Goal: Task Accomplishment & Management: Manage account settings

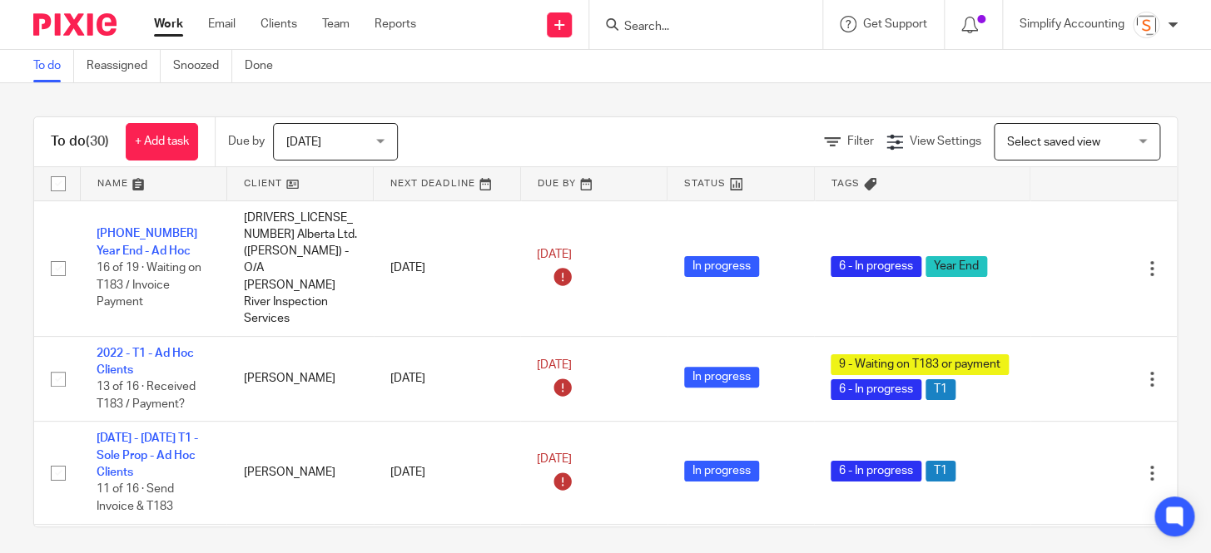
click at [680, 38] on div at bounding box center [705, 24] width 233 height 49
click at [670, 26] on input "Search" at bounding box center [697, 27] width 150 height 15
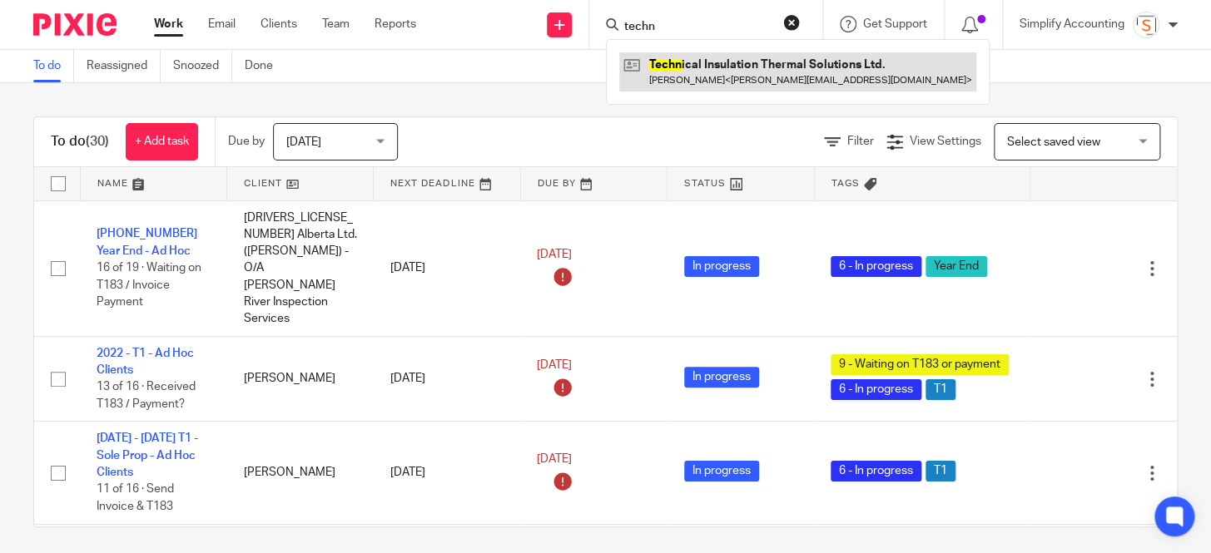
type input "techn"
click at [702, 65] on link at bounding box center [797, 71] width 357 height 38
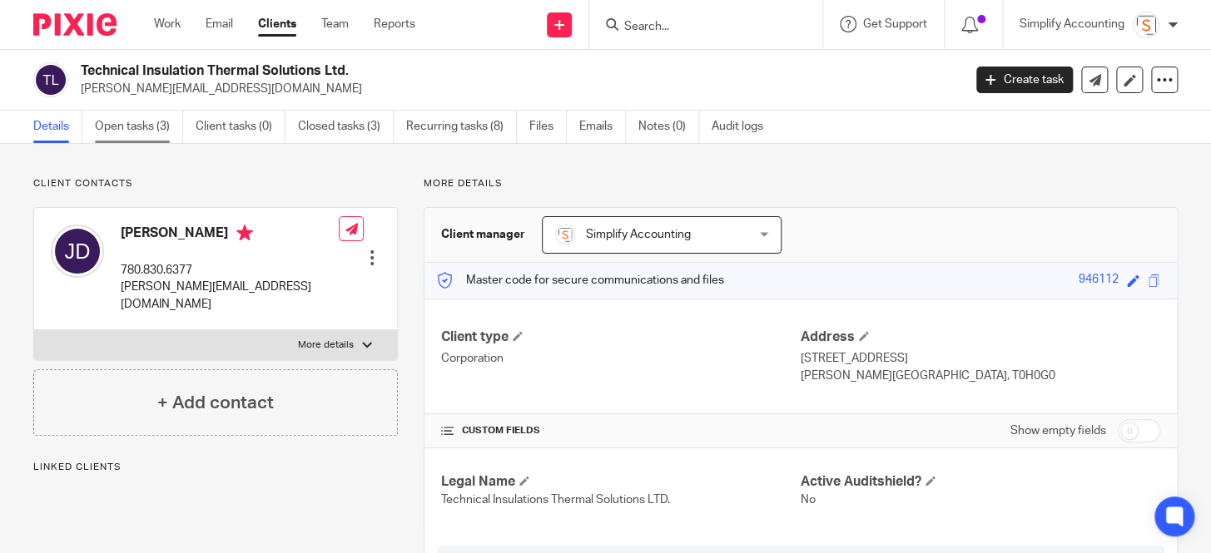
click at [132, 125] on link "Open tasks (3)" at bounding box center [139, 127] width 88 height 32
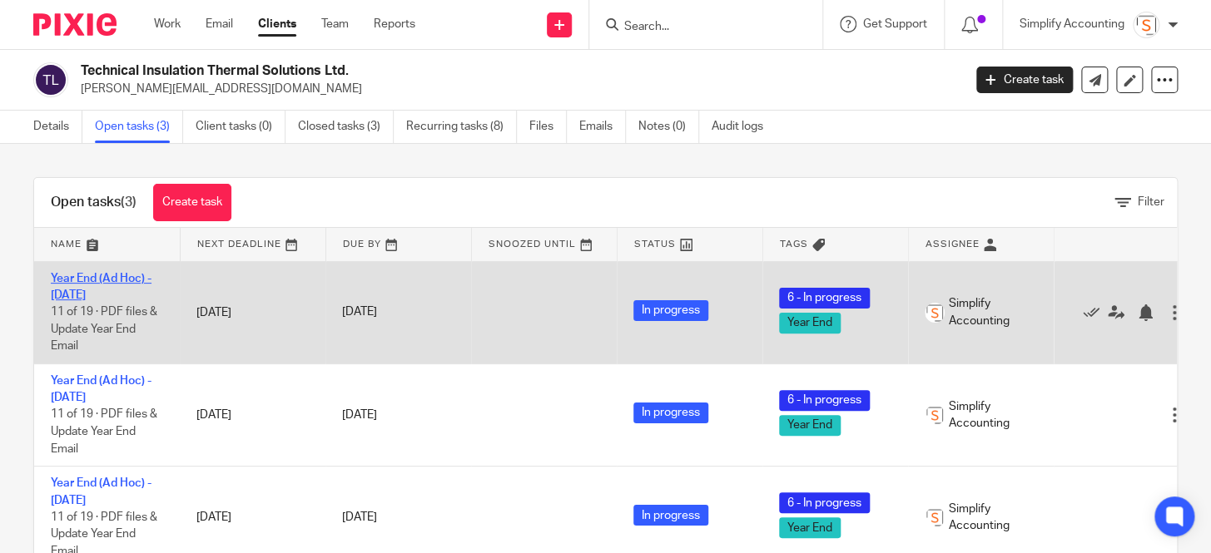
click at [108, 294] on link "Year End (Ad Hoc) - December 2022" at bounding box center [101, 287] width 101 height 28
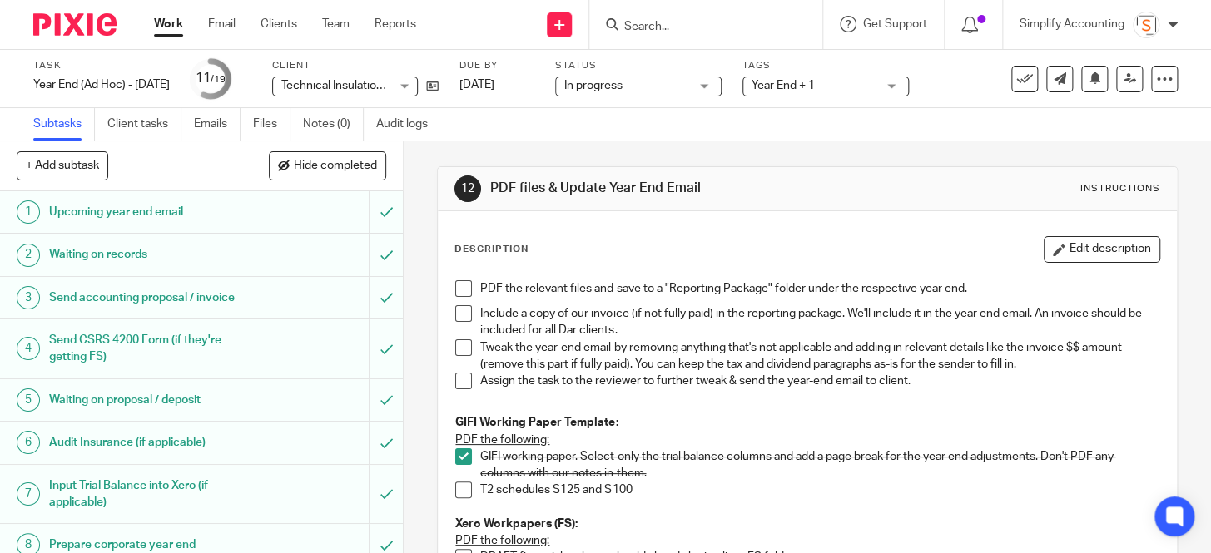
click at [459, 487] on span at bounding box center [463, 490] width 17 height 17
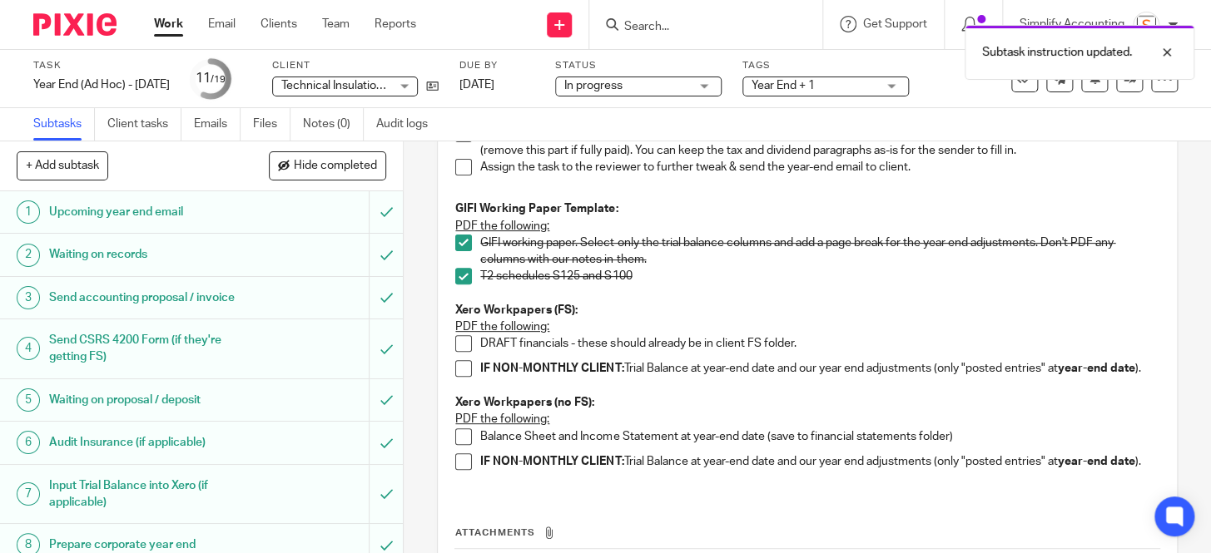
scroll to position [75, 0]
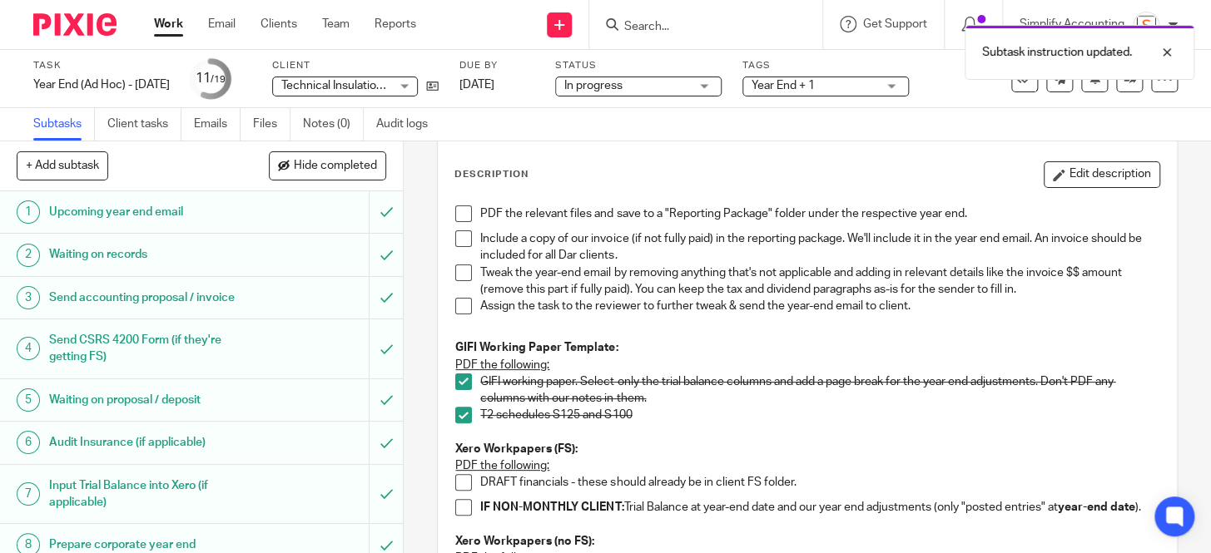
click at [458, 211] on span at bounding box center [463, 214] width 17 height 17
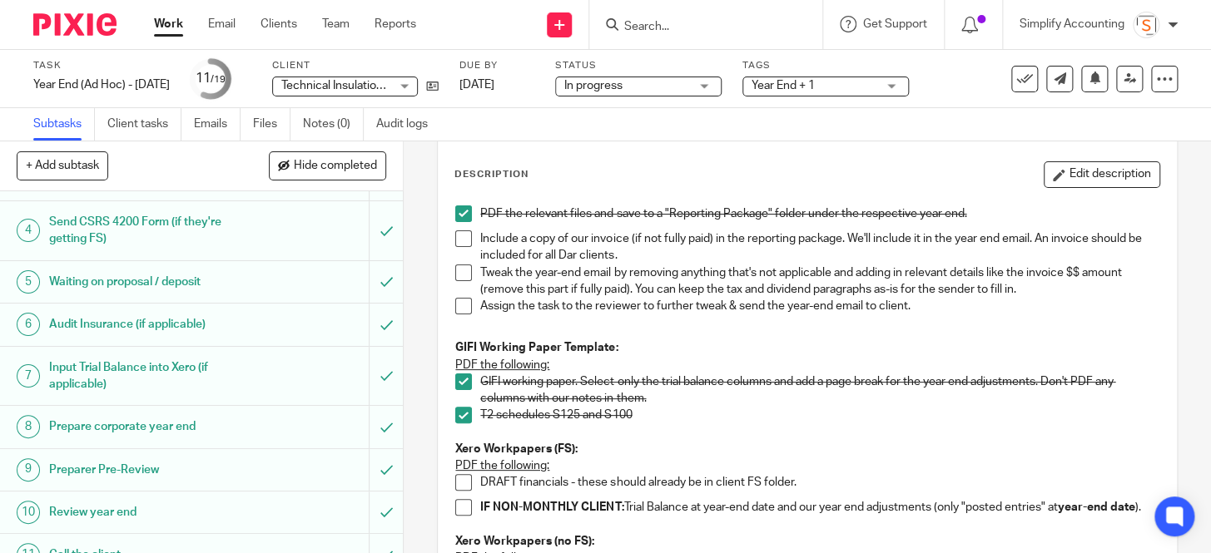
scroll to position [302, 0]
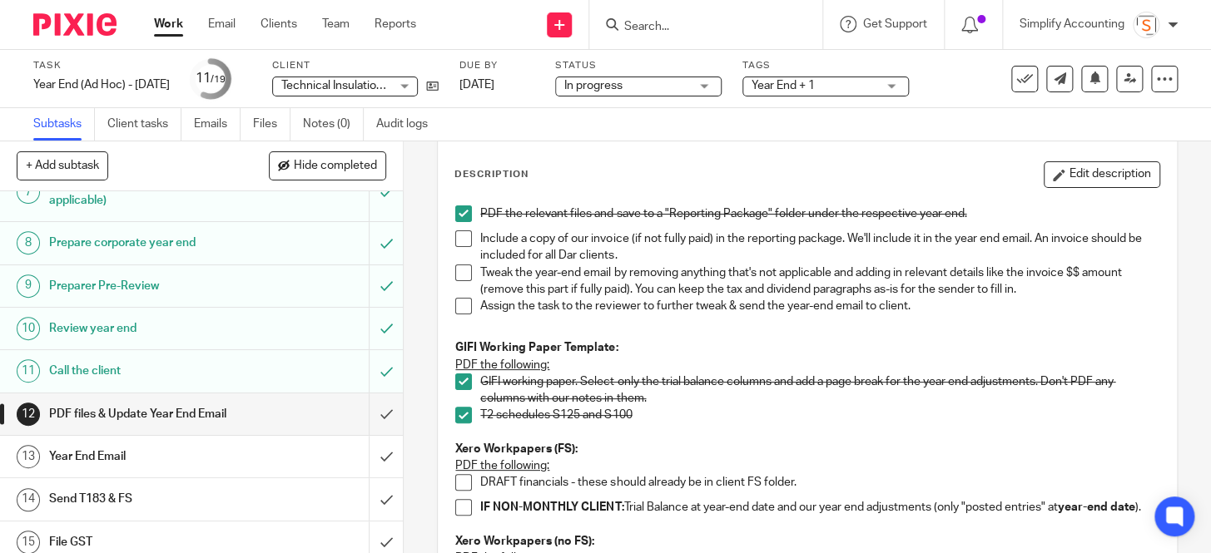
click at [301, 447] on div "Year End Email" at bounding box center [200, 456] width 303 height 25
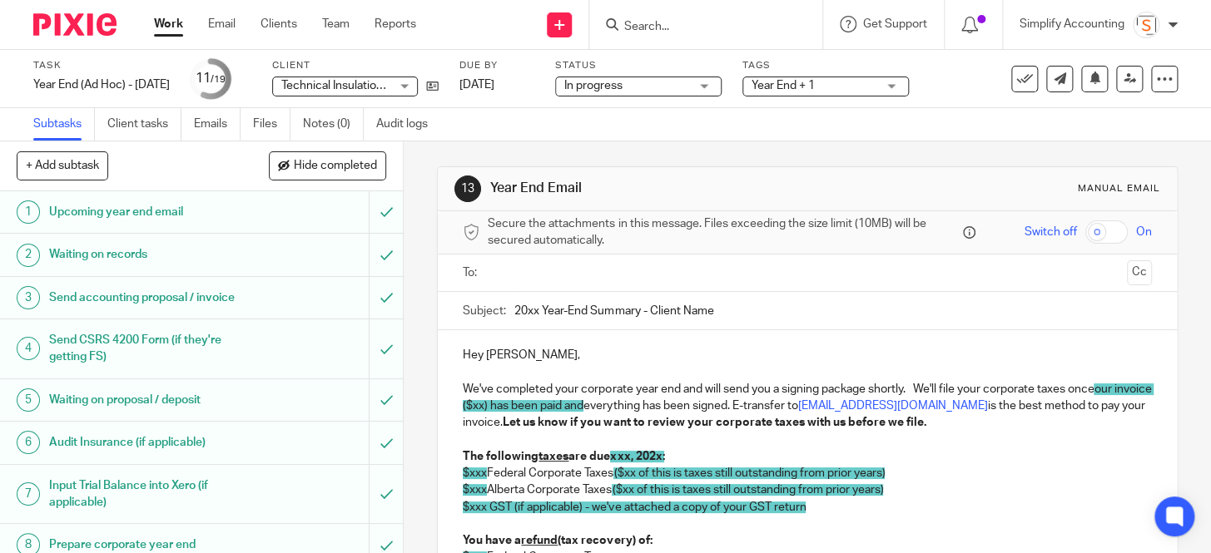
click at [524, 405] on span "our invoice ($xx) has been paid and" at bounding box center [808, 398] width 691 height 28
click at [521, 406] on span "our invoice ($xx) has been paid and" at bounding box center [808, 398] width 691 height 28
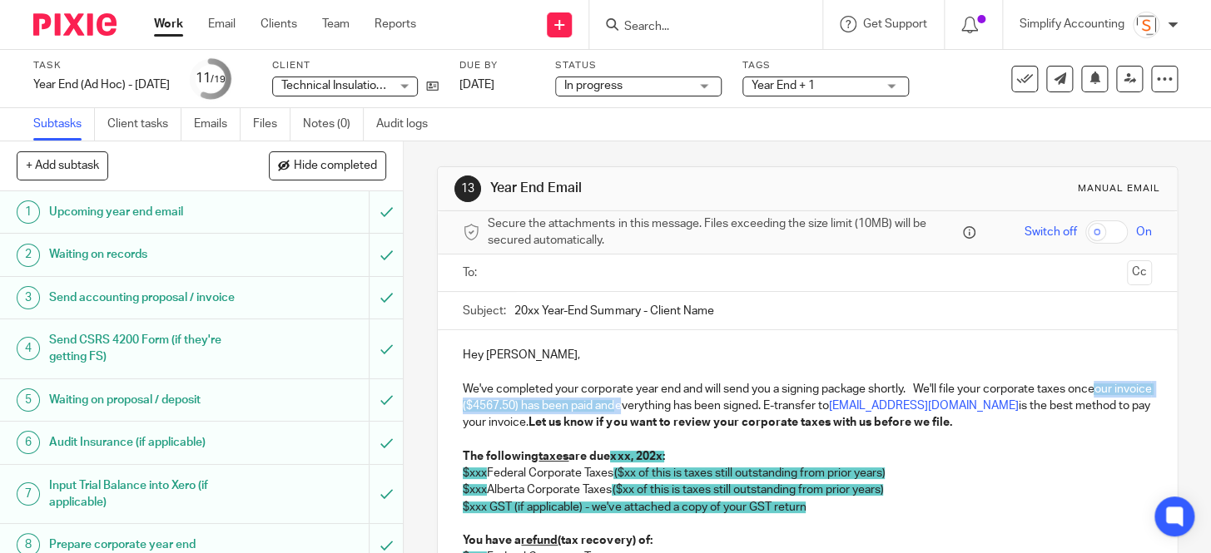
drag, startPoint x: 654, startPoint y: 407, endPoint x: 1098, endPoint y: 386, distance: 444.8
click at [1098, 386] on p "We've completed your corporate year end and will send you a signing package sho…" at bounding box center [807, 406] width 688 height 51
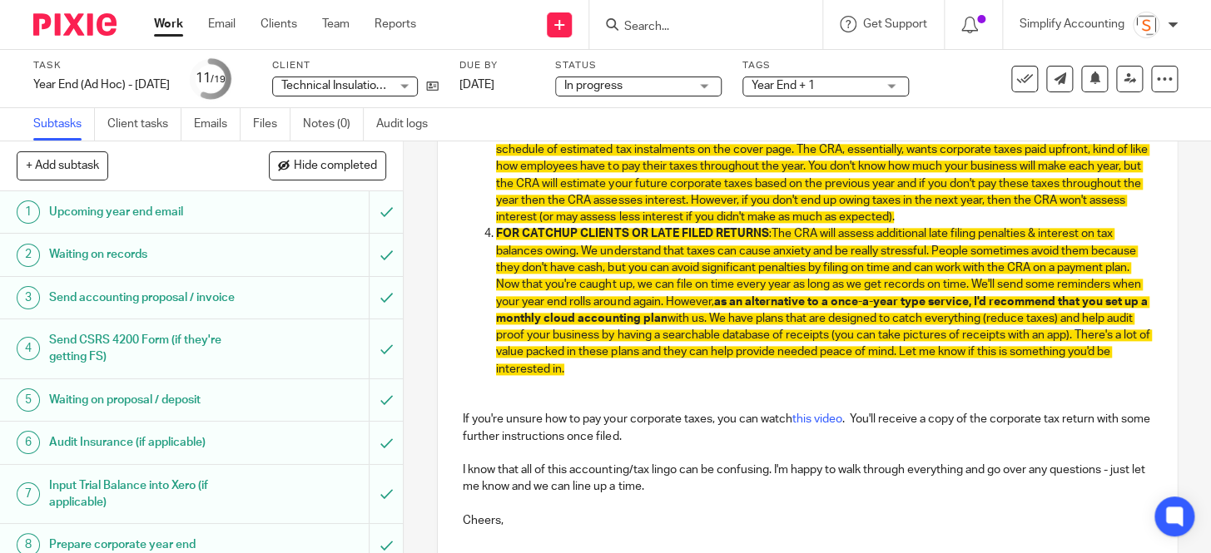
scroll to position [1033, 0]
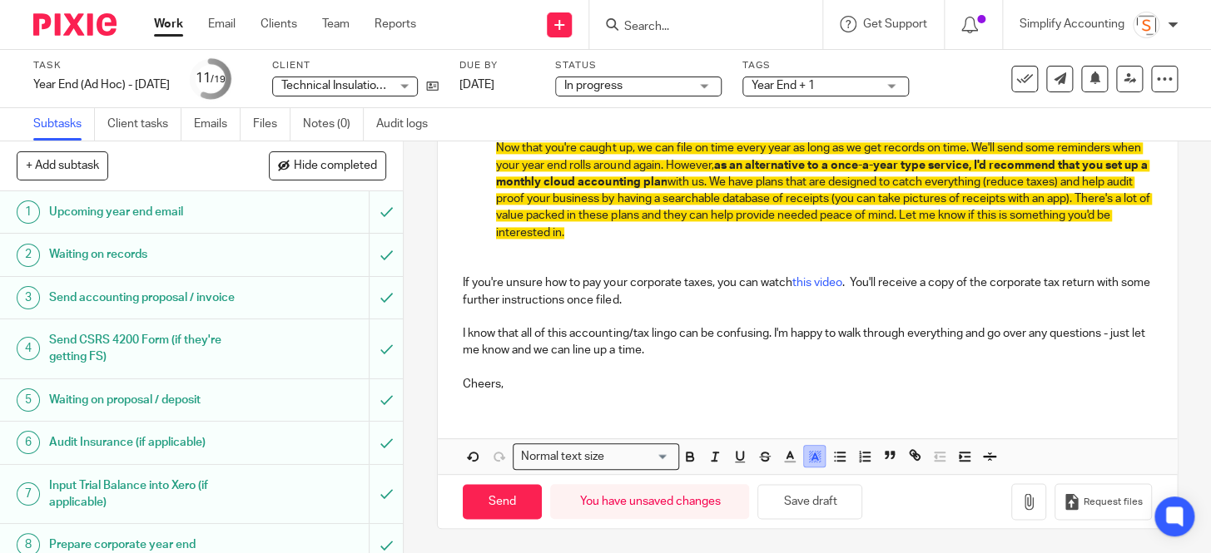
click at [811, 458] on polyline "button" at bounding box center [814, 456] width 6 height 7
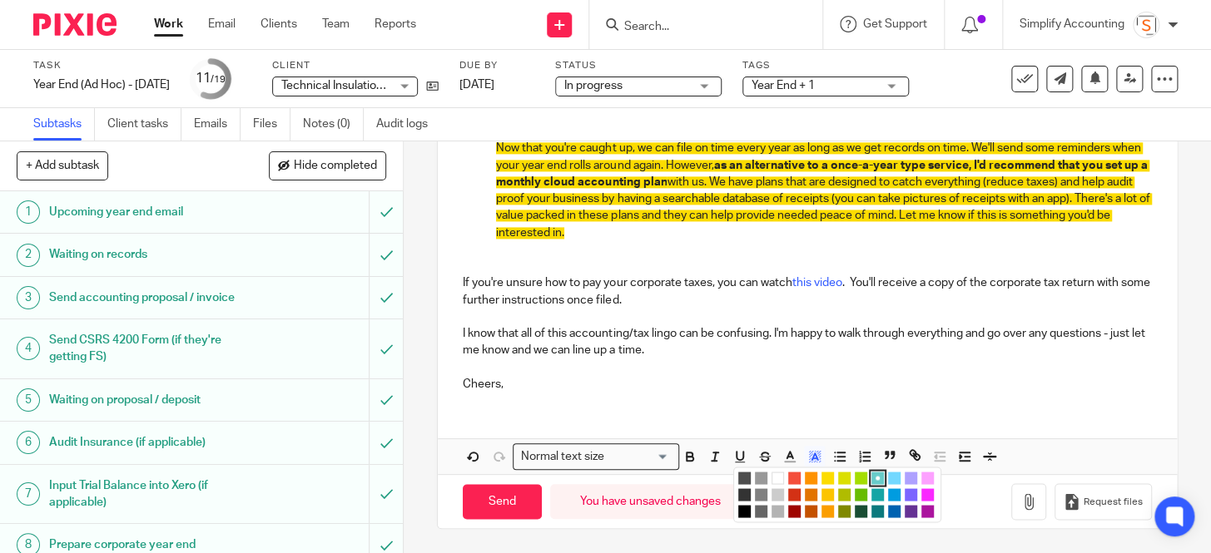
click at [771, 473] on li "color:#FFFFFF" at bounding box center [777, 478] width 12 height 12
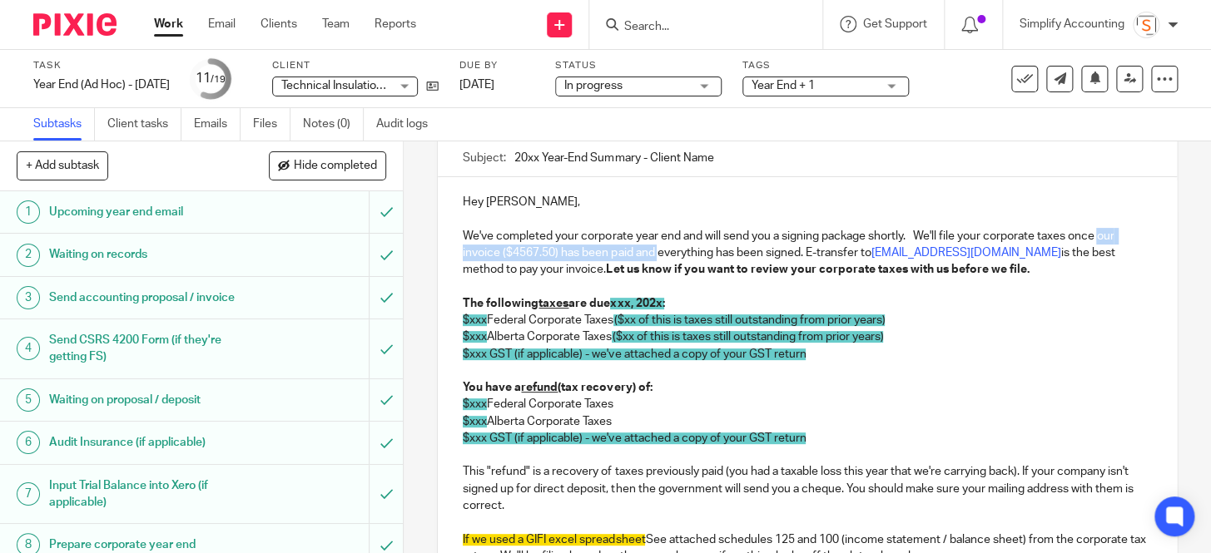
scroll to position [126, 0]
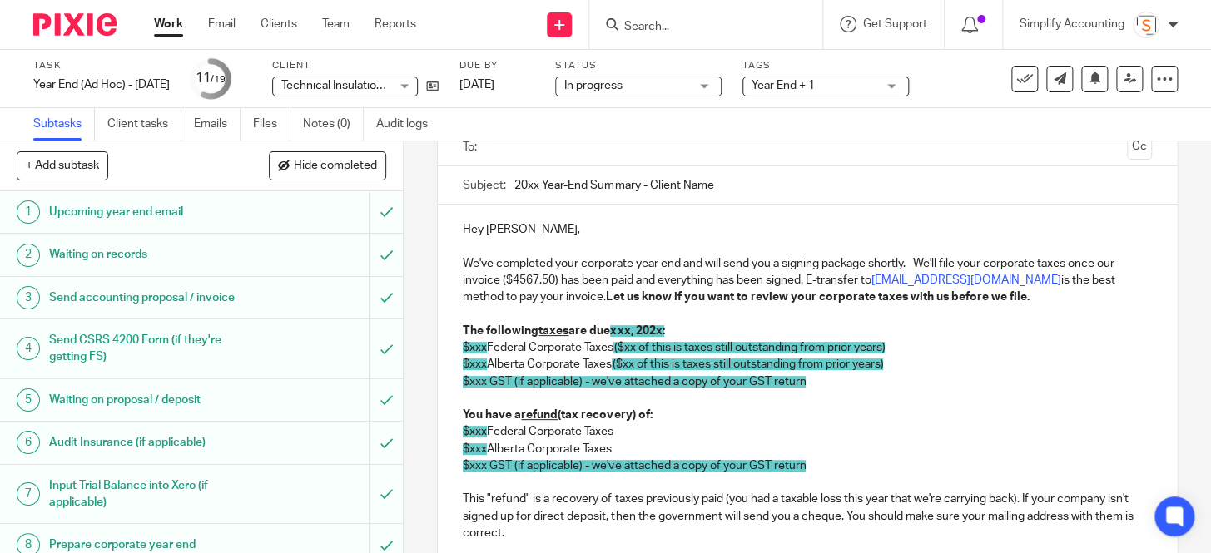
click at [716, 310] on p at bounding box center [807, 314] width 688 height 17
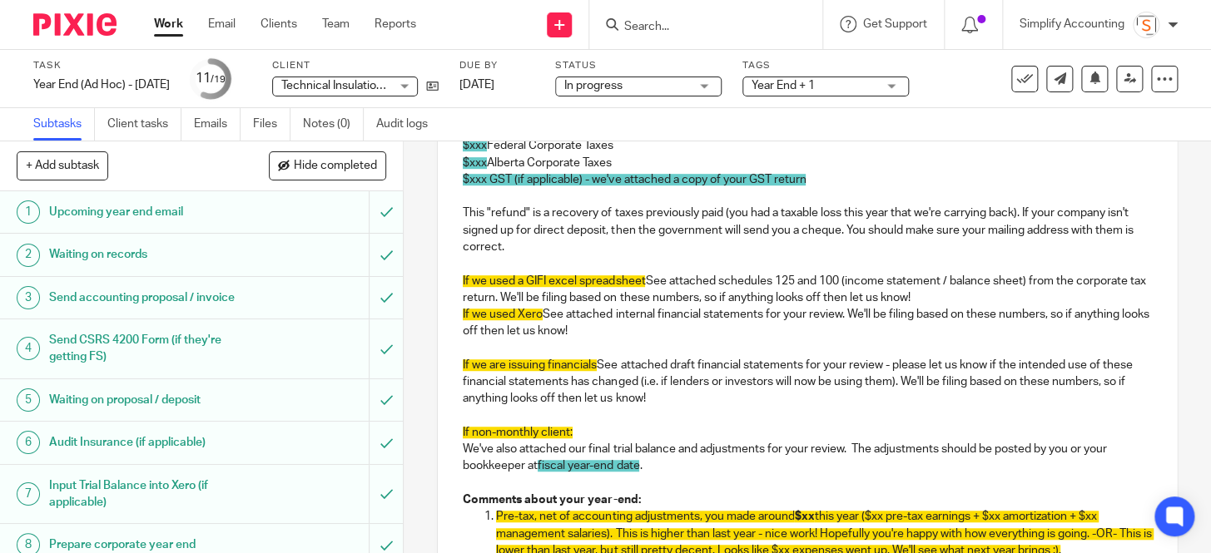
scroll to position [429, 0]
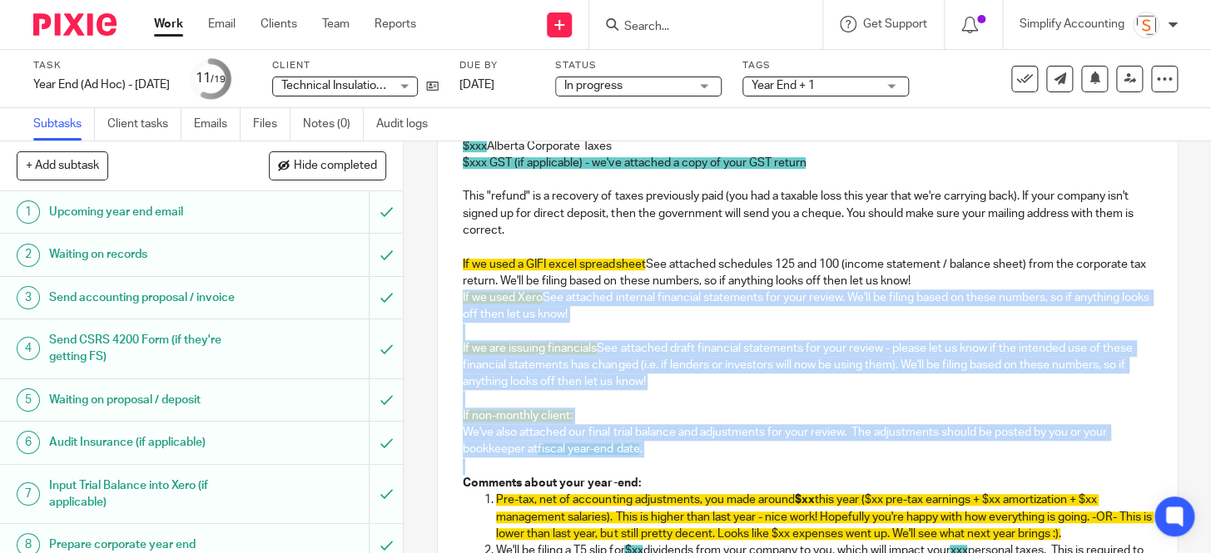
drag, startPoint x: 661, startPoint y: 457, endPoint x: 456, endPoint y: 301, distance: 257.1
click at [456, 301] on div "Hey Justin, We've completed your corporate year end and will send you a signing…" at bounding box center [807, 456] width 738 height 1108
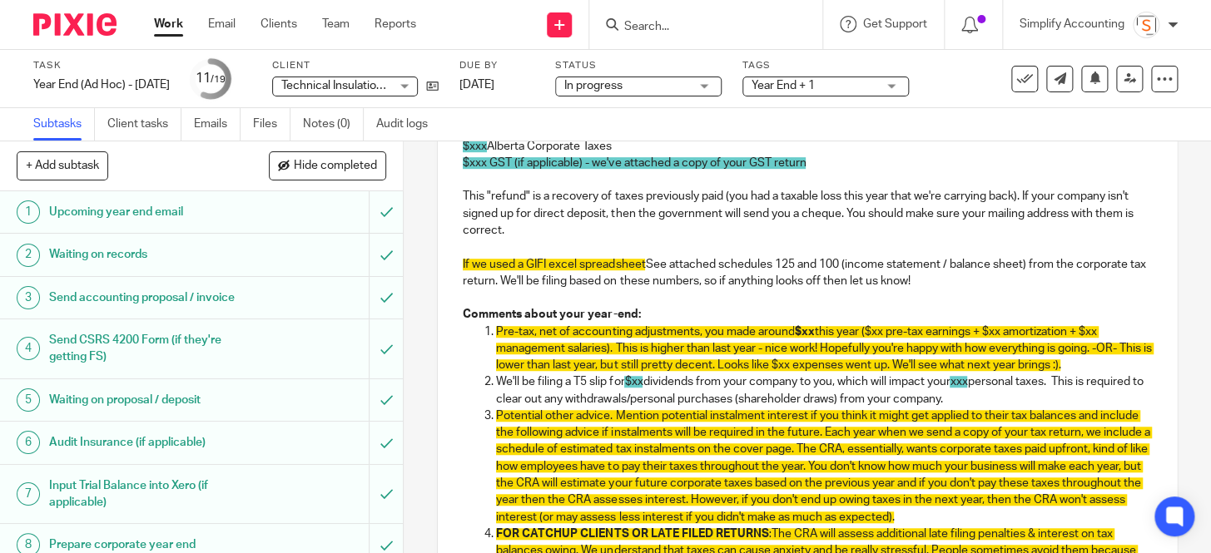
drag, startPoint x: 645, startPoint y: 265, endPoint x: 456, endPoint y: 266, distance: 188.9
click at [456, 266] on div "Hey Justin, We've completed your corporate year end and will send you a signing…" at bounding box center [807, 371] width 738 height 939
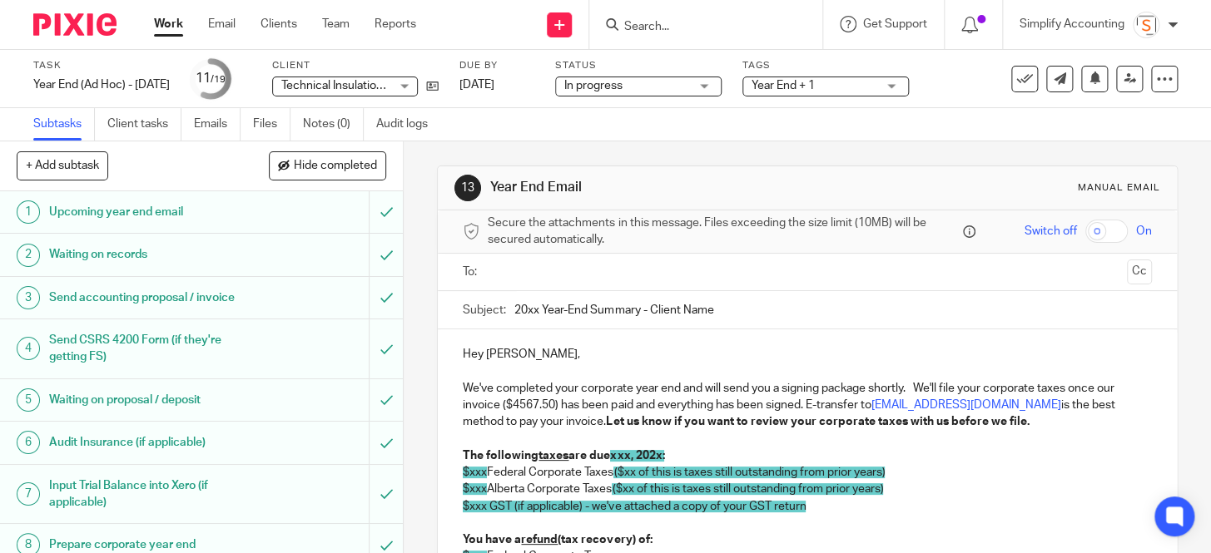
scroll to position [0, 0]
click at [534, 315] on input "20xx Year-End Summary - Client Name" at bounding box center [832, 310] width 637 height 37
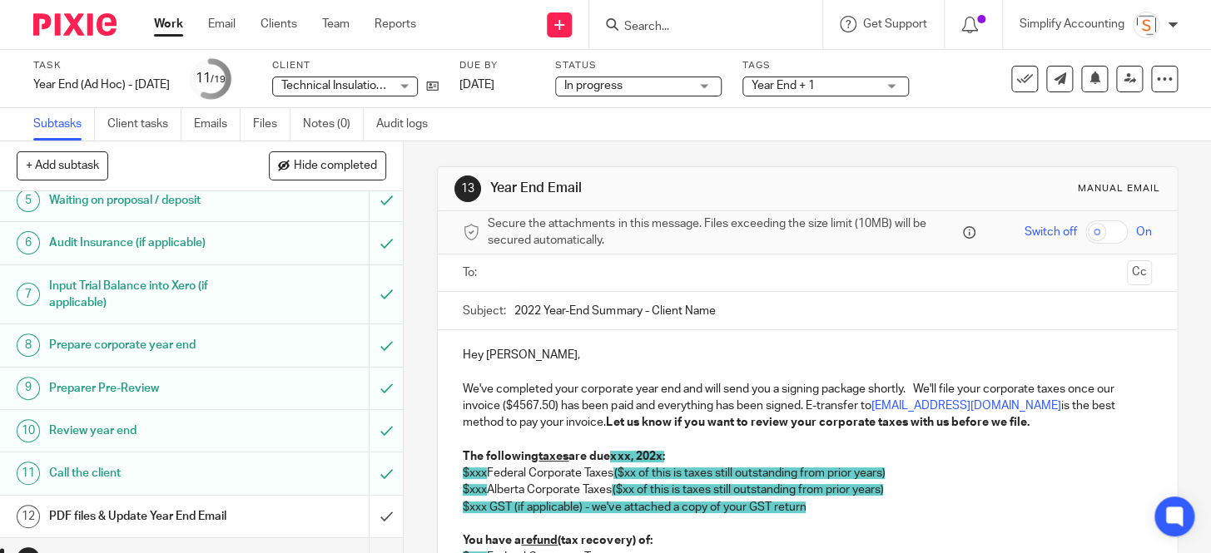
scroll to position [226, 0]
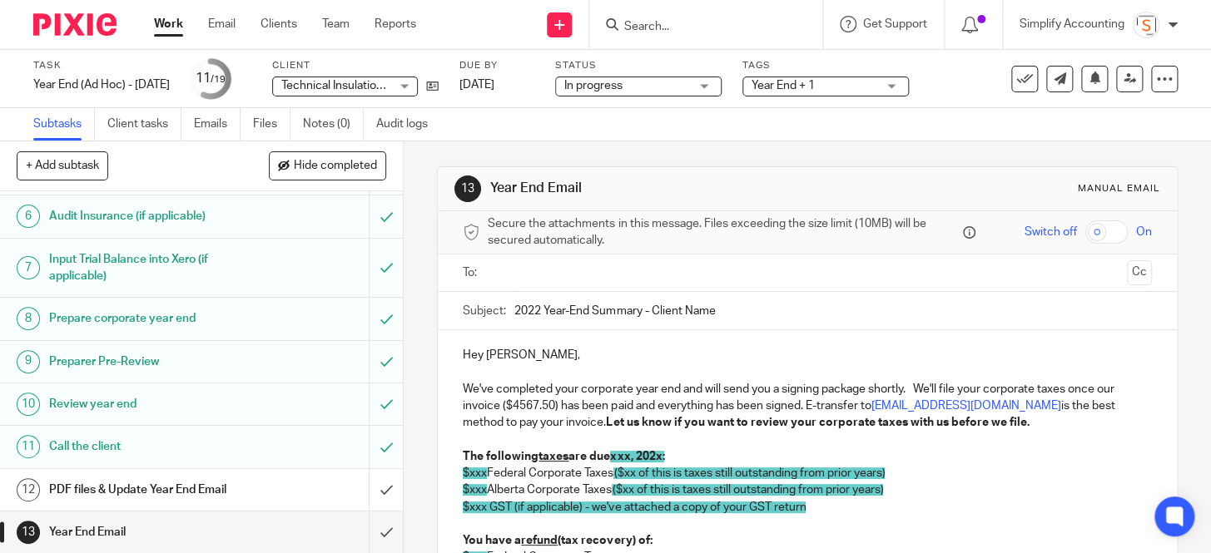
type input "2022 Year-End Summary - Client Name"
click at [261, 483] on div "PDF files & Update Year End Email" at bounding box center [200, 490] width 303 height 25
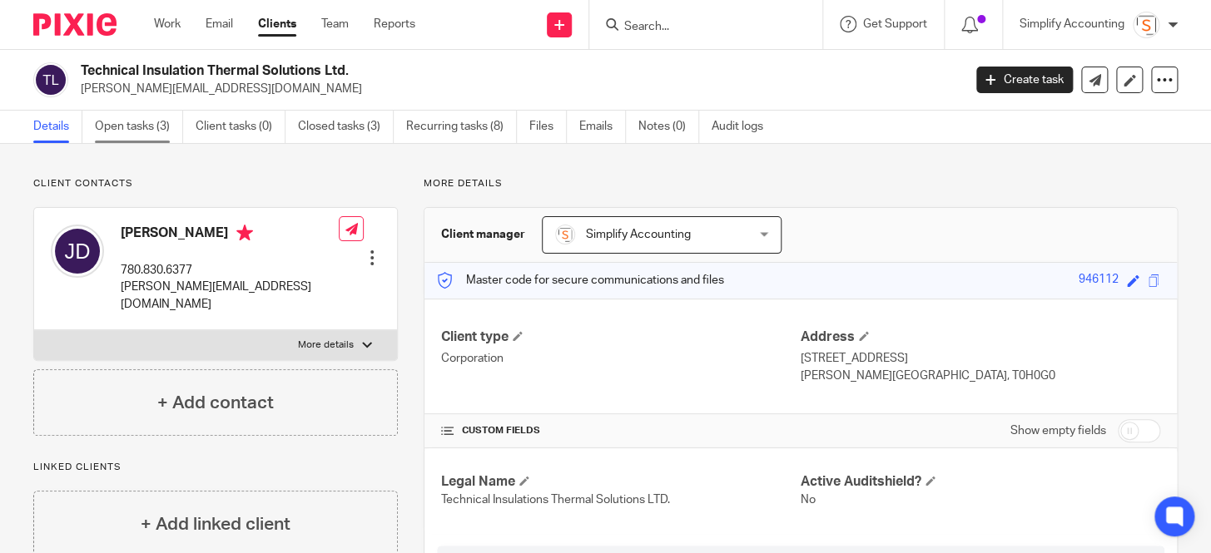
click at [132, 134] on link "Open tasks (3)" at bounding box center [139, 127] width 88 height 32
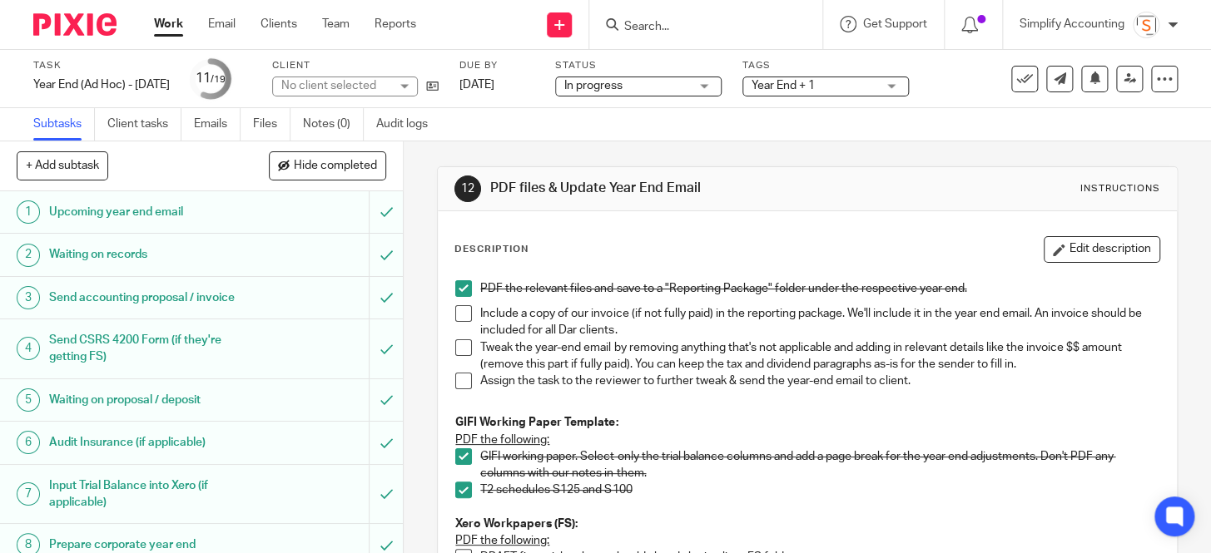
click at [458, 316] on span at bounding box center [463, 313] width 17 height 17
click at [458, 346] on span at bounding box center [463, 347] width 17 height 17
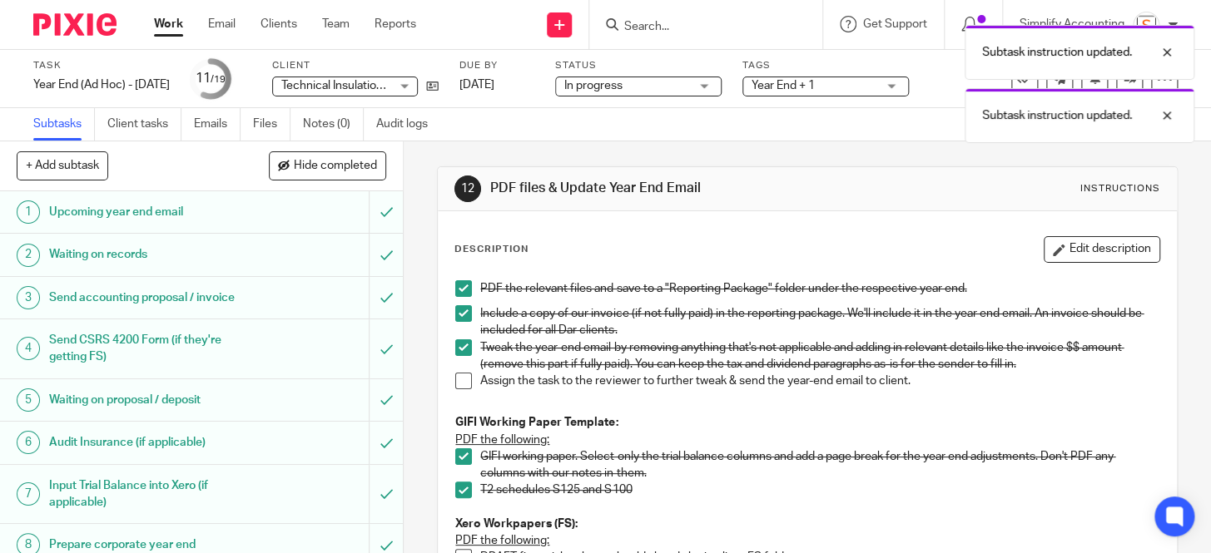
click at [464, 387] on span at bounding box center [463, 381] width 17 height 17
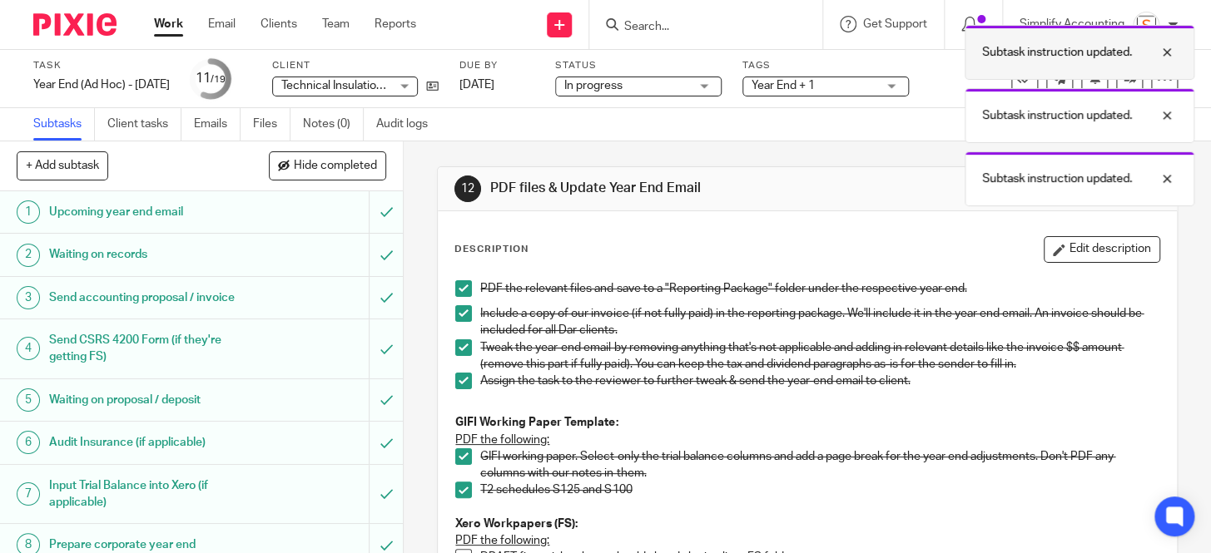
click at [1167, 57] on div at bounding box center [1154, 52] width 45 height 20
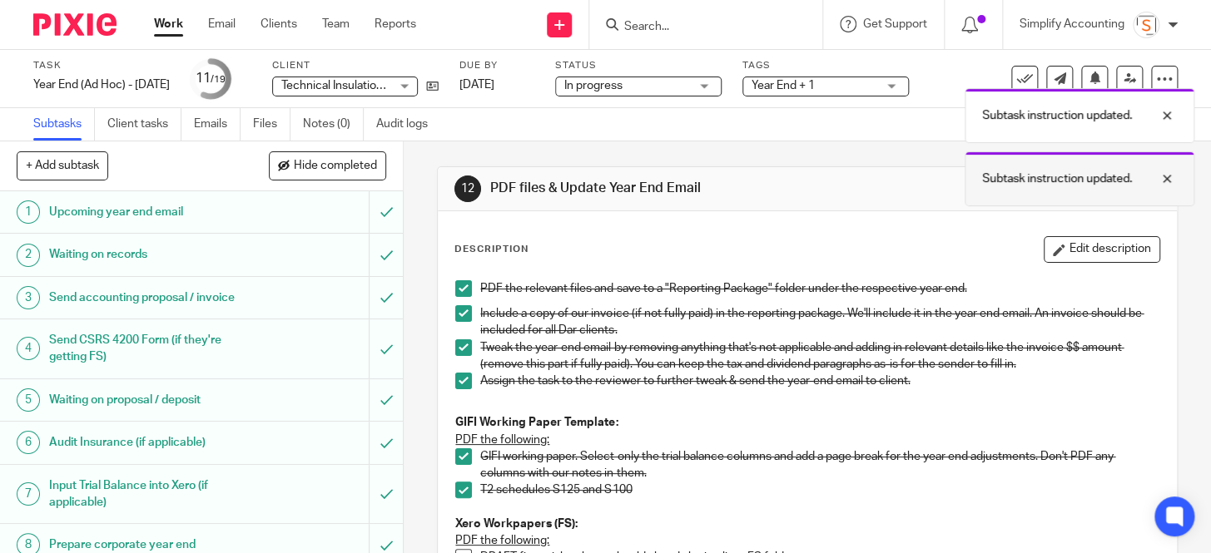
click at [1169, 169] on div at bounding box center [1154, 179] width 45 height 20
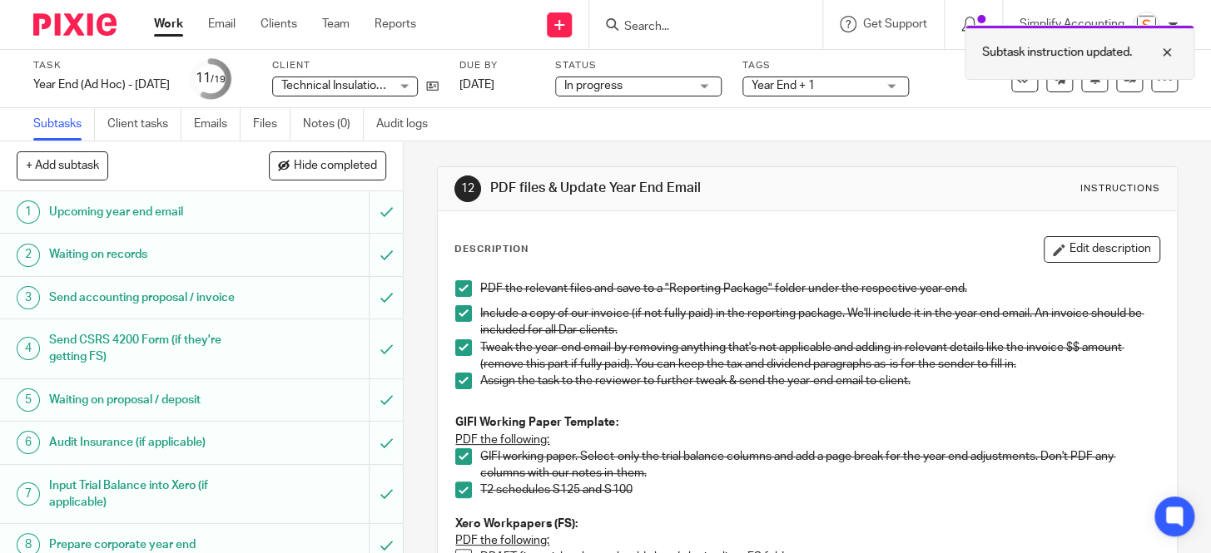
drag, startPoint x: 1165, startPoint y: 47, endPoint x: 1139, endPoint y: 58, distance: 28.3
click at [1166, 47] on div at bounding box center [1154, 52] width 45 height 20
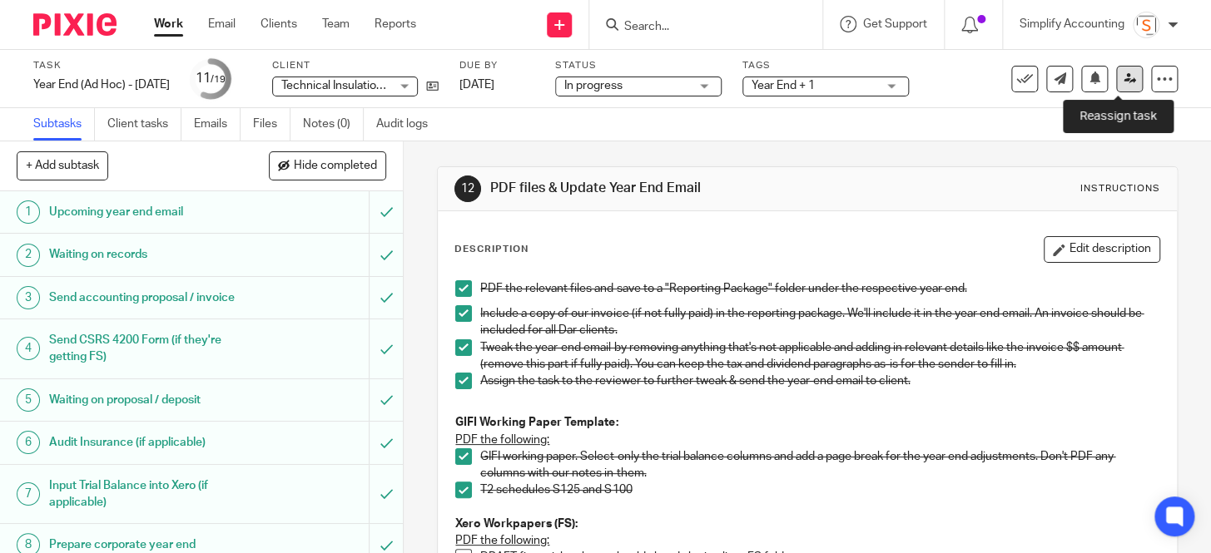
click at [1123, 80] on icon at bounding box center [1129, 78] width 12 height 12
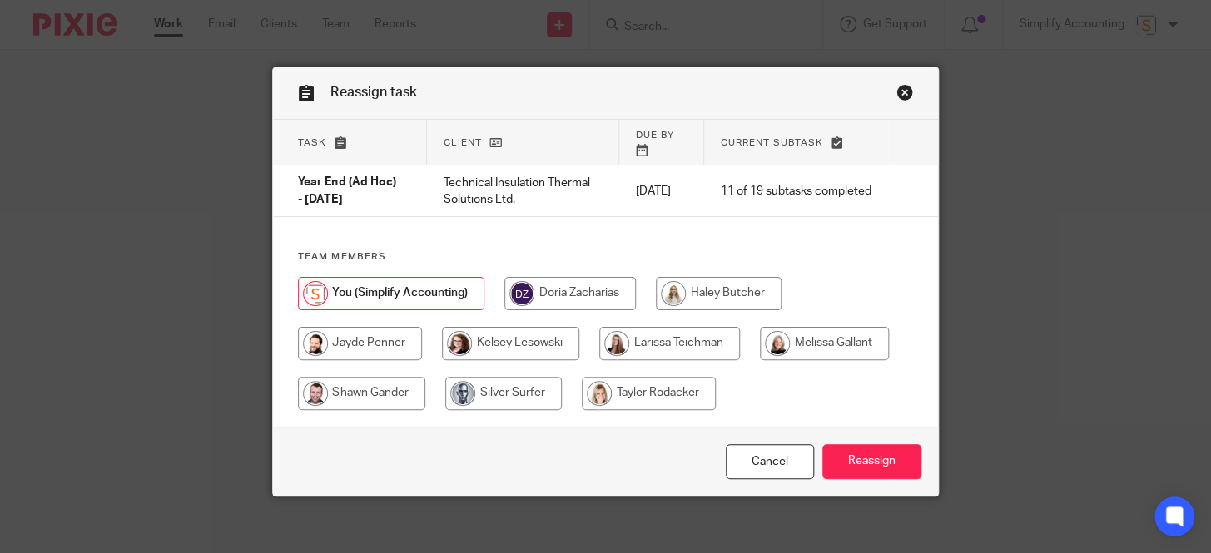
click at [794, 327] on input "radio" at bounding box center [824, 343] width 129 height 33
radio input "true"
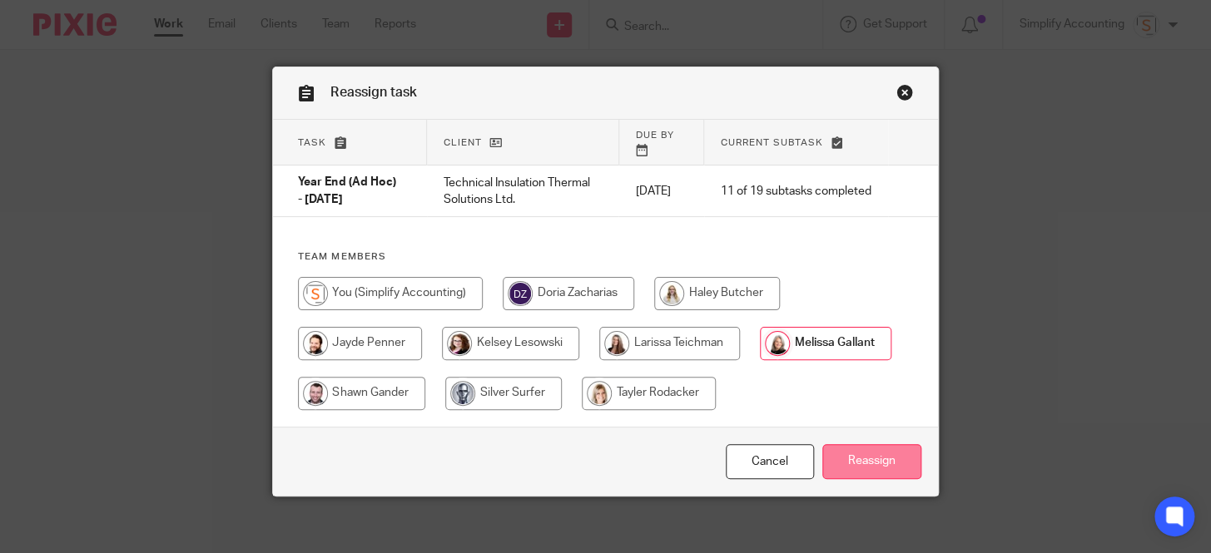
click at [857, 444] on input "Reassign" at bounding box center [871, 462] width 99 height 36
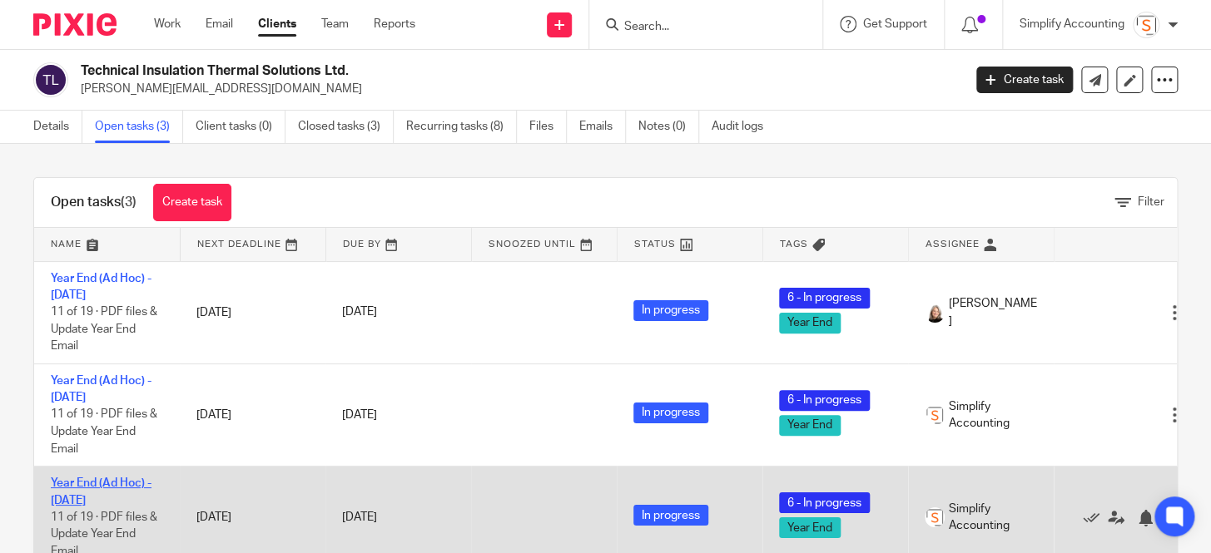
click at [117, 482] on link "Year End (Ad Hoc) - [DATE]" at bounding box center [101, 492] width 101 height 28
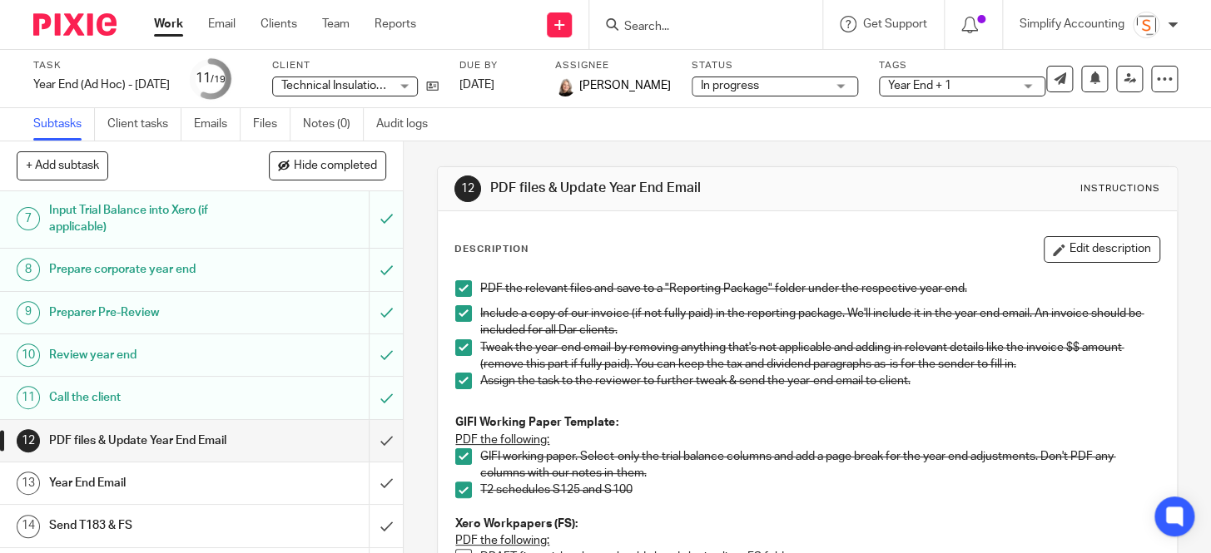
scroll to position [302, 0]
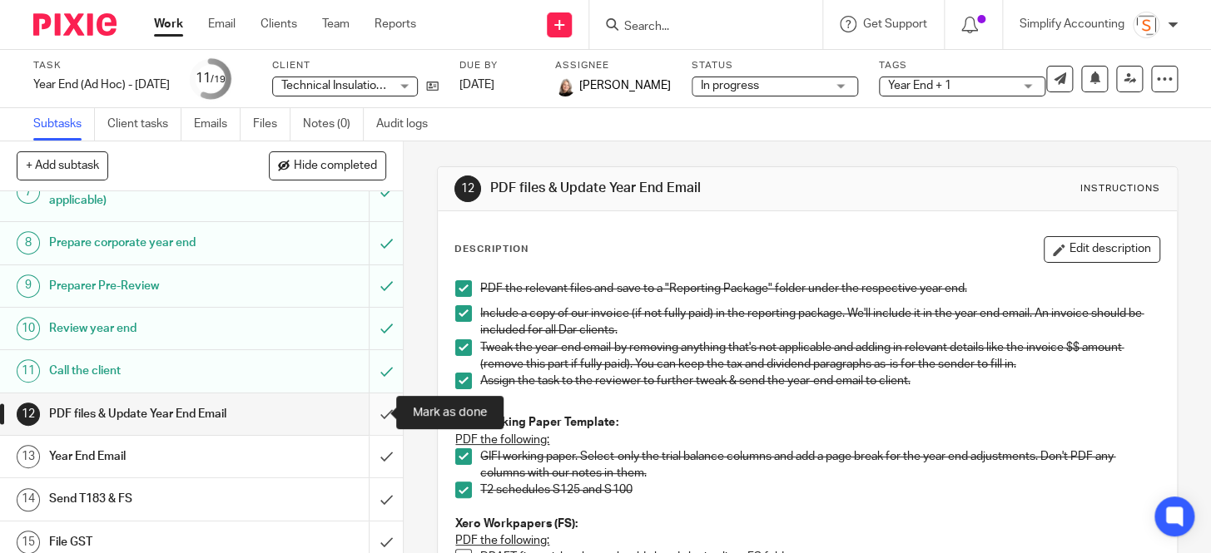
click at [364, 409] on input "submit" at bounding box center [201, 415] width 403 height 42
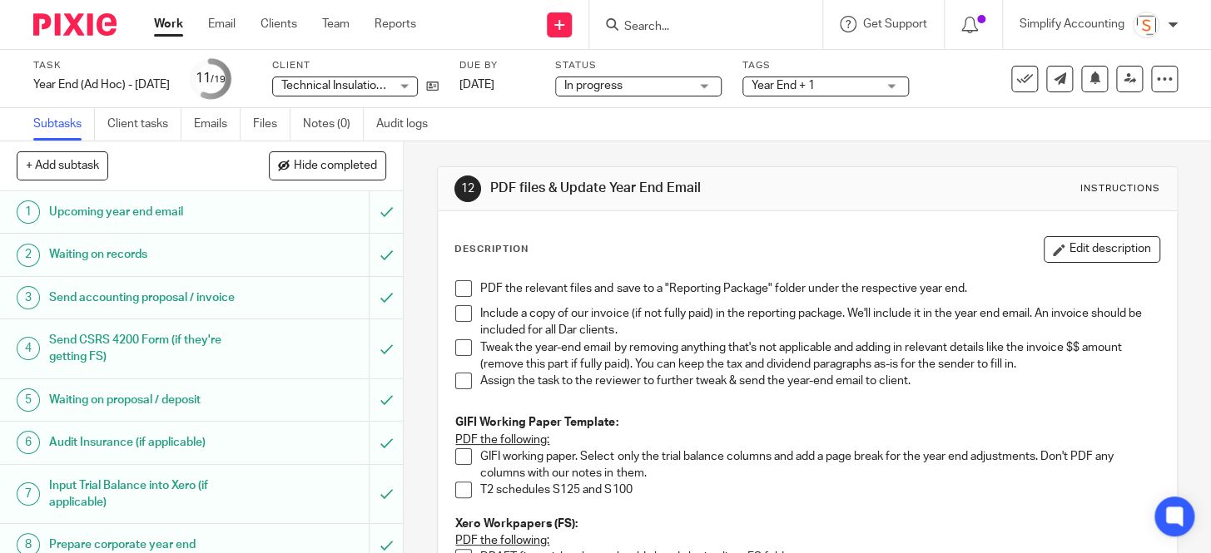
click at [455, 285] on span at bounding box center [463, 288] width 17 height 17
click at [639, 332] on p "Include a copy of our invoice (if not fully paid) in the reporting package. We'…" at bounding box center [819, 322] width 678 height 34
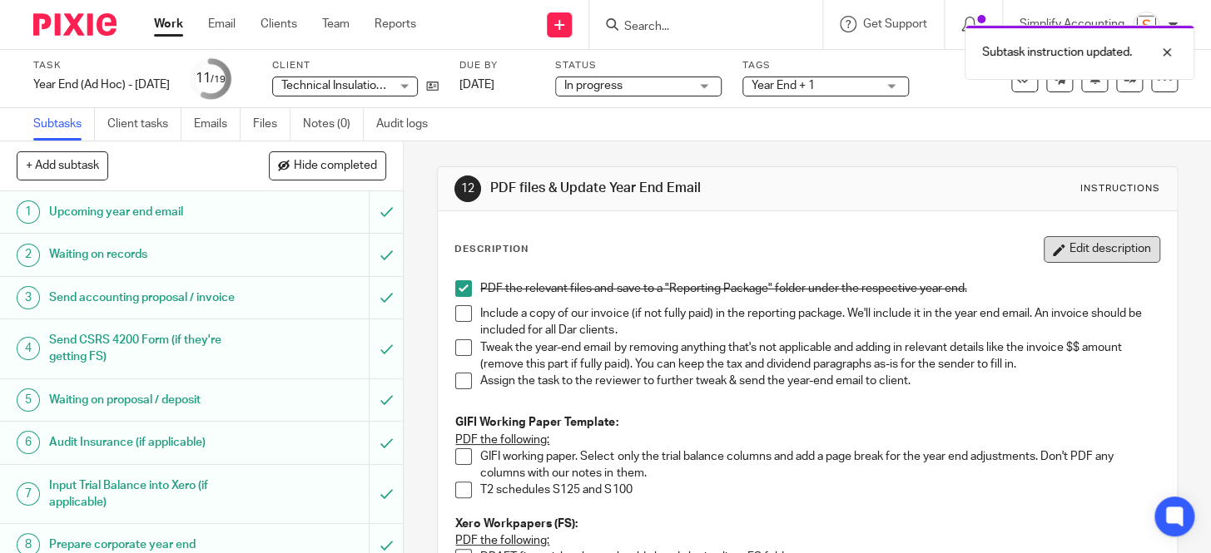
click at [1062, 244] on button "Edit description" at bounding box center [1101, 249] width 116 height 27
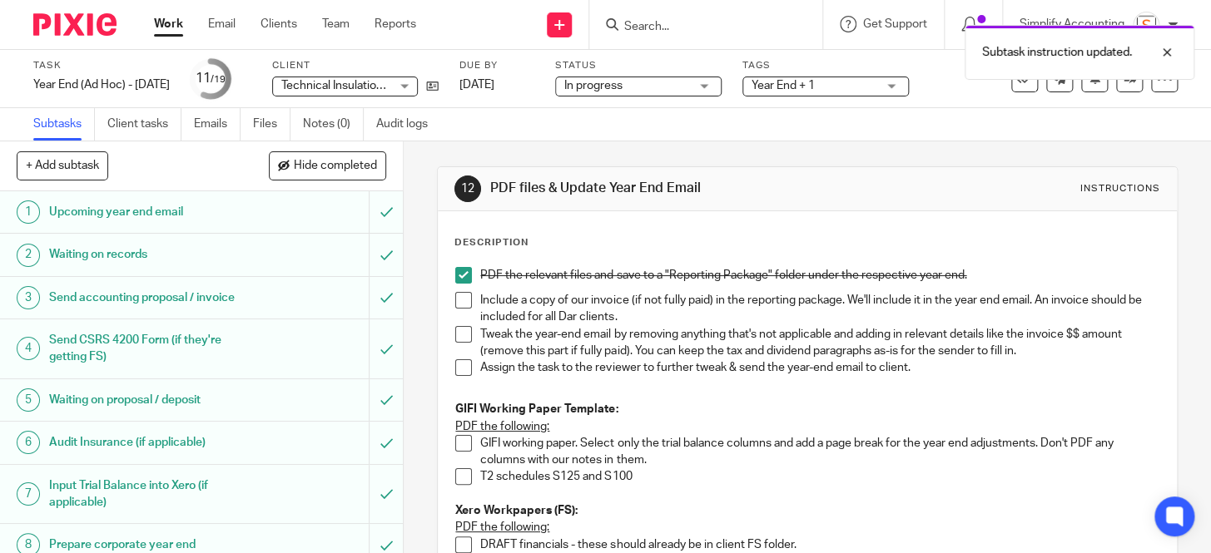
click at [686, 318] on p "Include a copy of our invoice (if not fully paid) in the reporting package. We'…" at bounding box center [819, 309] width 678 height 34
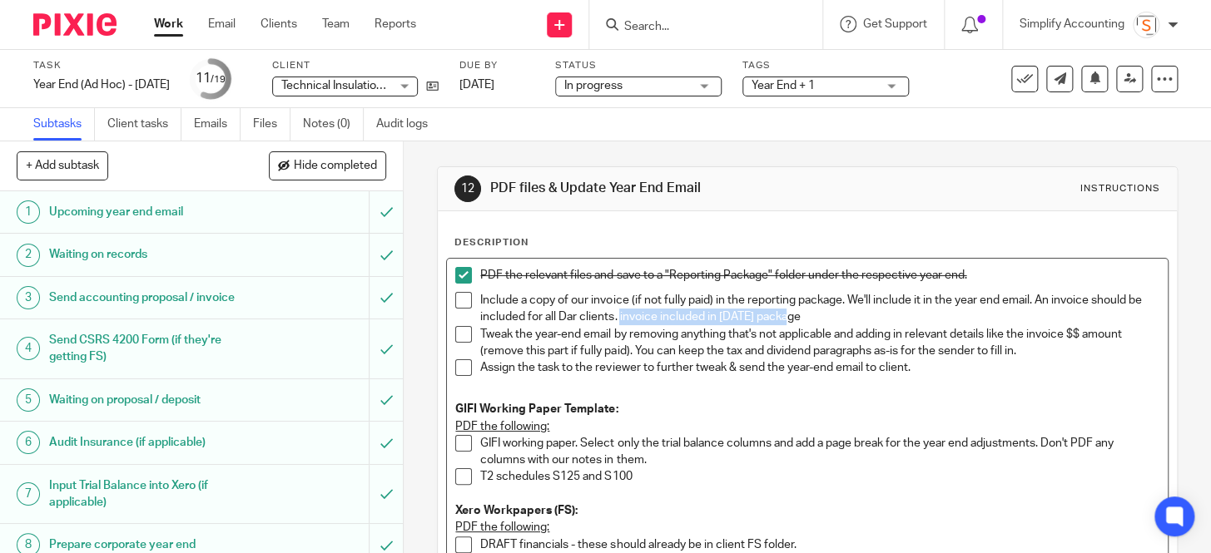
drag, startPoint x: 814, startPoint y: 314, endPoint x: 632, endPoint y: 318, distance: 181.4
click at [632, 318] on p "Include a copy of our invoice (if not fully paid) in the reporting package. We'…" at bounding box center [819, 309] width 678 height 34
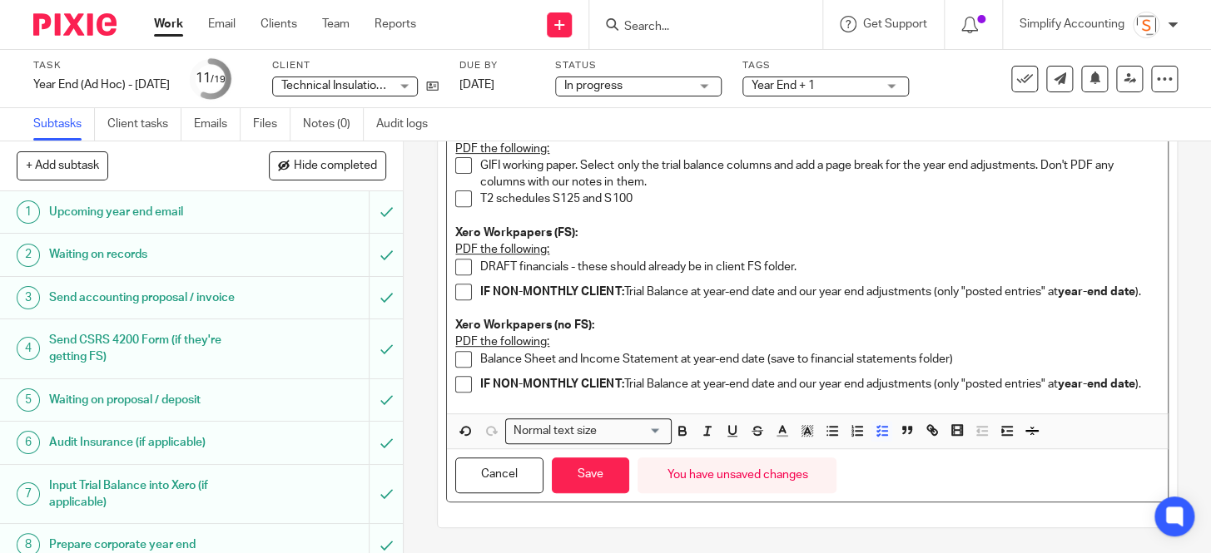
scroll to position [303, 0]
click at [801, 431] on rect "button" at bounding box center [801, 431] width 1 height 1
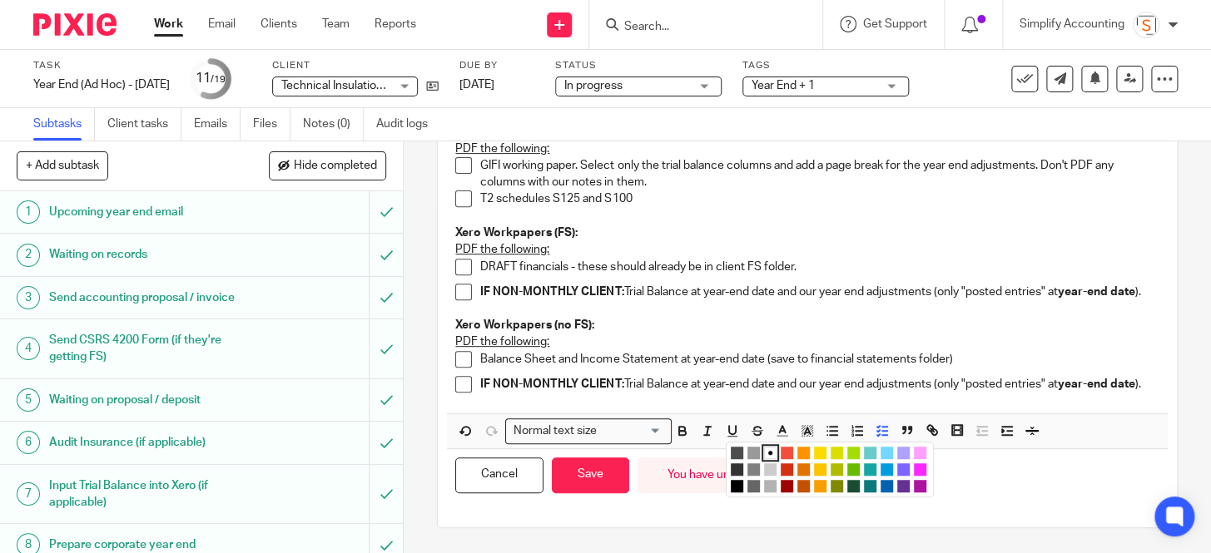
click at [817, 456] on li "color:#FCDC00" at bounding box center [820, 453] width 12 height 12
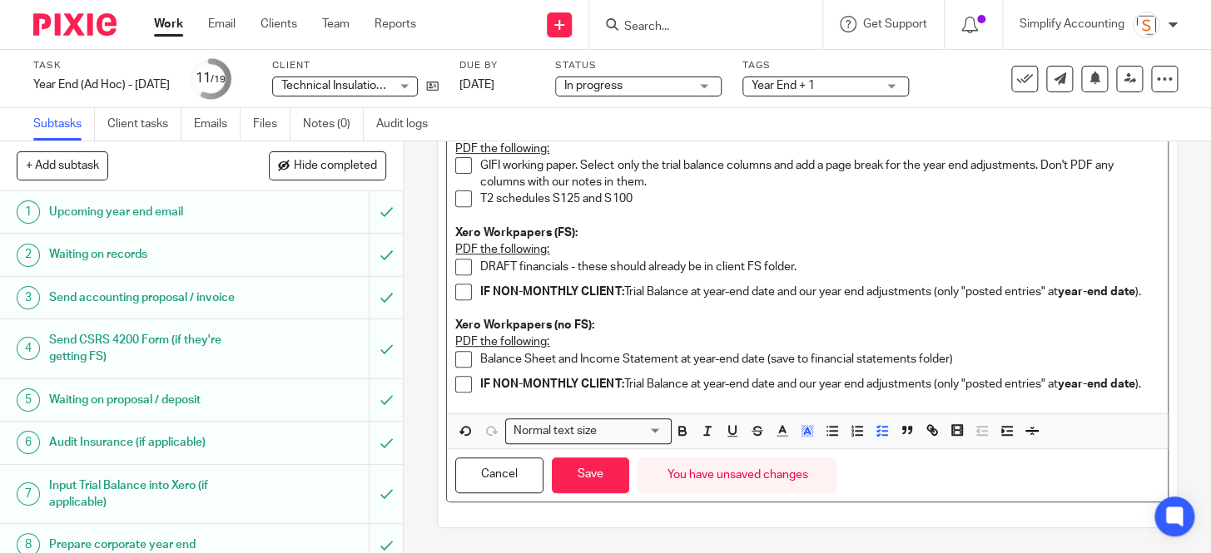
scroll to position [0, 0]
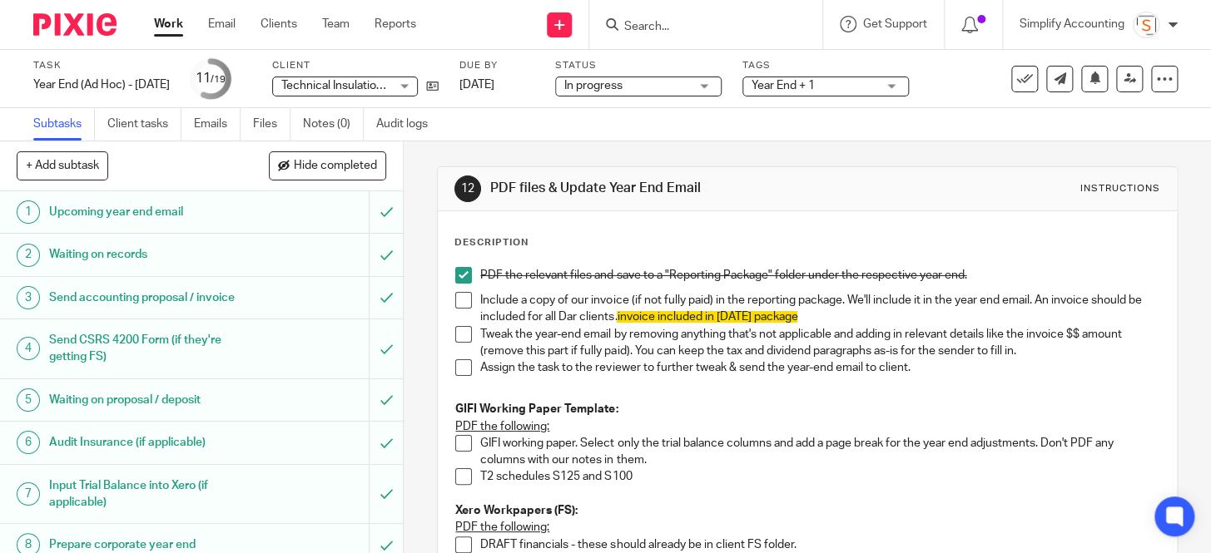
drag, startPoint x: 458, startPoint y: 447, endPoint x: 463, endPoint y: 466, distance: 20.0
click at [458, 446] on span at bounding box center [463, 443] width 17 height 17
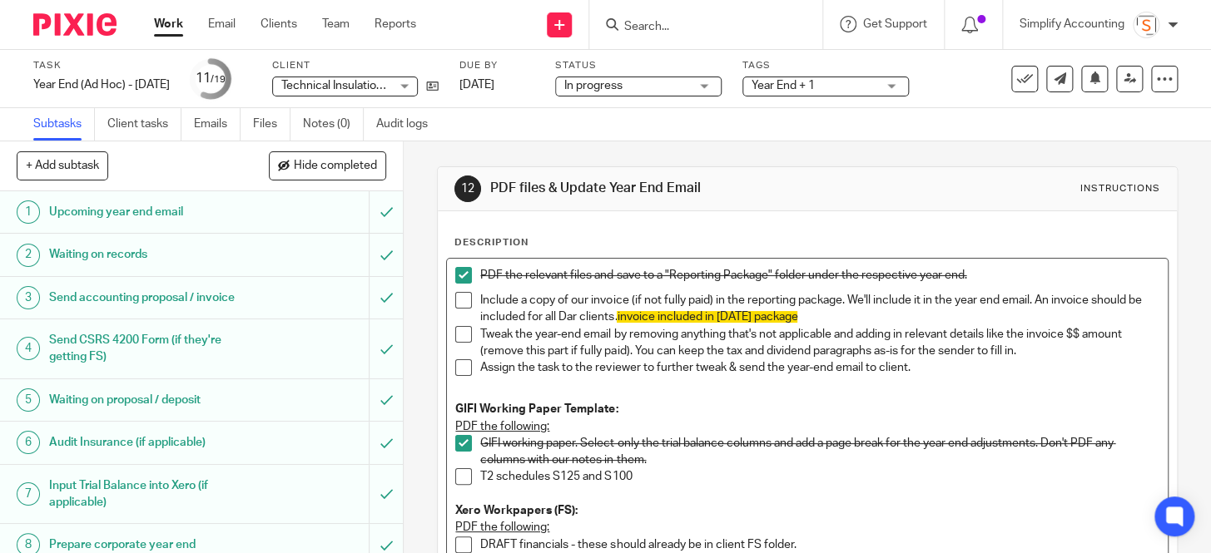
click at [463, 475] on span at bounding box center [463, 476] width 17 height 17
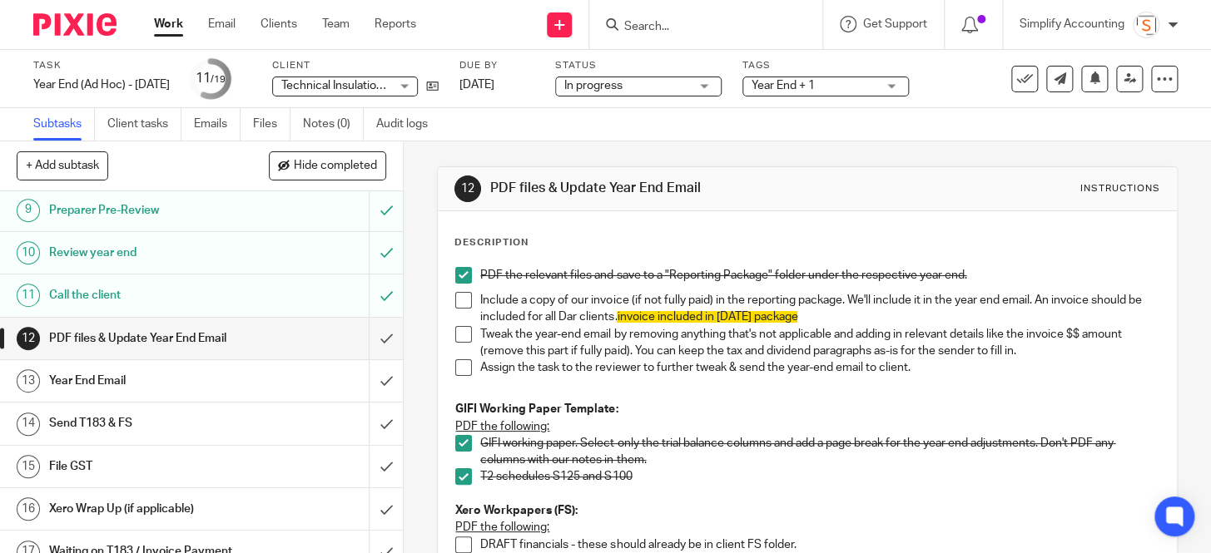
click at [146, 390] on h1 "Year End Email" at bounding box center [150, 381] width 202 height 25
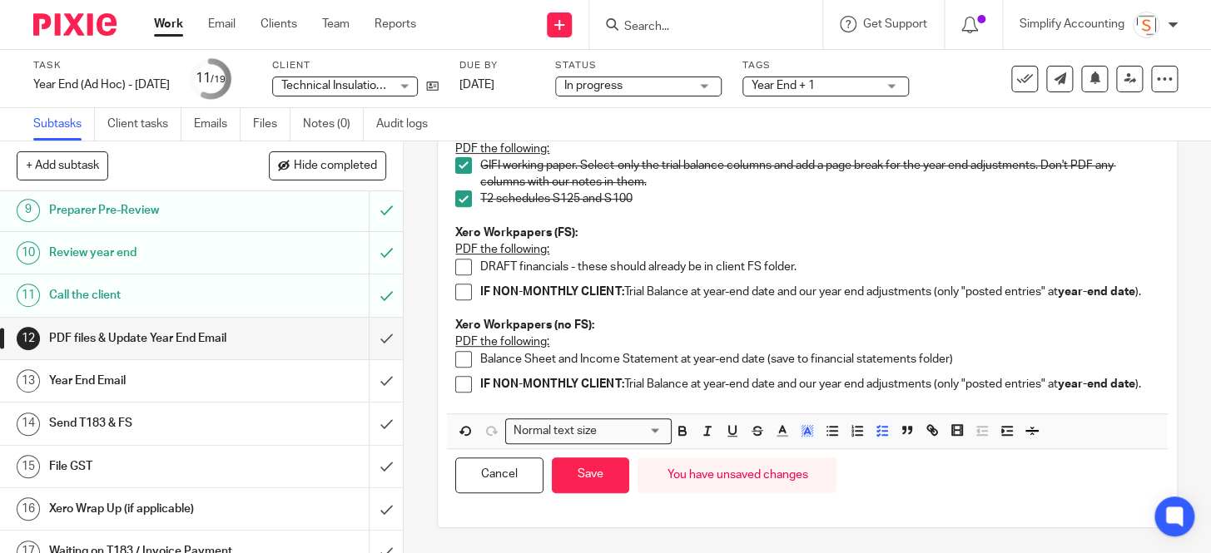
scroll to position [303, 0]
click at [621, 469] on button "Save" at bounding box center [590, 476] width 77 height 36
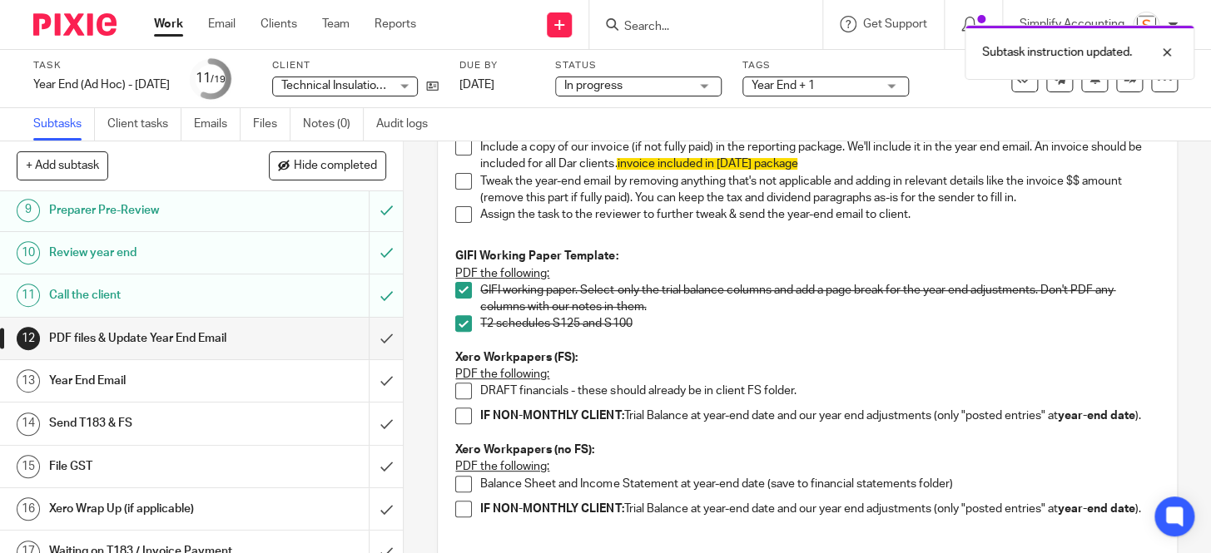
scroll to position [0, 0]
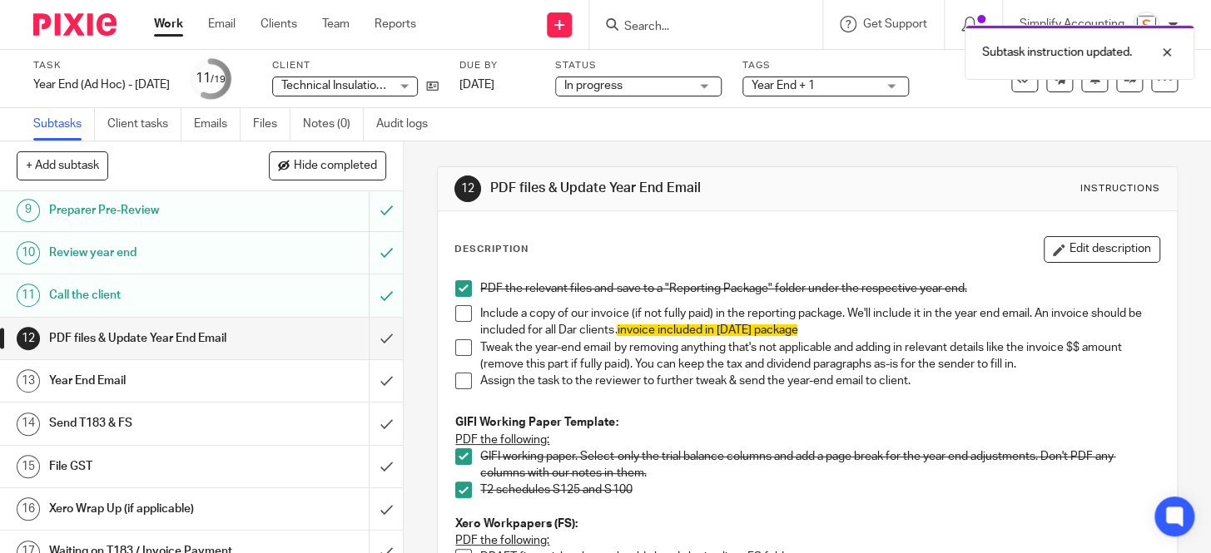
click at [214, 372] on h1 "Year End Email" at bounding box center [150, 381] width 202 height 25
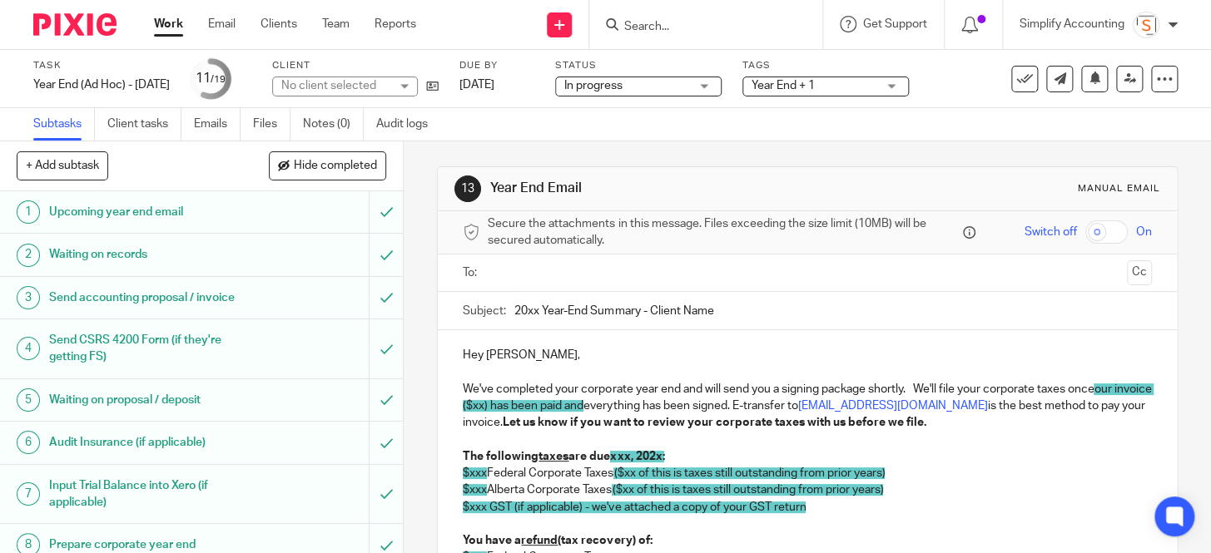
click at [521, 406] on span "our invoice ($xx) has been paid and" at bounding box center [808, 398] width 691 height 28
click at [519, 404] on span "our invoice ($45) has been paid and" at bounding box center [808, 398] width 691 height 28
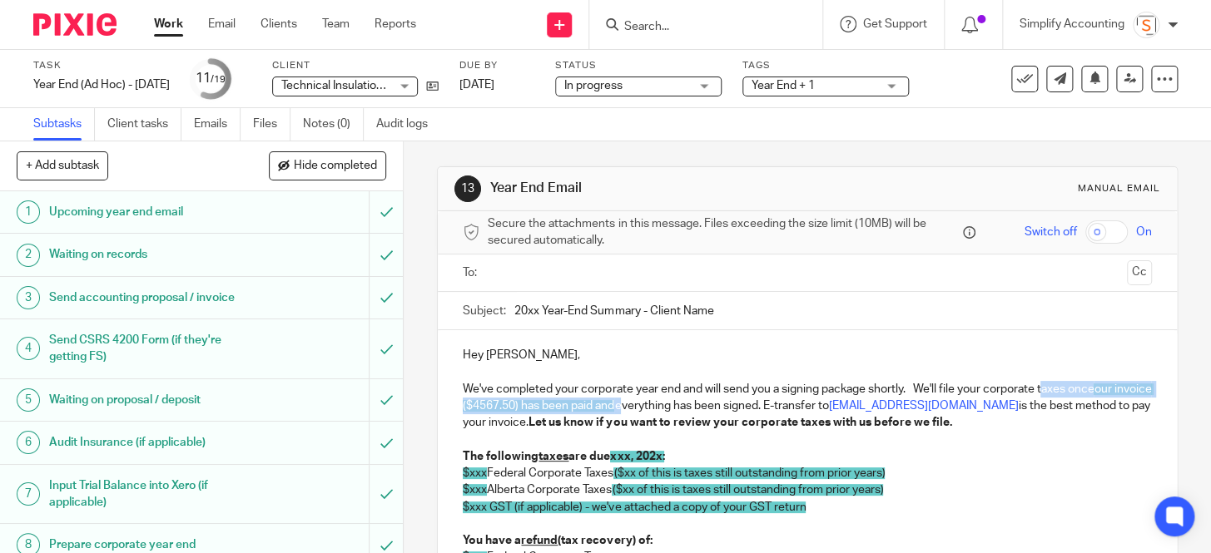
drag, startPoint x: 654, startPoint y: 406, endPoint x: 1046, endPoint y: 396, distance: 392.0
click at [1046, 396] on p "We've completed your corporate year end and will send you a signing package sho…" at bounding box center [807, 406] width 688 height 51
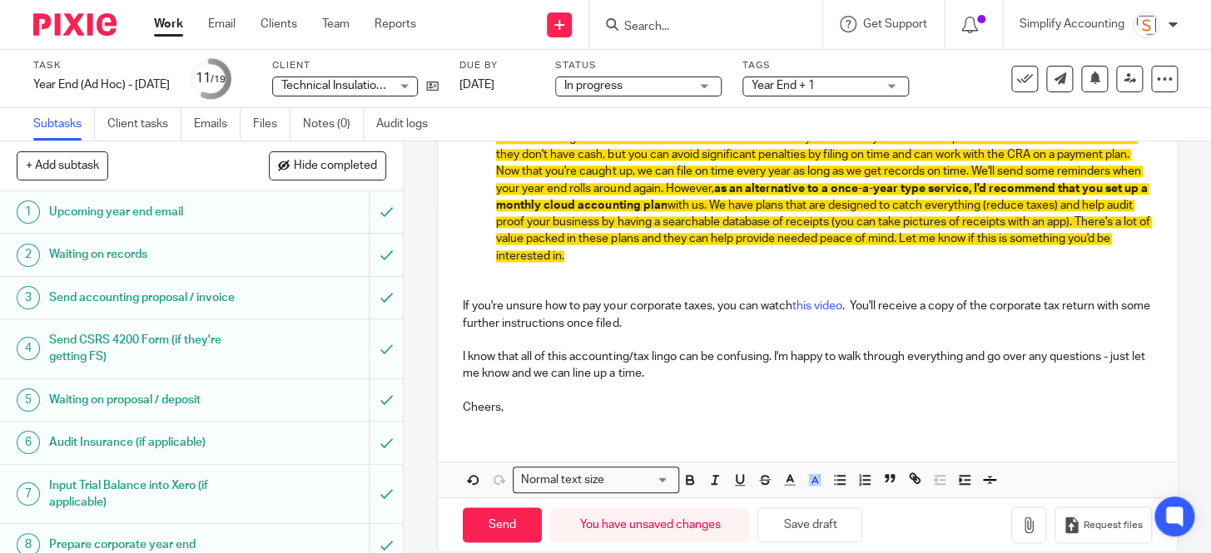
scroll to position [1033, 0]
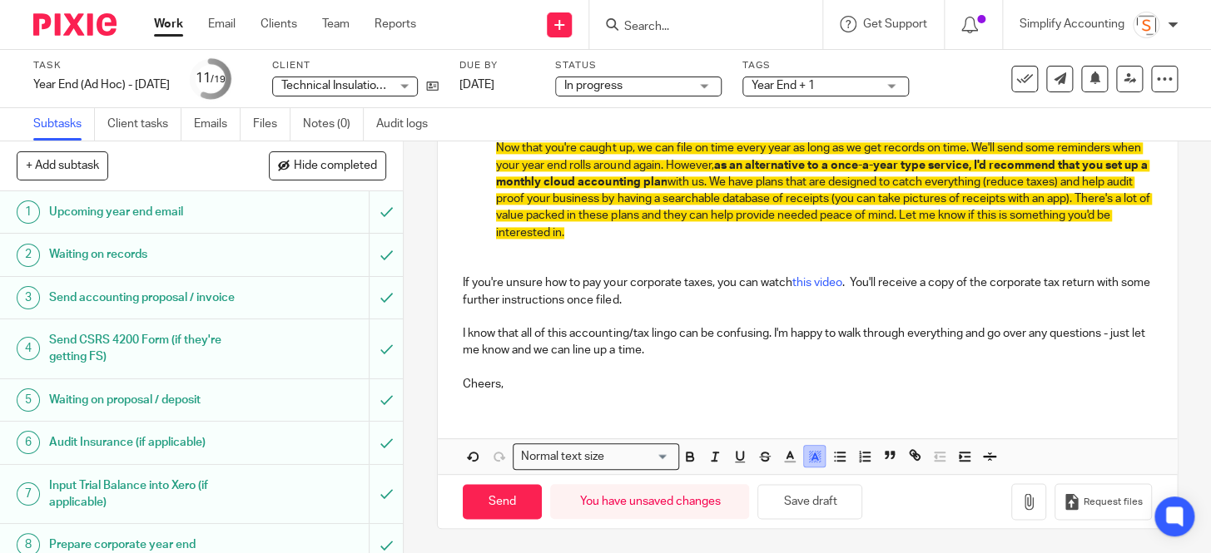
click at [812, 458] on line "button" at bounding box center [814, 458] width 4 height 0
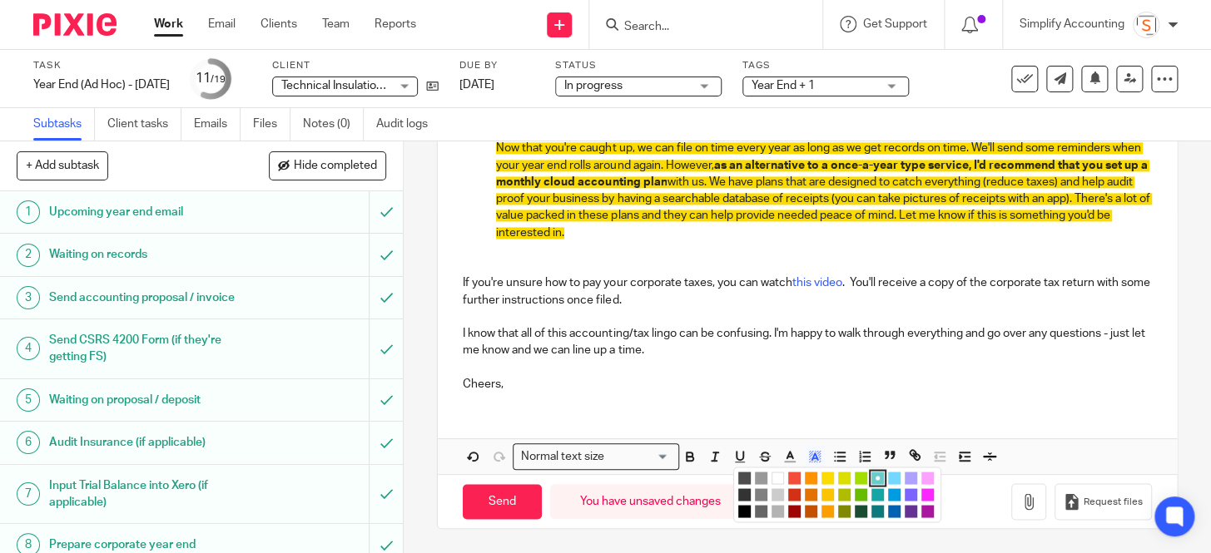
click at [776, 479] on li "color:#FFFFFF" at bounding box center [777, 478] width 12 height 12
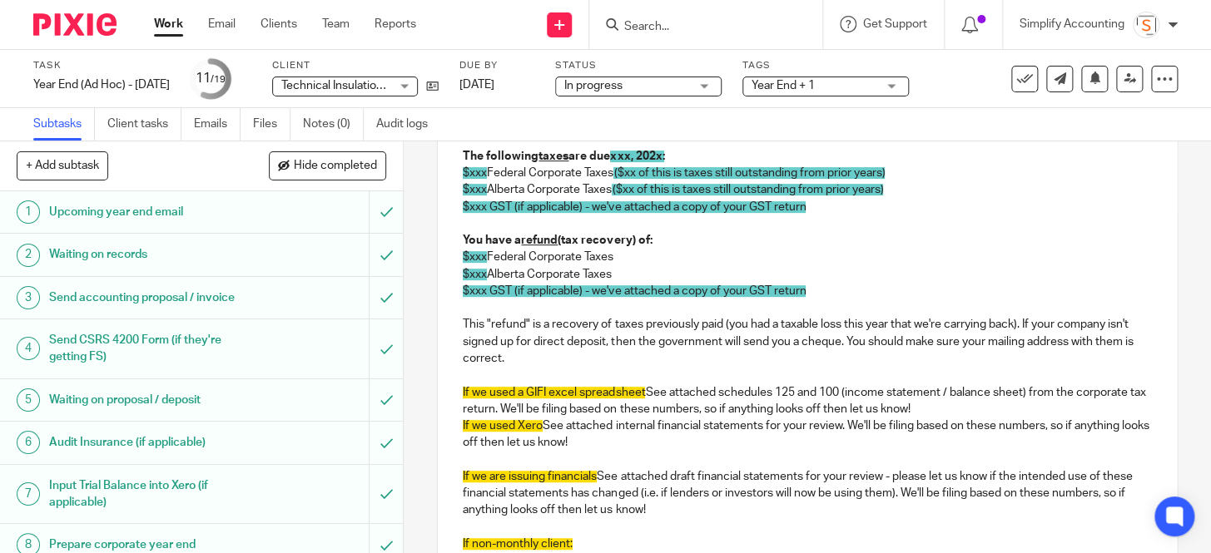
scroll to position [353, 0]
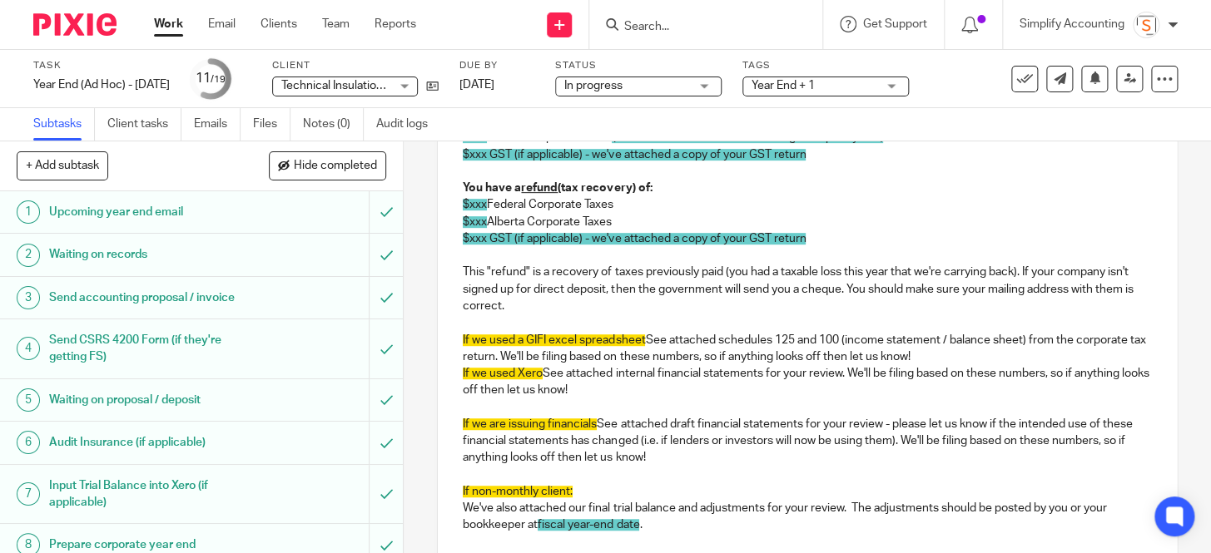
drag, startPoint x: 646, startPoint y: 524, endPoint x: 435, endPoint y: 373, distance: 259.3
click at [438, 373] on div "Hey Justin, We've completed your corporate year end and will send you a signing…" at bounding box center [807, 532] width 738 height 1108
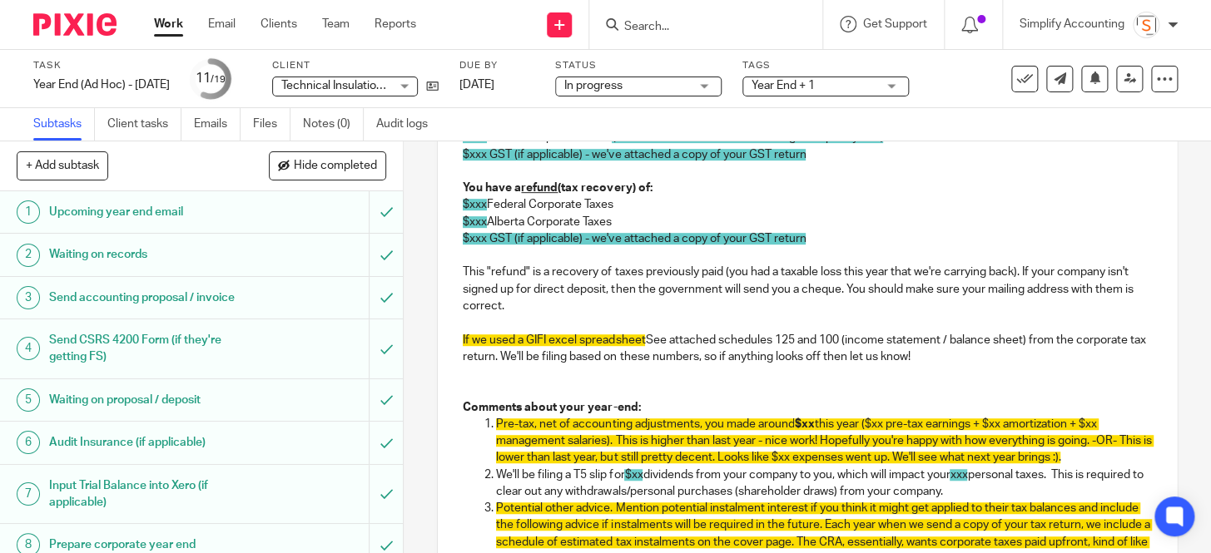
drag, startPoint x: 645, startPoint y: 340, endPoint x: 451, endPoint y: 339, distance: 193.9
click at [451, 339] on div "Hey Justin, We've completed your corporate year end and will send you a signing…" at bounding box center [807, 456] width 738 height 957
click at [591, 380] on p at bounding box center [807, 373] width 688 height 17
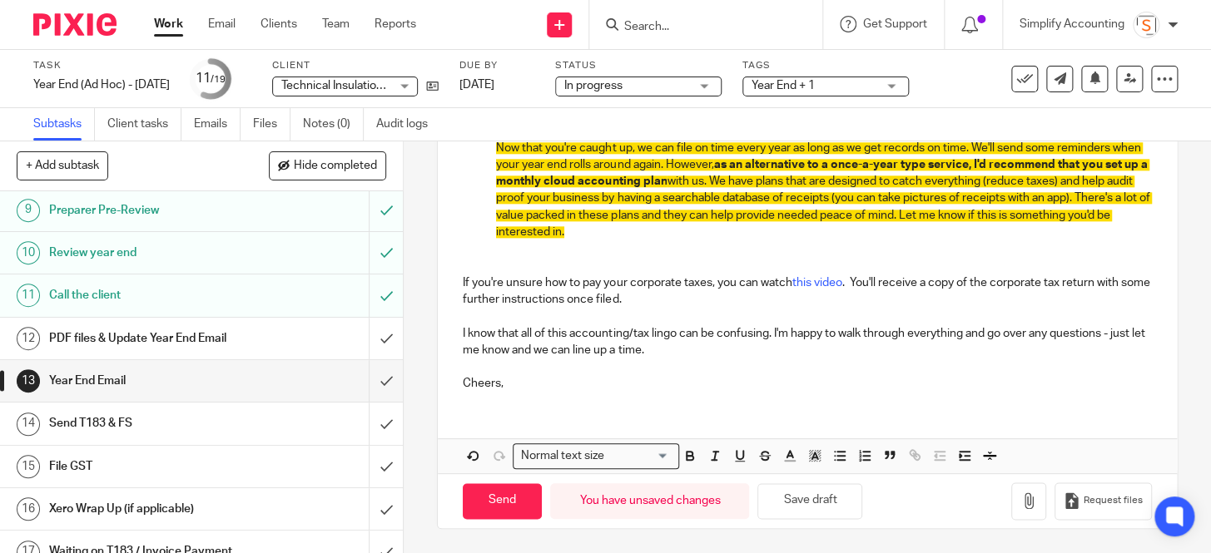
scroll to position [453, 0]
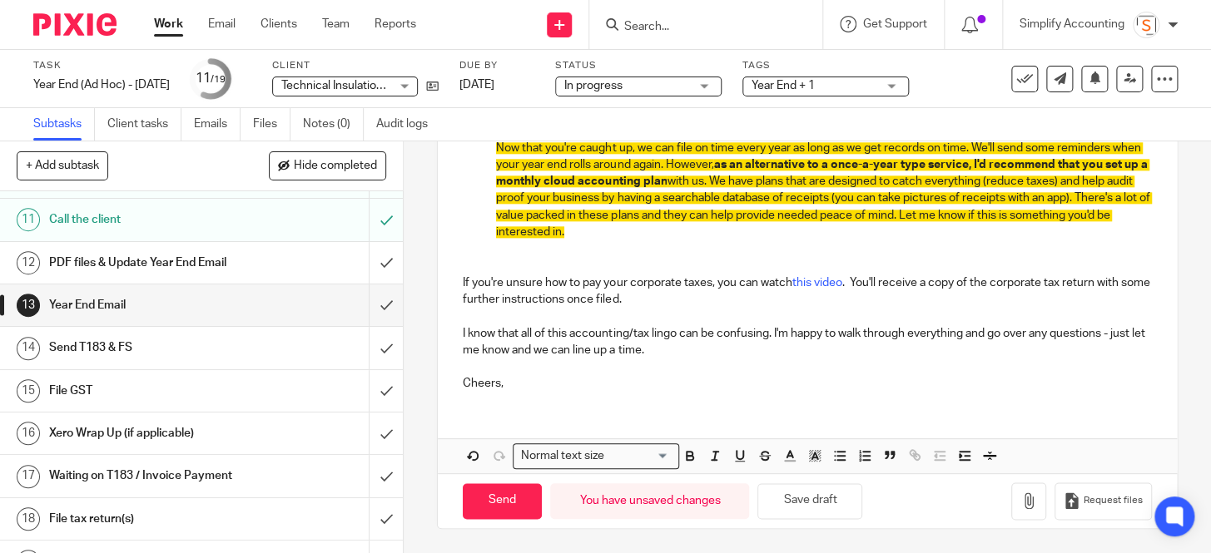
click at [273, 264] on div "PDF files & Update Year End Email" at bounding box center [200, 262] width 303 height 25
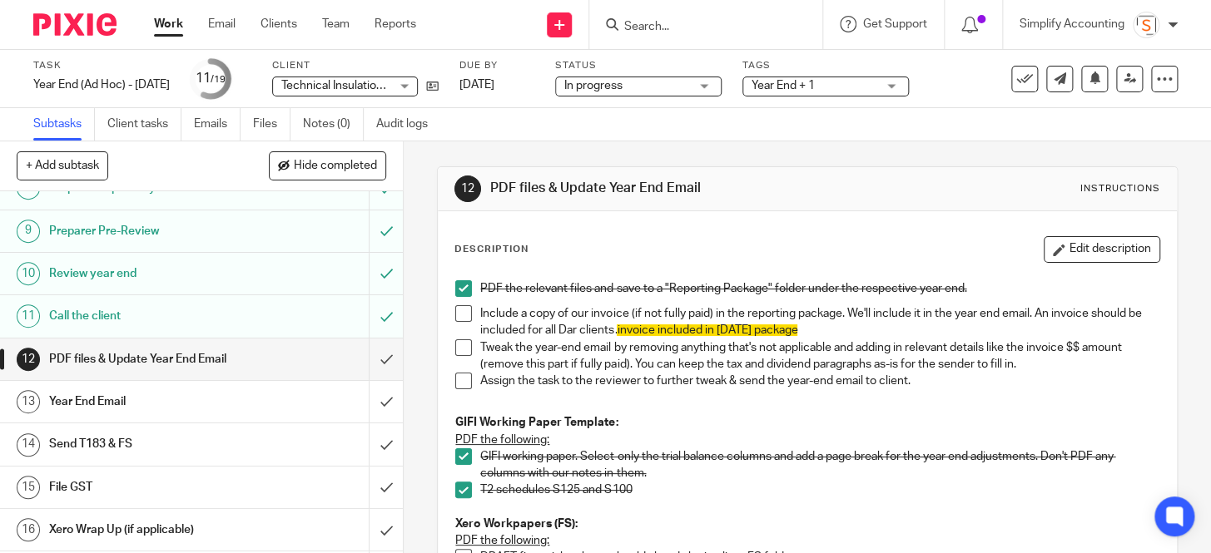
scroll to position [453, 0]
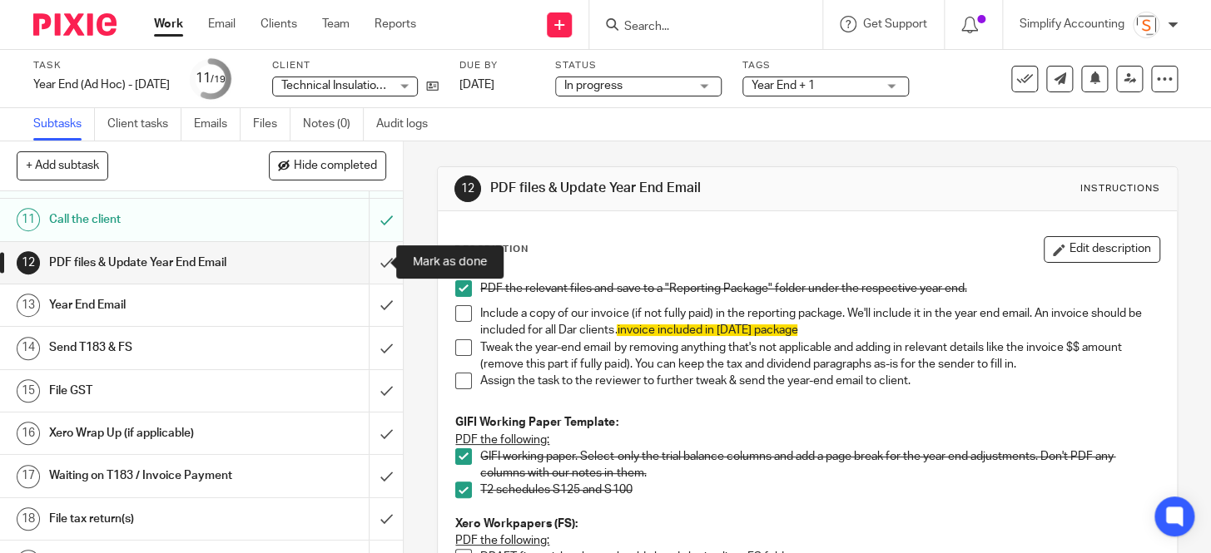
click at [365, 260] on input "submit" at bounding box center [201, 263] width 403 height 42
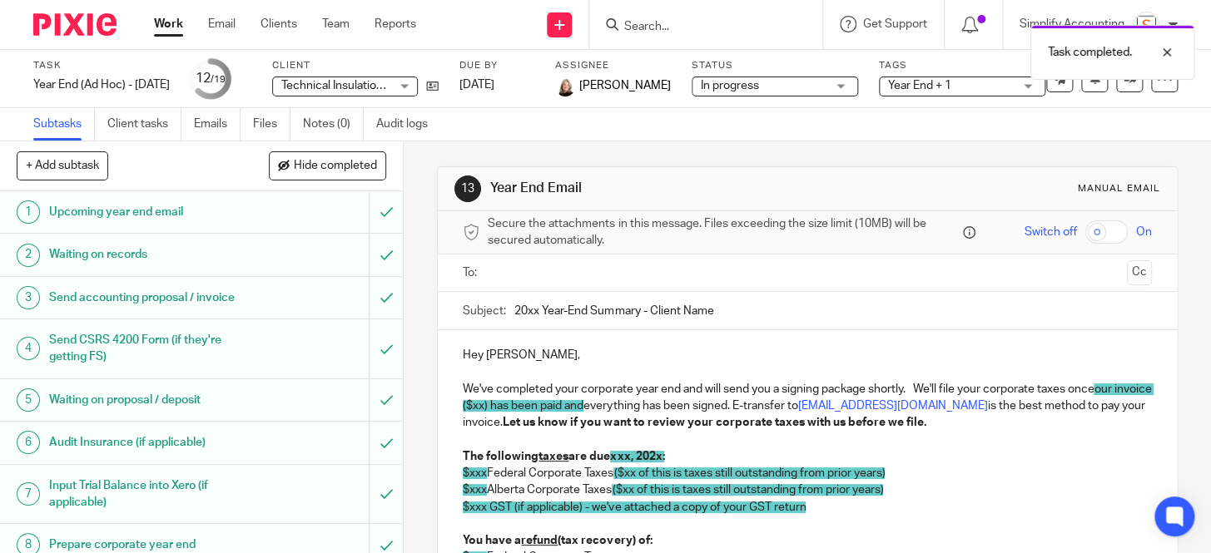
drag, startPoint x: 722, startPoint y: 315, endPoint x: 649, endPoint y: 316, distance: 73.2
click at [649, 316] on input "20xx Year-End Summary - Client Name" at bounding box center [832, 310] width 637 height 37
paste input "Technical Insulation Thermal Solutions Ltd"
click at [170, 83] on div "Year End (Ad Hoc) - December 2022 Save Year End (Ad Hoc) - December 2022" at bounding box center [101, 85] width 136 height 17
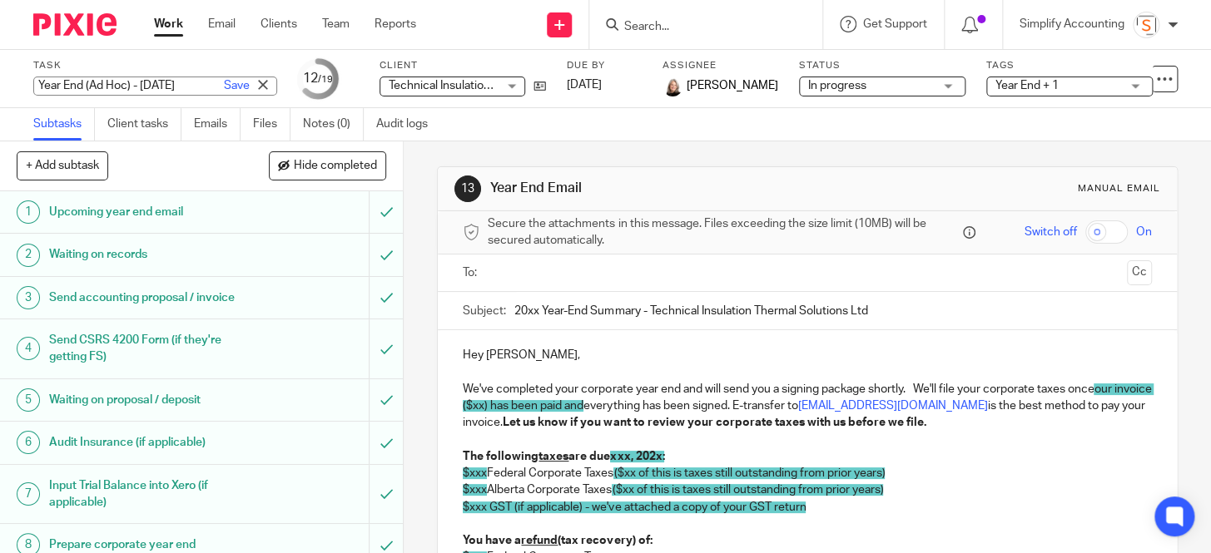
scroll to position [0, 41]
click at [531, 315] on input "20xx Year-End Summary - Technical Insulation Thermal Solutions Ltd" at bounding box center [832, 310] width 637 height 37
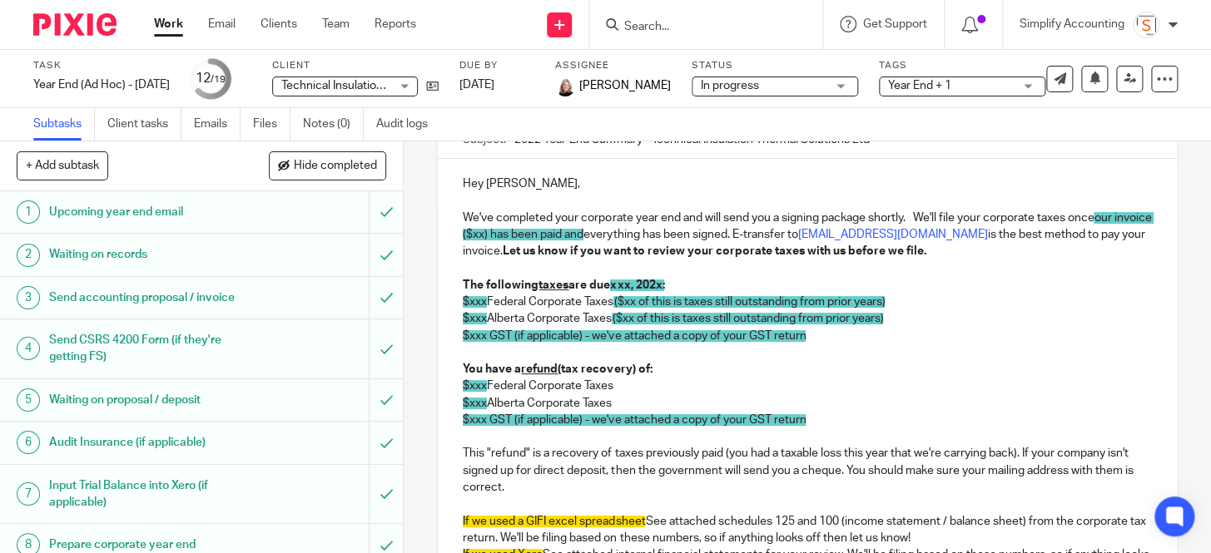
scroll to position [151, 0]
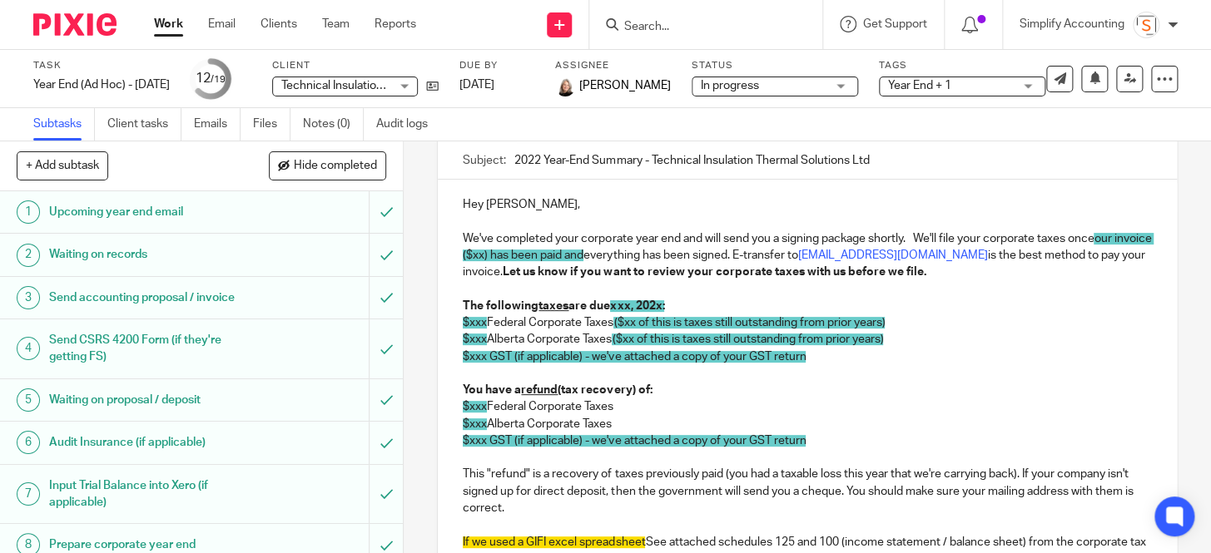
type input "2022 Year-End Summary - Technical Insulation Thermal Solutions Ltd"
click at [517, 250] on span "our invoice ($xx) has been paid and" at bounding box center [808, 247] width 691 height 28
click at [666, 257] on p "We've completed your corporate year end and will send you a signing package sho…" at bounding box center [807, 255] width 688 height 51
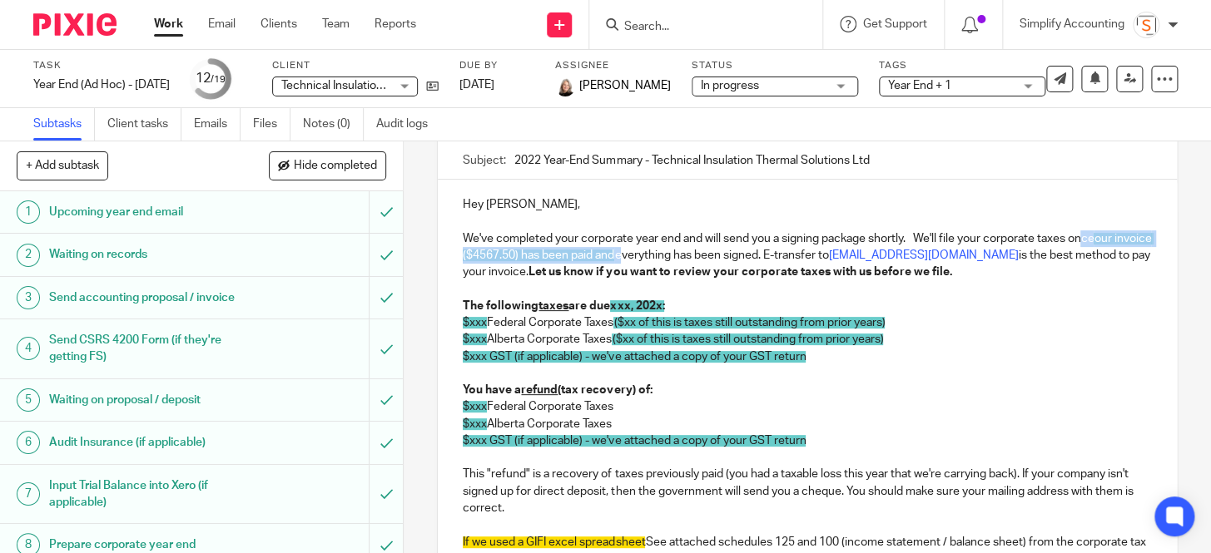
drag, startPoint x: 656, startPoint y: 253, endPoint x: 1081, endPoint y: 235, distance: 424.7
click at [1081, 235] on p "We've completed your corporate year end and will send you a signing package sho…" at bounding box center [807, 255] width 688 height 51
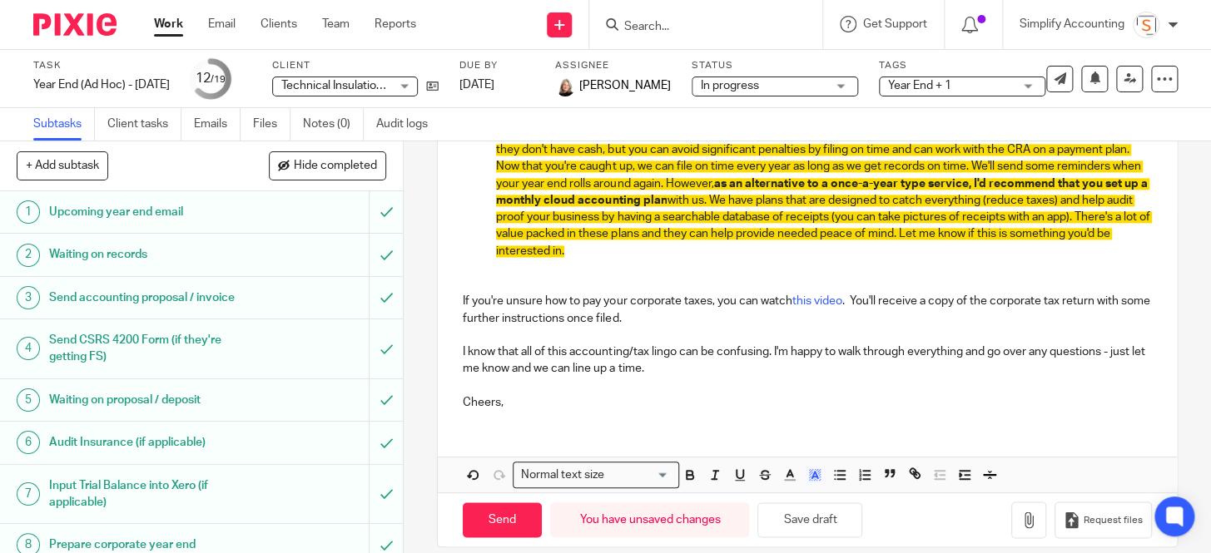
scroll to position [1033, 0]
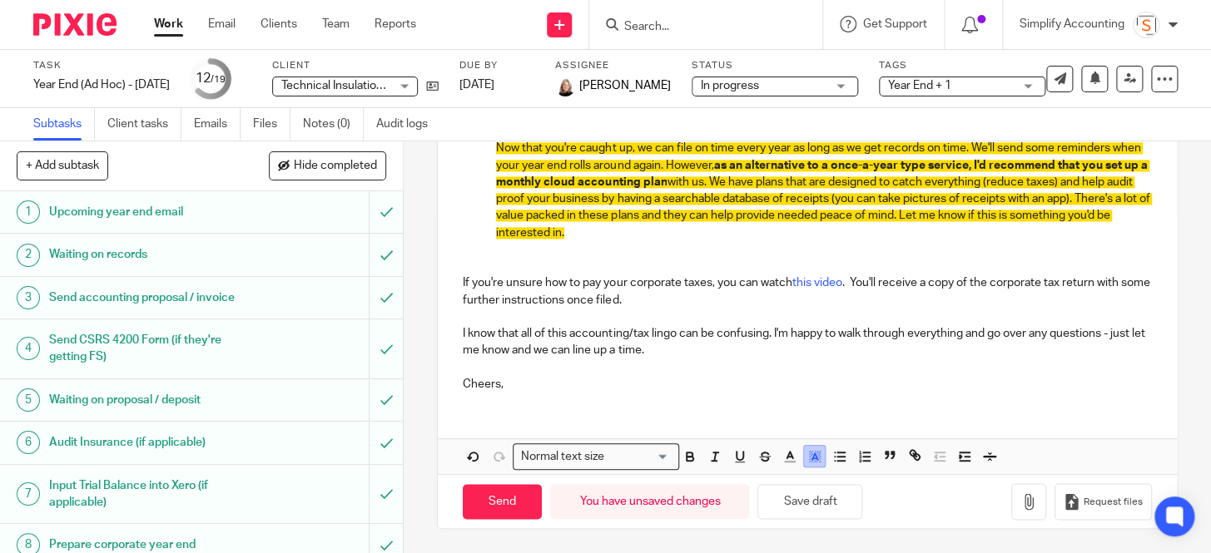
click at [811, 451] on icon "button" at bounding box center [814, 456] width 15 height 15
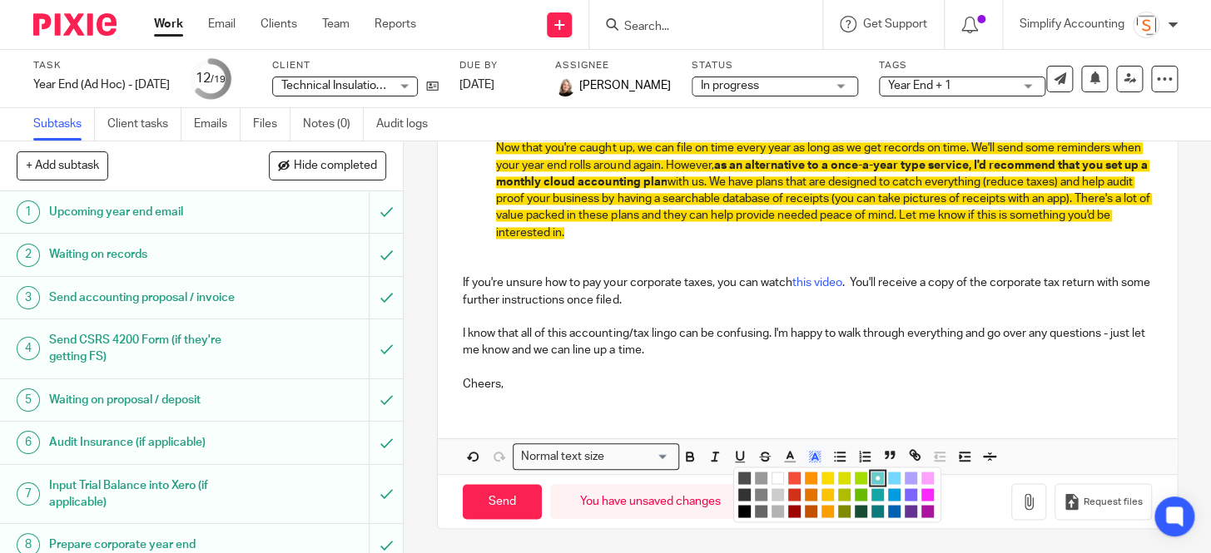
click at [773, 480] on li "color:#FFFFFF" at bounding box center [777, 478] width 12 height 12
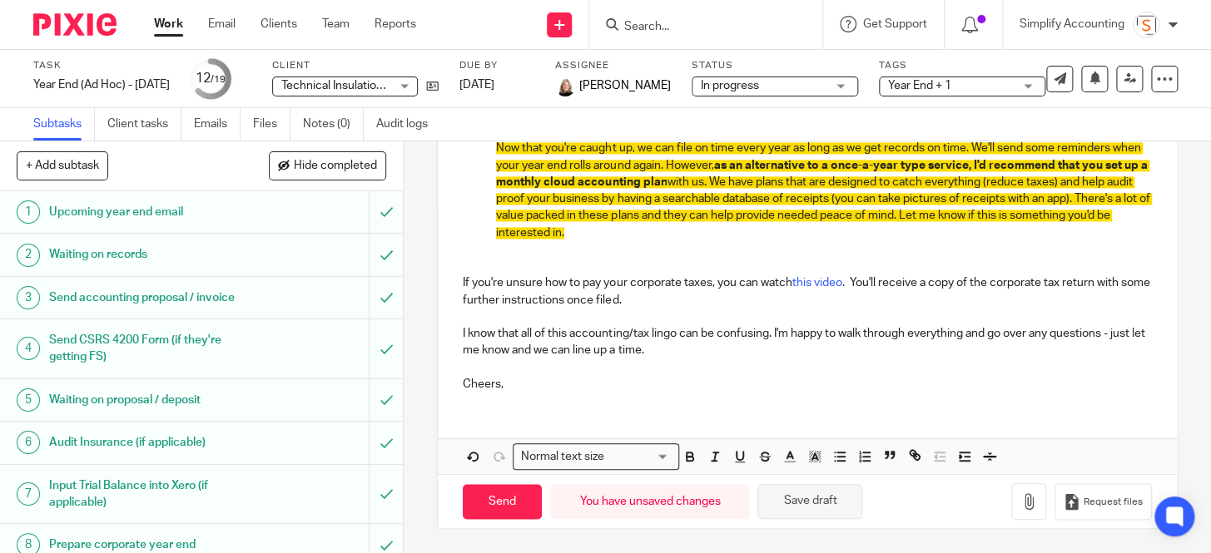
click at [798, 506] on button "Save draft" at bounding box center [809, 502] width 105 height 36
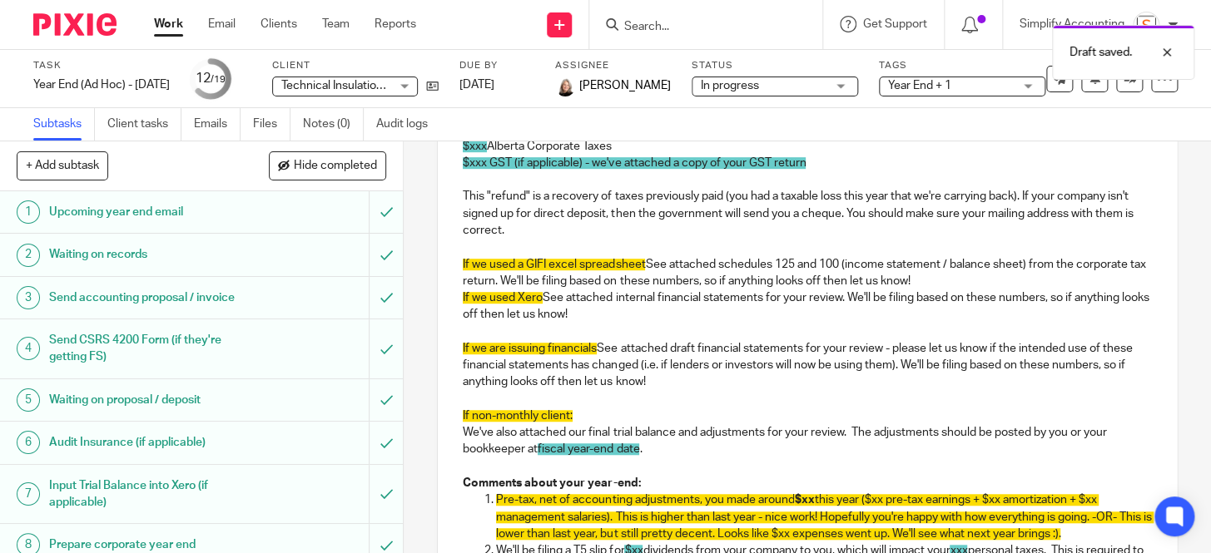
scroll to position [504, 0]
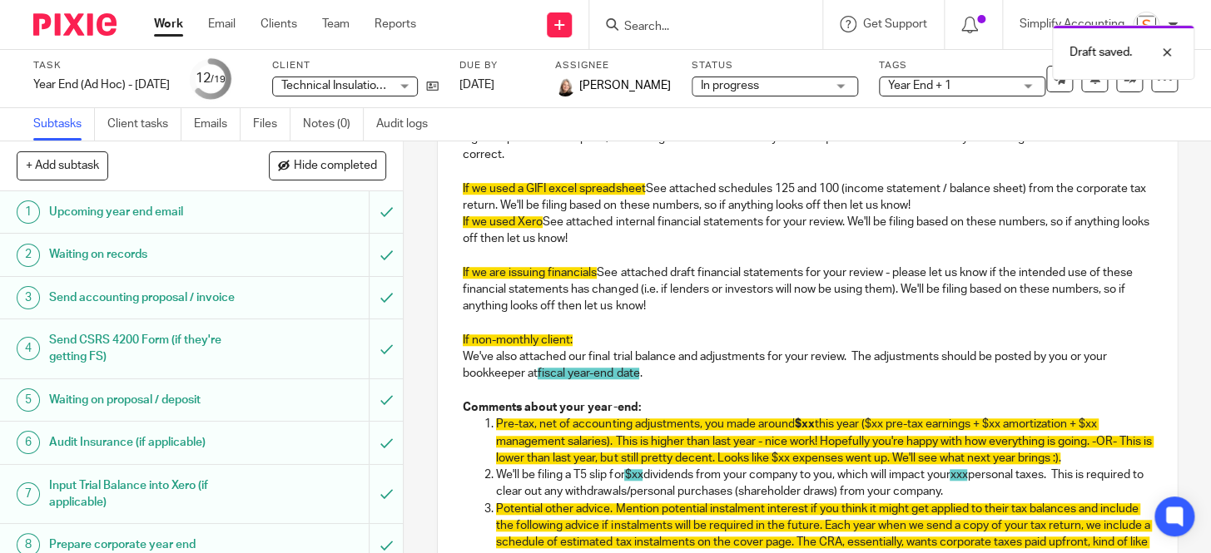
drag, startPoint x: 651, startPoint y: 372, endPoint x: 453, endPoint y: 225, distance: 247.5
click at [453, 225] on div "Hey Justin, We've completed your corporate year end and will send you a signing…" at bounding box center [807, 380] width 738 height 1108
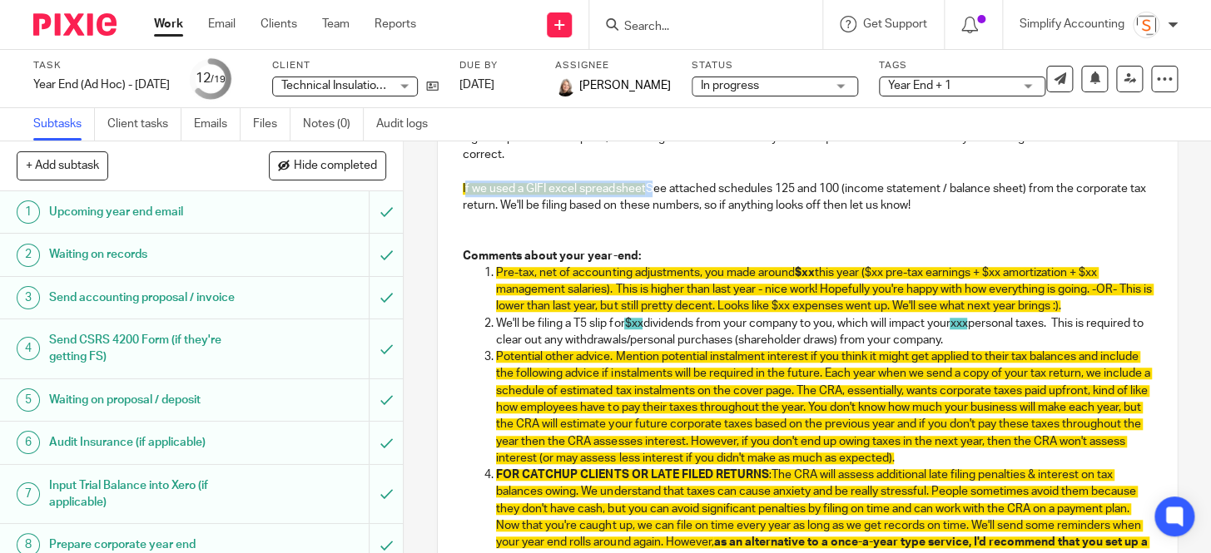
drag, startPoint x: 648, startPoint y: 186, endPoint x: 459, endPoint y: 191, distance: 188.9
click at [463, 191] on p "If we used a GIFI excel spreadsheet See attached schedules 125 and 100 (income …" at bounding box center [807, 198] width 688 height 34
click at [691, 176] on p at bounding box center [807, 171] width 688 height 17
drag, startPoint x: 642, startPoint y: 189, endPoint x: 456, endPoint y: 191, distance: 186.4
click at [456, 191] on div "Hey Justin, We've completed your corporate year end and will send you a signing…" at bounding box center [807, 304] width 738 height 957
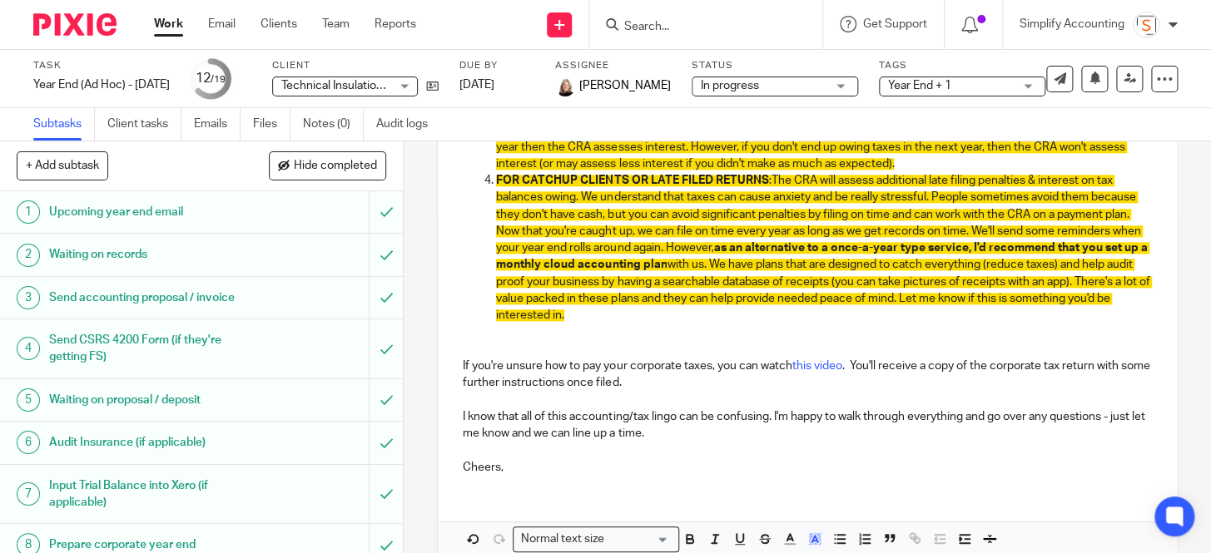
scroll to position [882, 0]
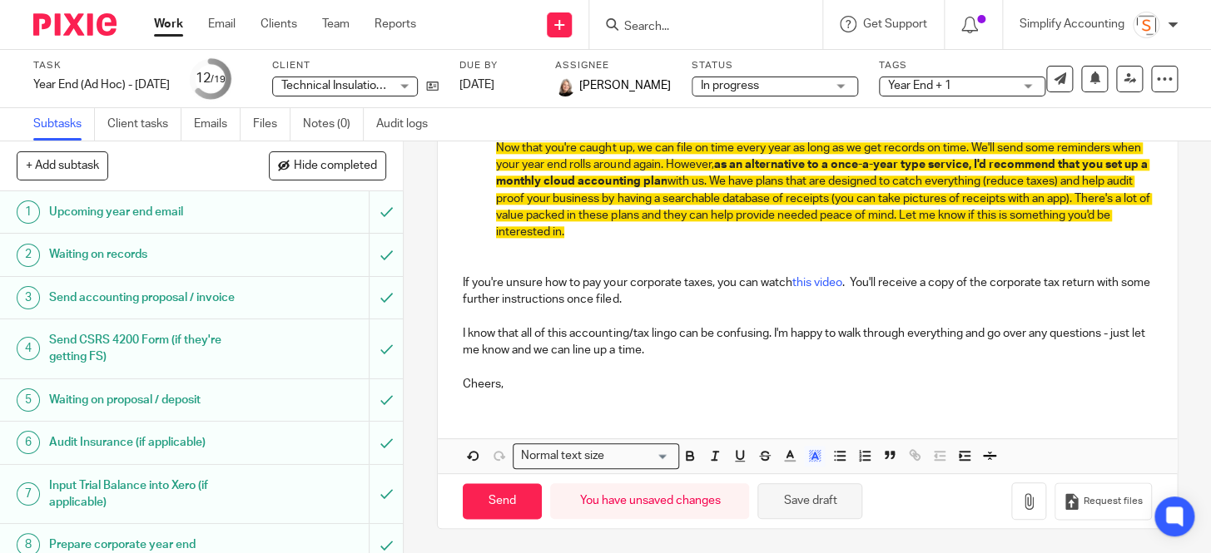
click at [811, 499] on button "Save draft" at bounding box center [809, 501] width 105 height 36
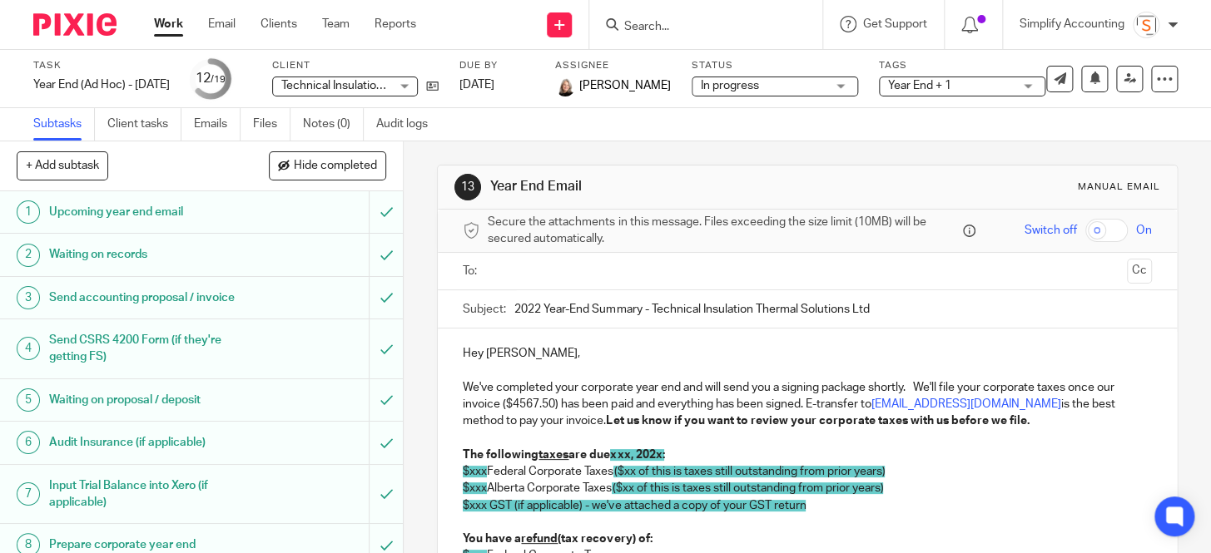
scroll to position [0, 0]
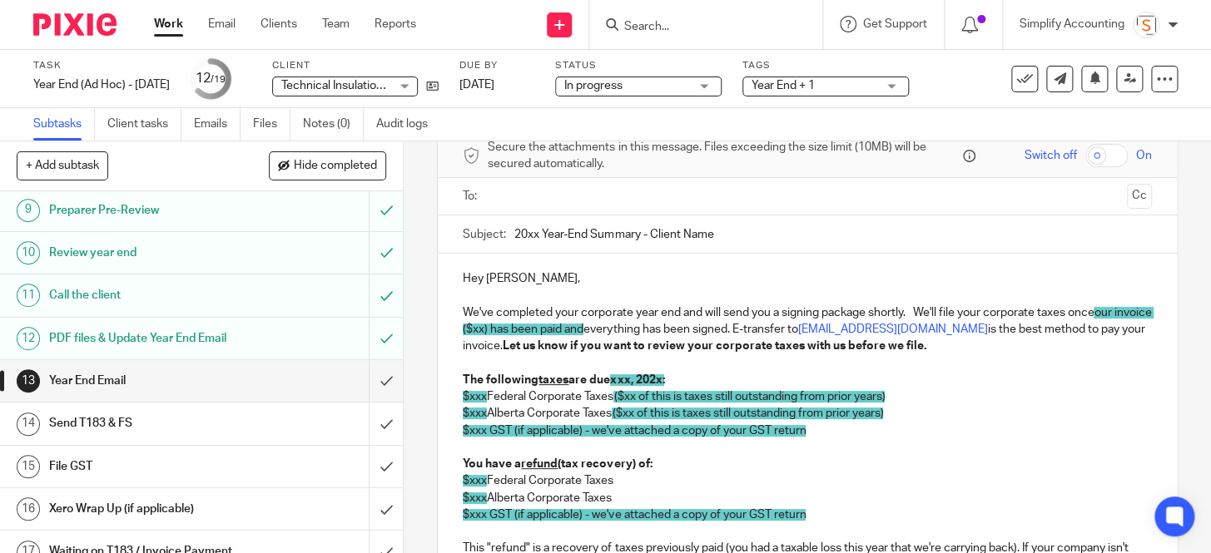
scroll to position [75, 0]
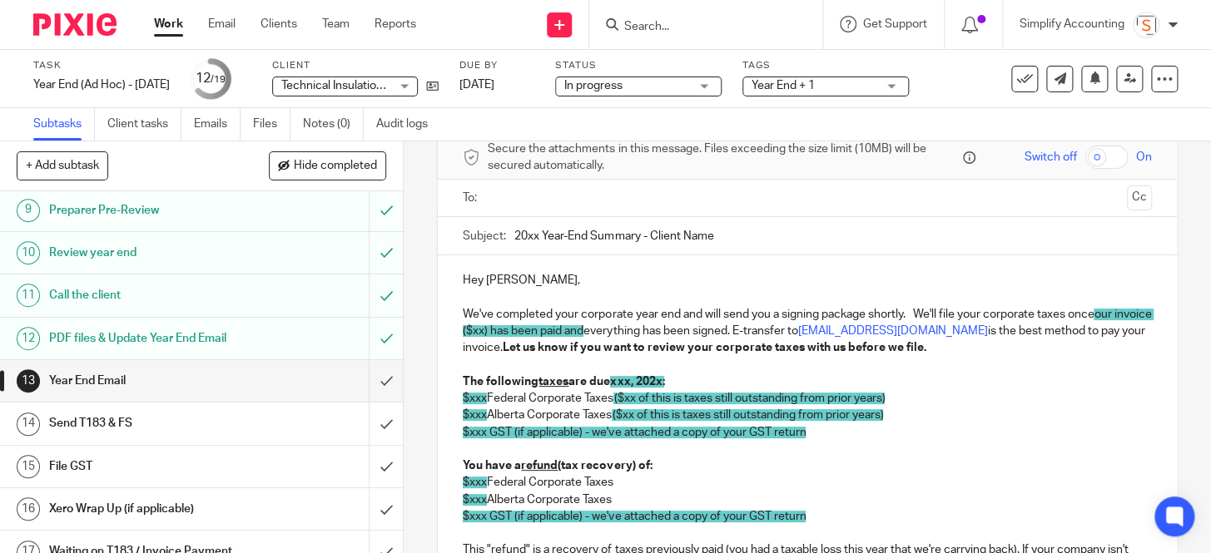
drag, startPoint x: 530, startPoint y: 234, endPoint x: 538, endPoint y: 233, distance: 8.4
click at [530, 234] on input "20xx Year-End Summary - Client Name" at bounding box center [832, 235] width 637 height 37
drag, startPoint x: 643, startPoint y: 245, endPoint x: 656, endPoint y: 241, distance: 12.9
click at [656, 241] on input "2023 Year-End Summary - Client Name" at bounding box center [832, 235] width 637 height 37
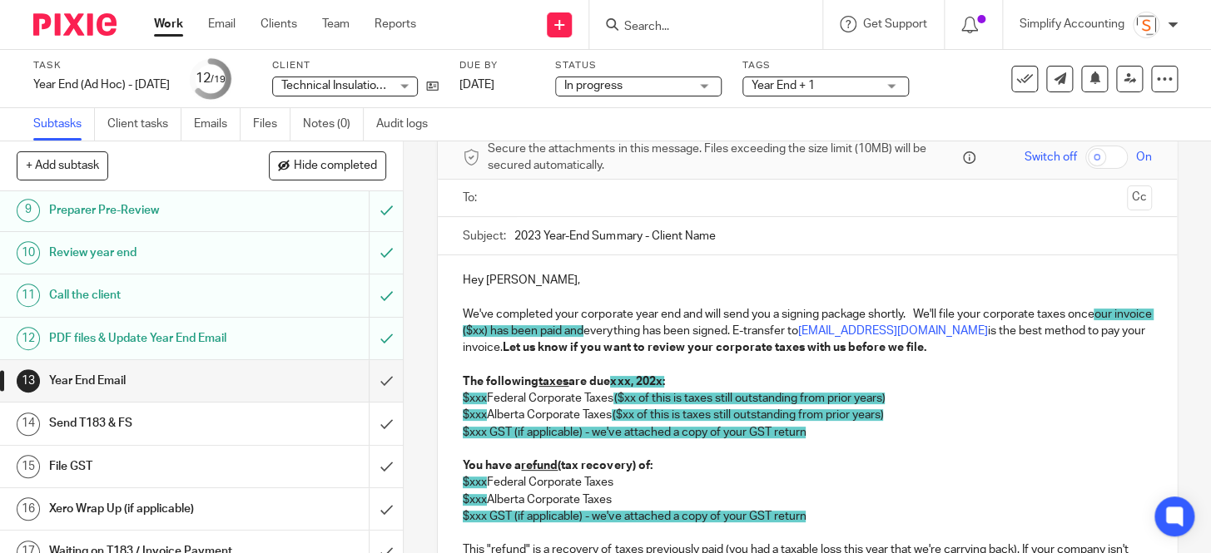
drag, startPoint x: 310, startPoint y: 84, endPoint x: 377, endPoint y: 89, distance: 67.6
click at [377, 89] on div "Technical Insulation Thermal Solutions Ltd. Technical Insulation Thermal Soluti…" at bounding box center [345, 87] width 146 height 20
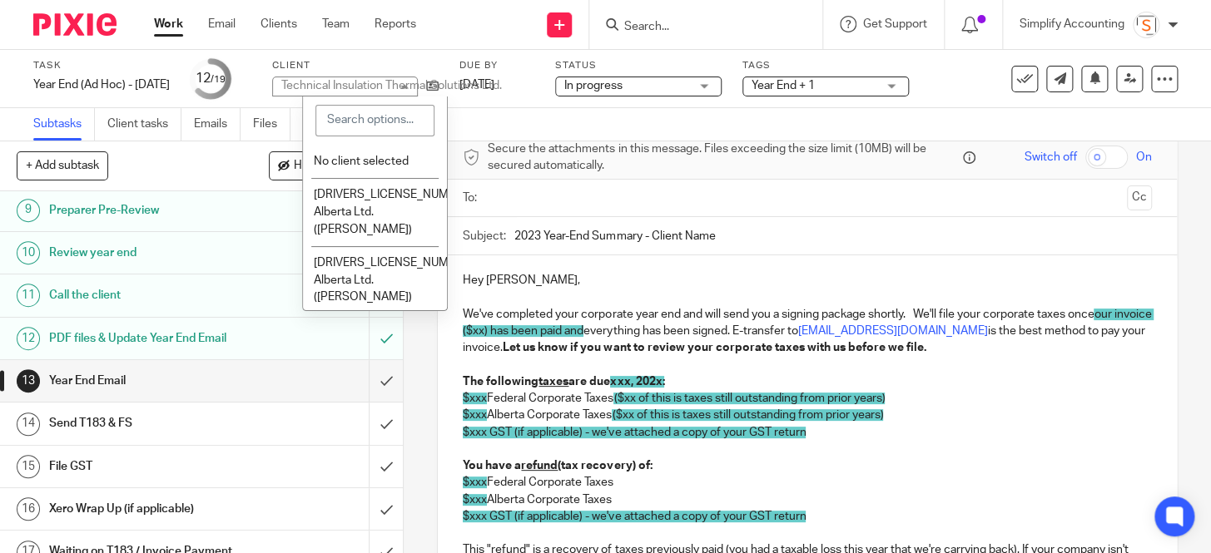
click at [409, 62] on label "Client" at bounding box center [355, 65] width 166 height 13
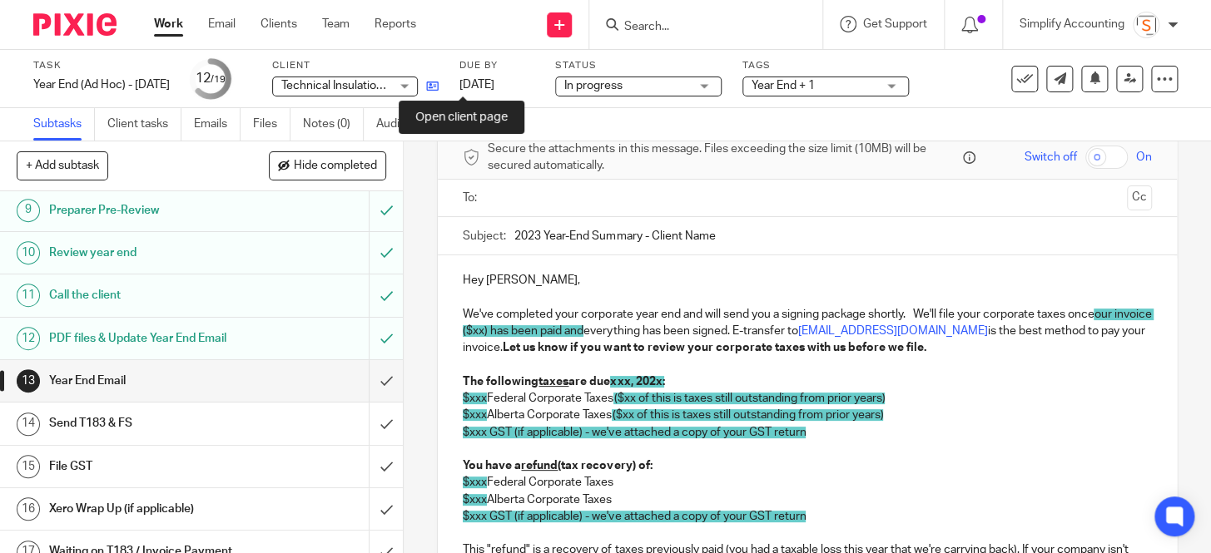
click at [438, 87] on icon at bounding box center [432, 86] width 12 height 12
drag, startPoint x: 713, startPoint y: 240, endPoint x: 649, endPoint y: 248, distance: 64.5
click at [649, 248] on input "2023 Year-End Summary - Client Name" at bounding box center [832, 235] width 637 height 37
paste input "Technical Insulation Thermal Solutions Ltd"
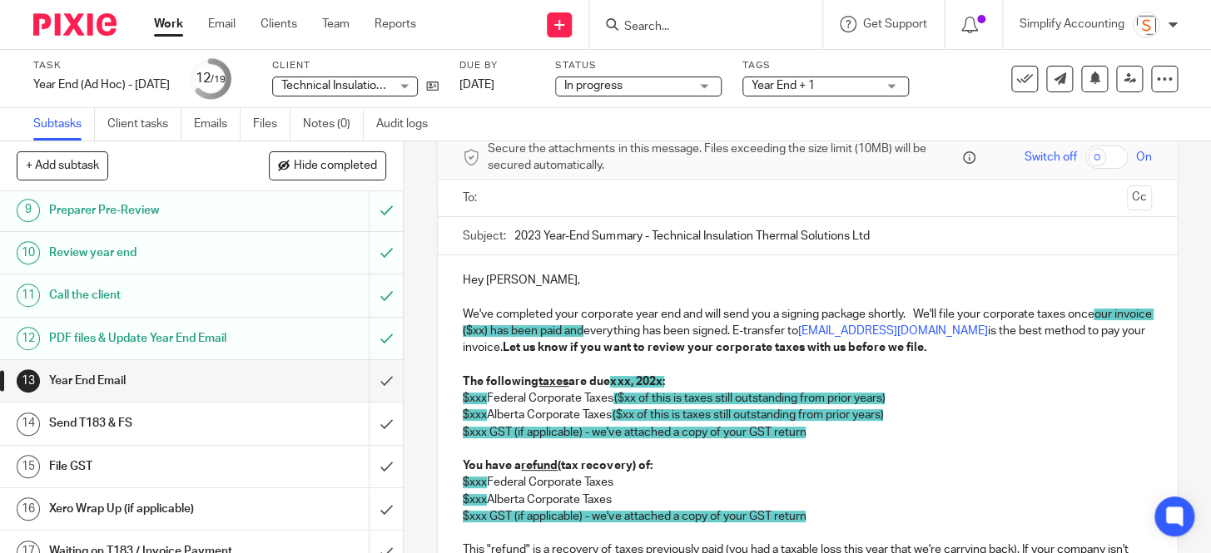
type input "2023 Year-End Summary - Technical Insulation Thermal Solutions Ltd"
click at [524, 324] on span "our invoice ($xx) has been paid and" at bounding box center [808, 323] width 691 height 28
click at [516, 328] on span "our invoice ($xx) has been paid and" at bounding box center [808, 323] width 691 height 28
click at [518, 328] on span "our invoice ($xx) has been paid and" at bounding box center [808, 323] width 691 height 28
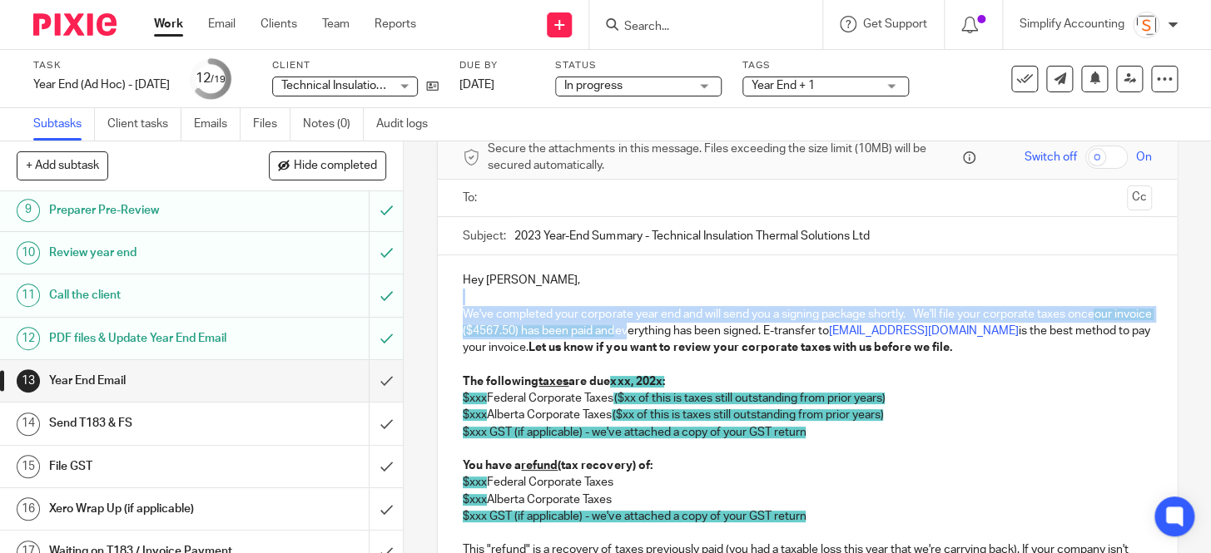
drag, startPoint x: 662, startPoint y: 332, endPoint x: 952, endPoint y: 298, distance: 291.6
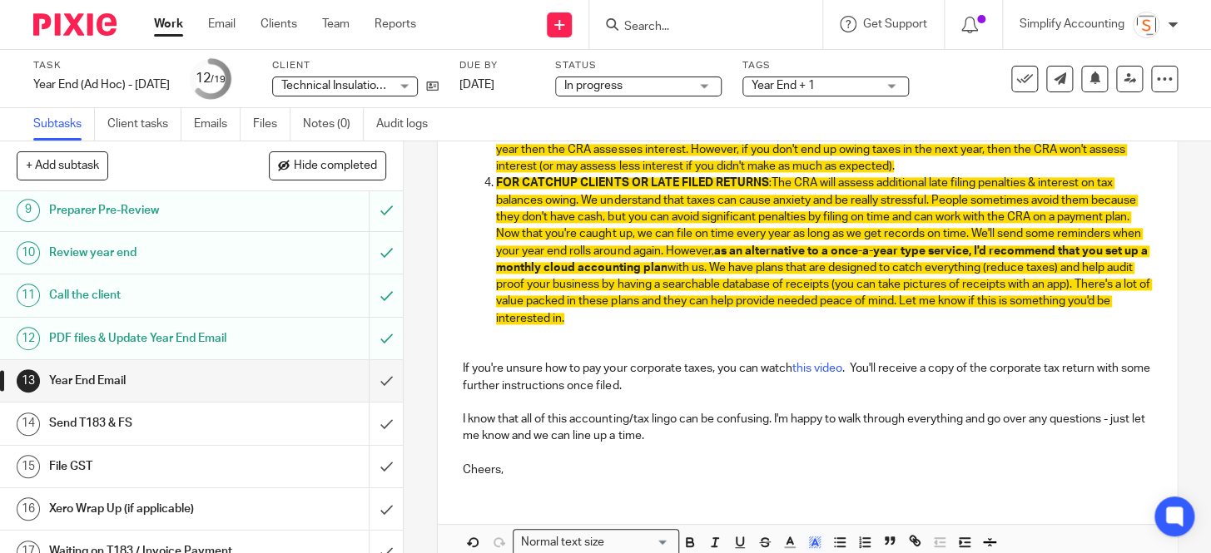
scroll to position [1033, 0]
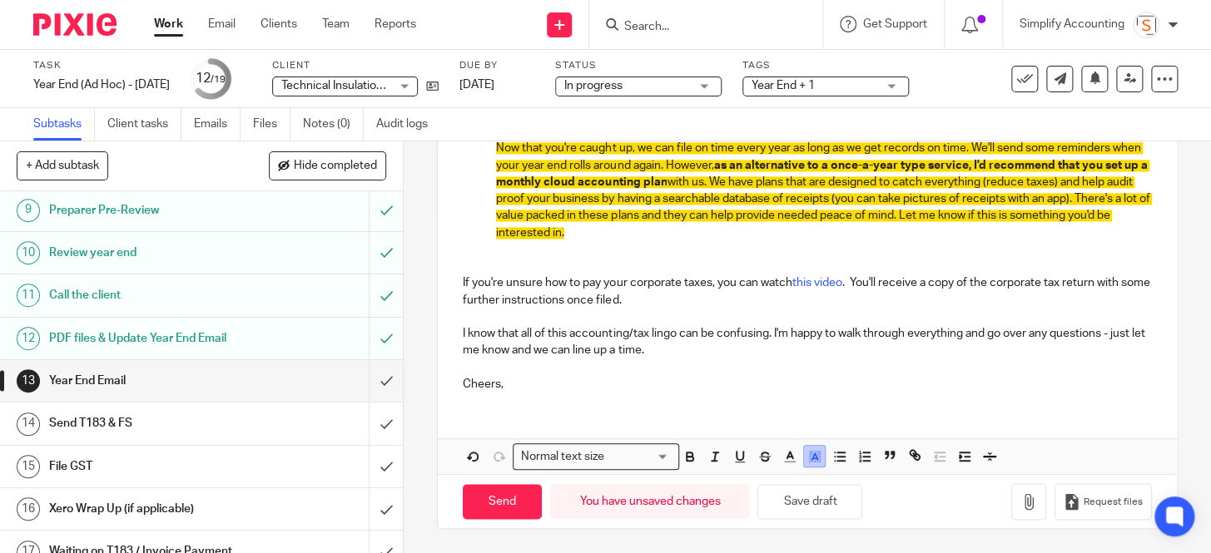
click at [809, 457] on rect "button" at bounding box center [809, 457] width 1 height 1
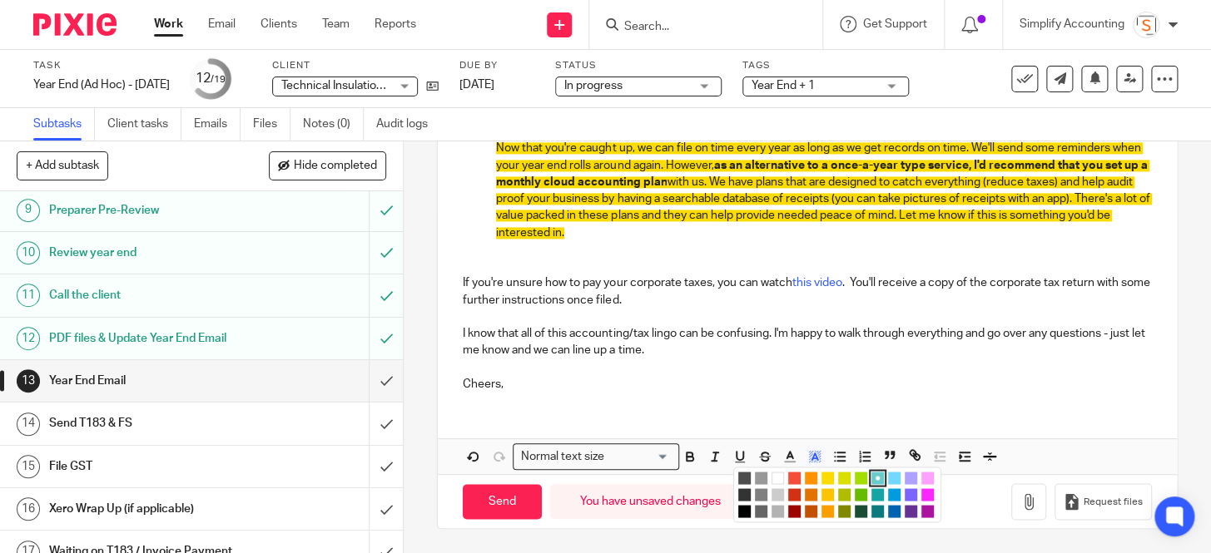
click at [776, 477] on li "color:#FFFFFF" at bounding box center [777, 478] width 12 height 12
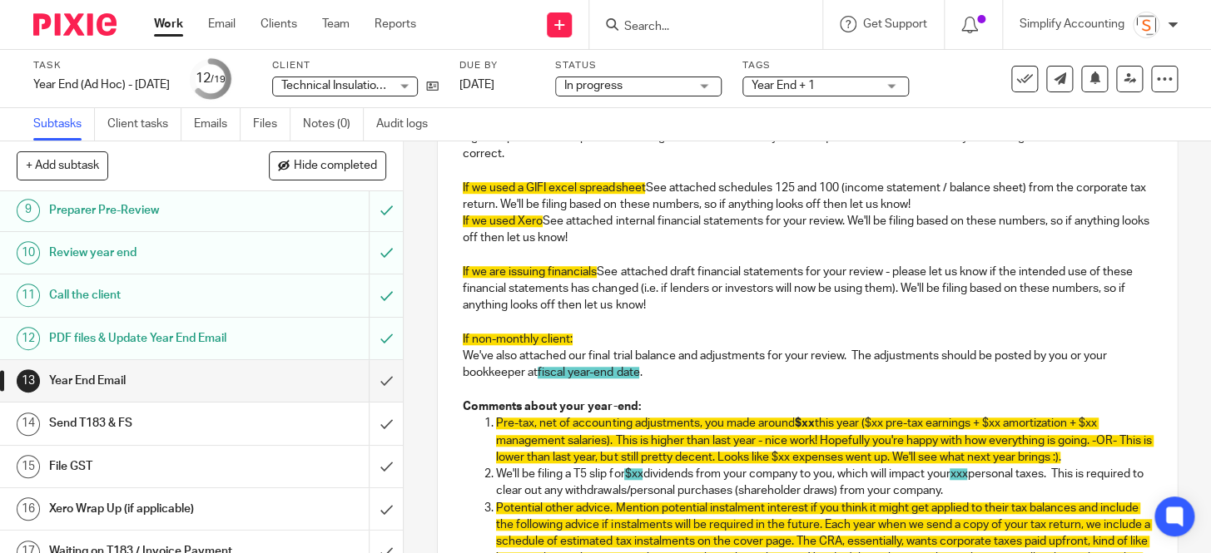
scroll to position [504, 0]
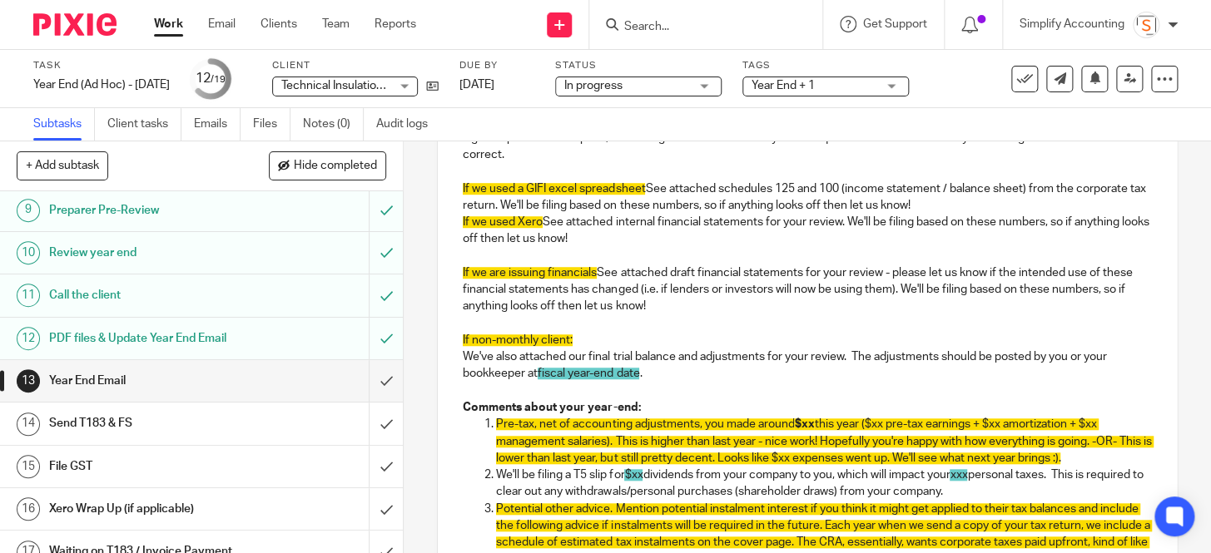
drag, startPoint x: 662, startPoint y: 377, endPoint x: 448, endPoint y: 225, distance: 263.2
click at [448, 225] on div "Hey Justin, We've completed your corporate year end and will send you a signing…" at bounding box center [807, 380] width 738 height 1108
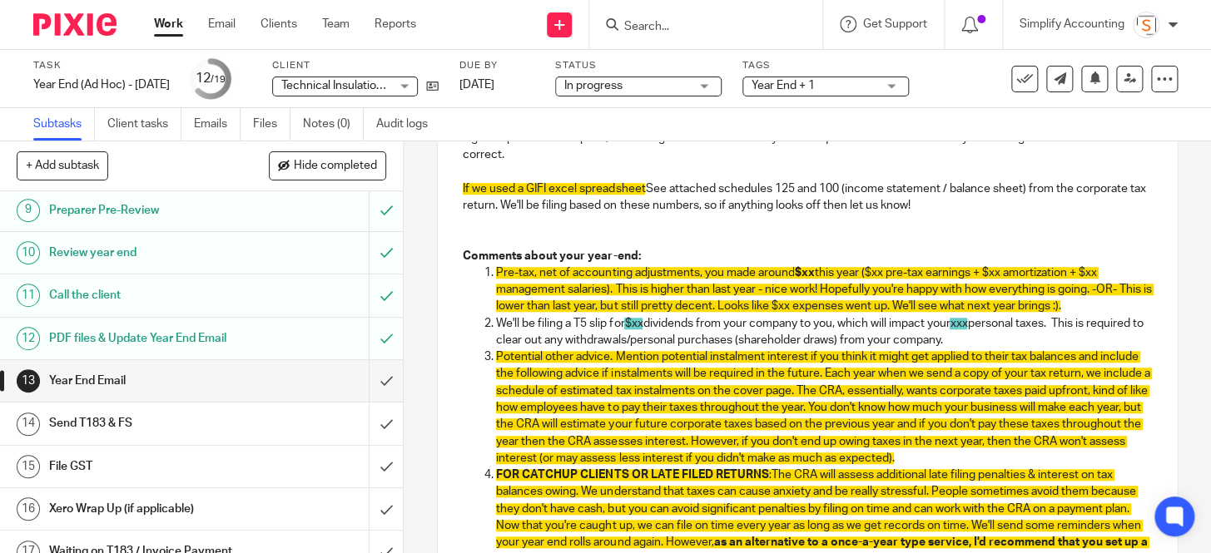
drag, startPoint x: 644, startPoint y: 186, endPoint x: 437, endPoint y: 189, distance: 207.2
click at [438, 189] on div "Hey Justin, We've completed your corporate year end and will send you a signing…" at bounding box center [807, 304] width 738 height 957
click at [524, 241] on p at bounding box center [807, 238] width 688 height 17
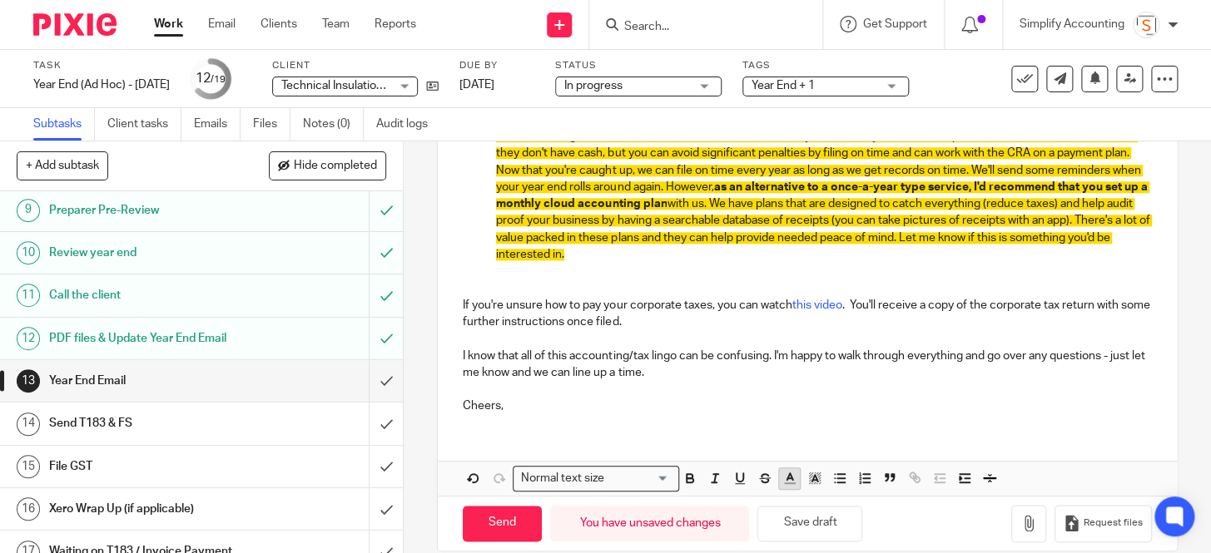
scroll to position [865, 0]
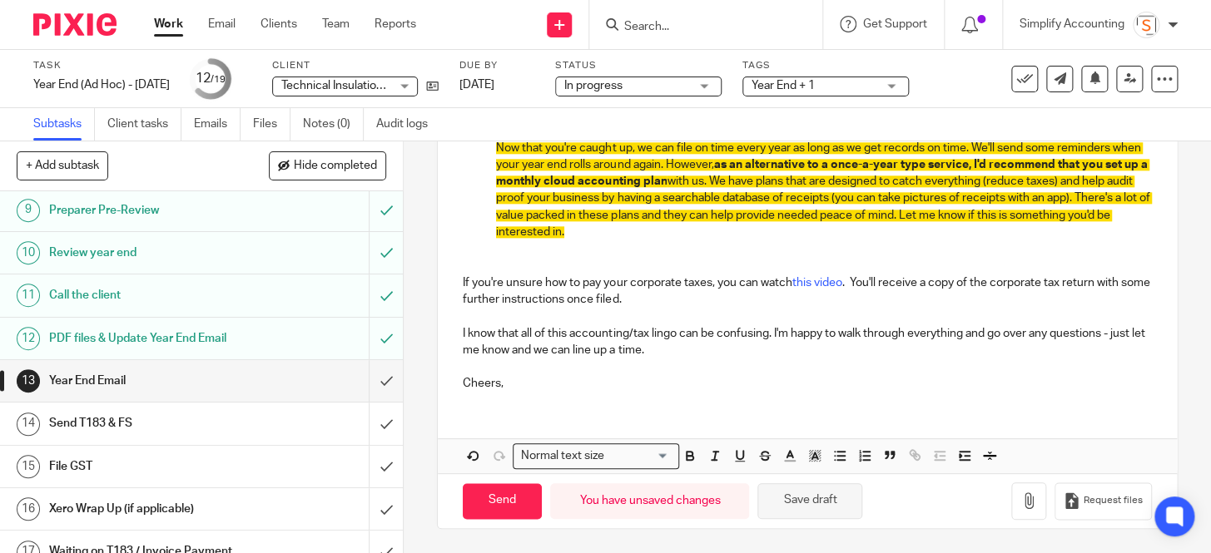
click at [810, 499] on button "Save draft" at bounding box center [809, 501] width 105 height 36
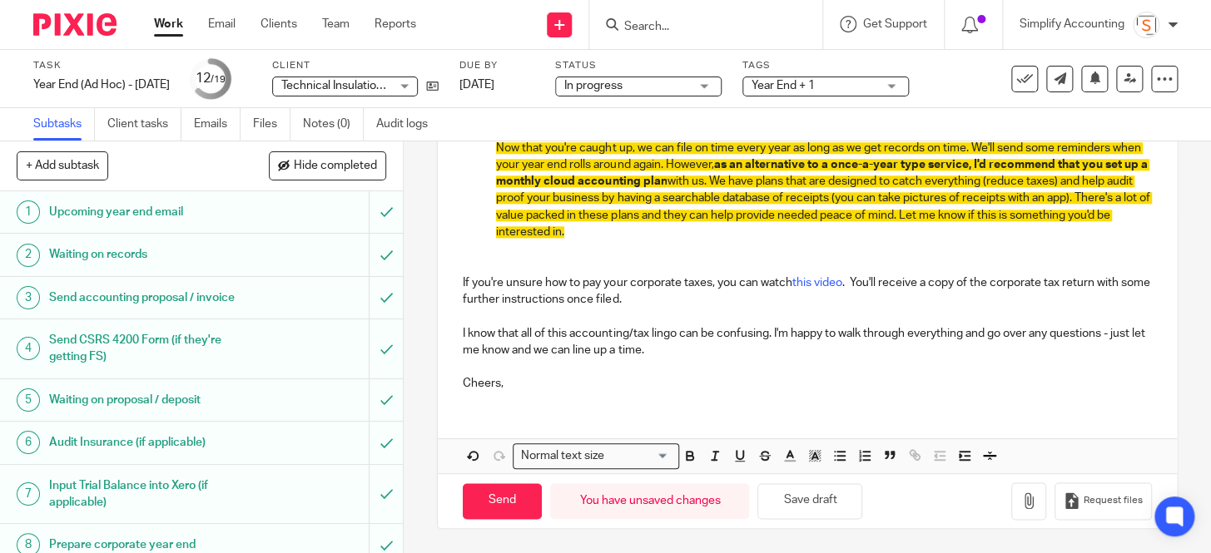
scroll to position [453, 0]
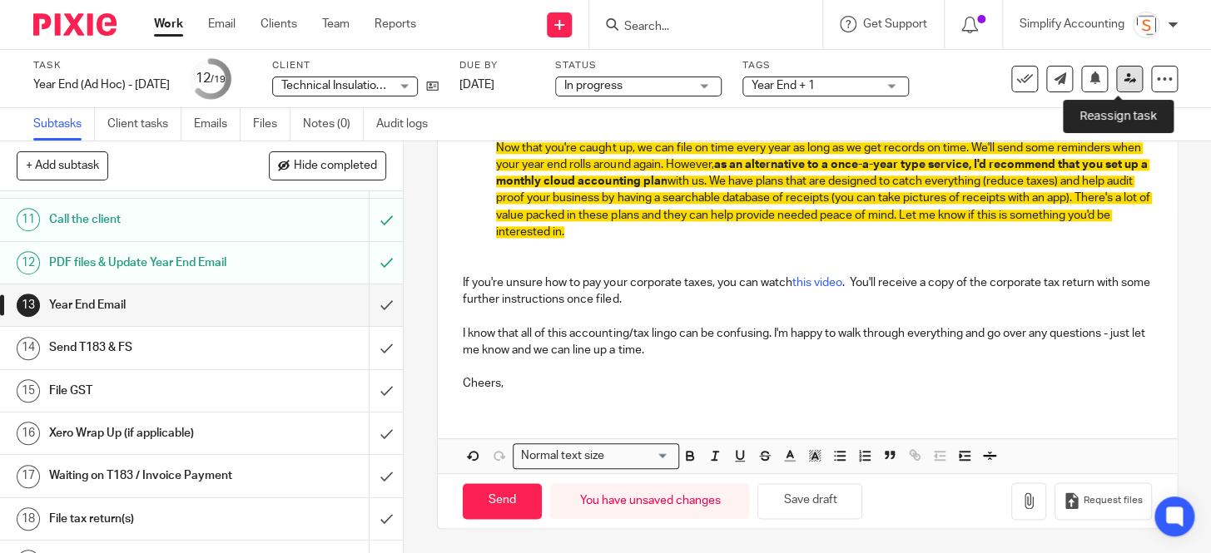
click at [1121, 89] on link at bounding box center [1129, 79] width 27 height 27
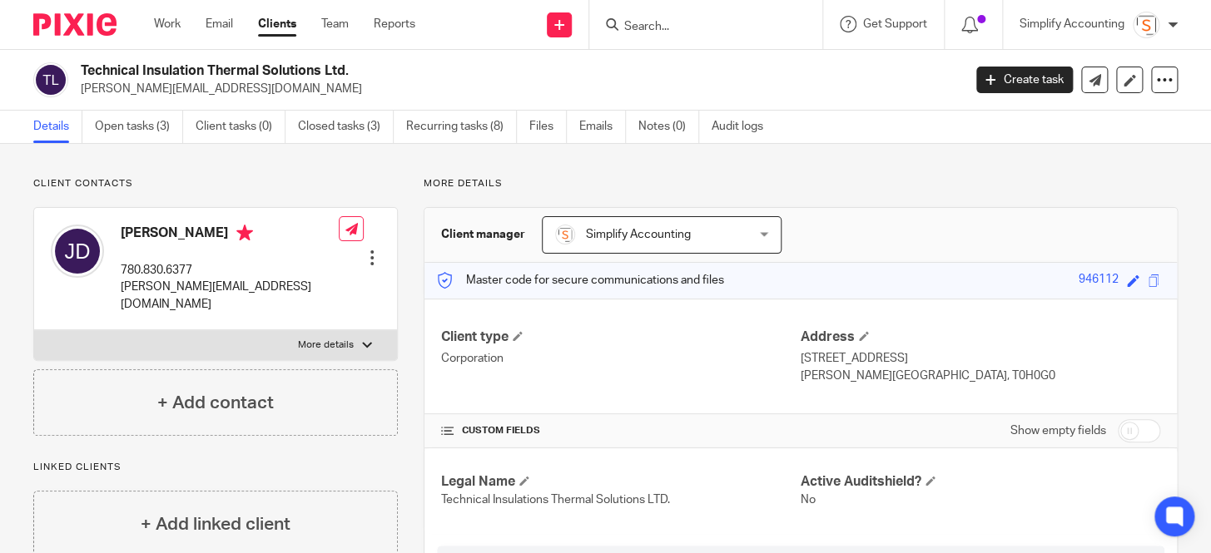
drag, startPoint x: 348, startPoint y: 72, endPoint x: 81, endPoint y: 72, distance: 267.1
click at [81, 72] on h2 "Technical Insulation Thermal Solutions Ltd." at bounding box center [429, 70] width 696 height 17
copy h2 "Technical Insulation Thermal Solutions Ltd"
click at [120, 129] on link "Open tasks (3)" at bounding box center [139, 127] width 88 height 32
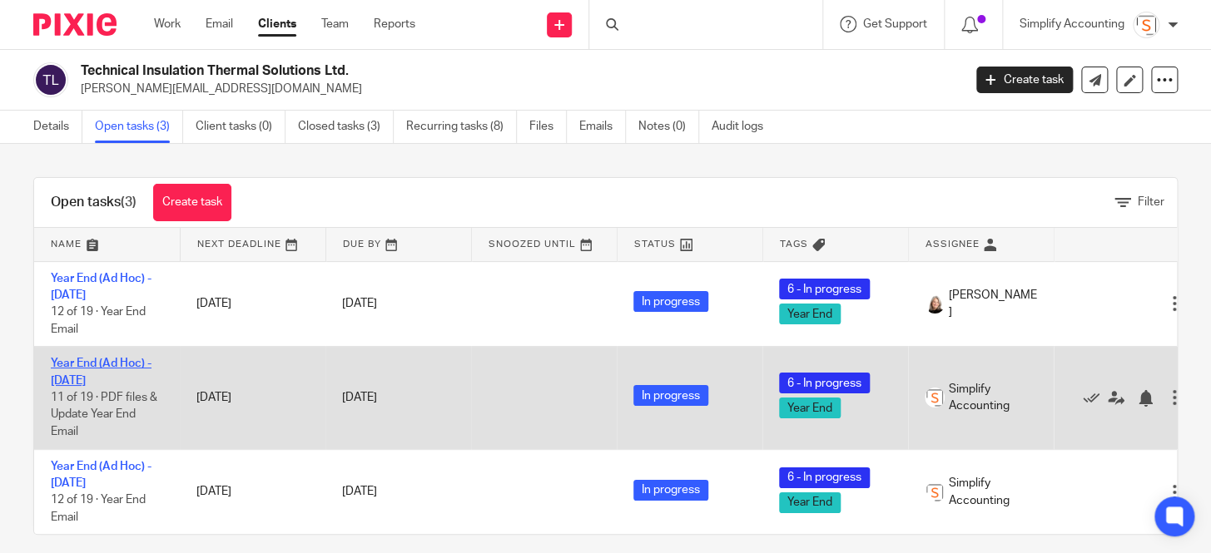
click at [96, 358] on link "Year End (Ad Hoc) - [DATE]" at bounding box center [101, 372] width 101 height 28
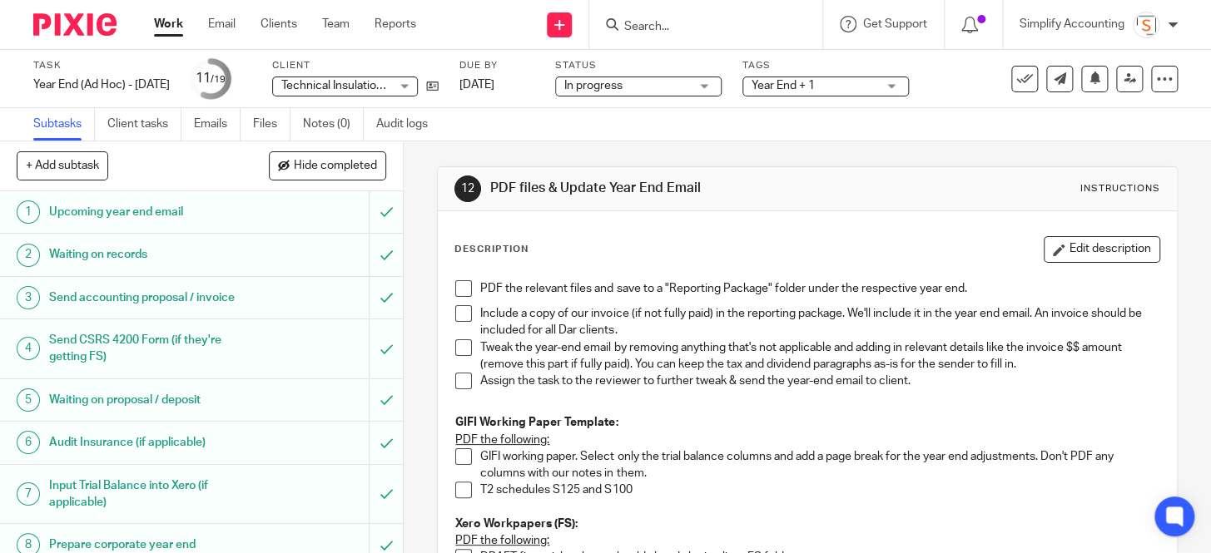
drag, startPoint x: 458, startPoint y: 291, endPoint x: 224, endPoint y: 381, distance: 250.5
click at [458, 291] on span at bounding box center [463, 288] width 17 height 17
click at [674, 334] on p "Include a copy of our invoice (if not fully paid) in the reporting package. We'…" at bounding box center [819, 322] width 678 height 34
click at [1089, 261] on button "Edit description" at bounding box center [1101, 249] width 116 height 27
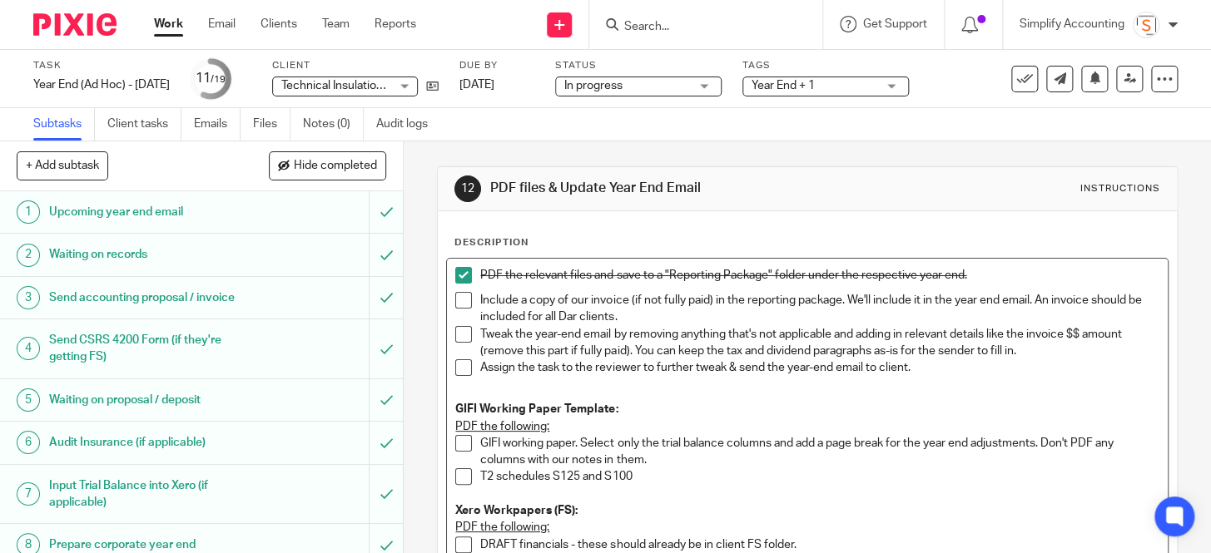
click at [691, 324] on p "Include a copy of our invoice (if not fully paid) in the reporting package. We'…" at bounding box center [819, 309] width 678 height 34
drag, startPoint x: 785, startPoint y: 316, endPoint x: 631, endPoint y: 322, distance: 154.0
click at [631, 322] on p "Include a copy of our invoice (if not fully paid) in the reporting package. We'…" at bounding box center [819, 309] width 678 height 34
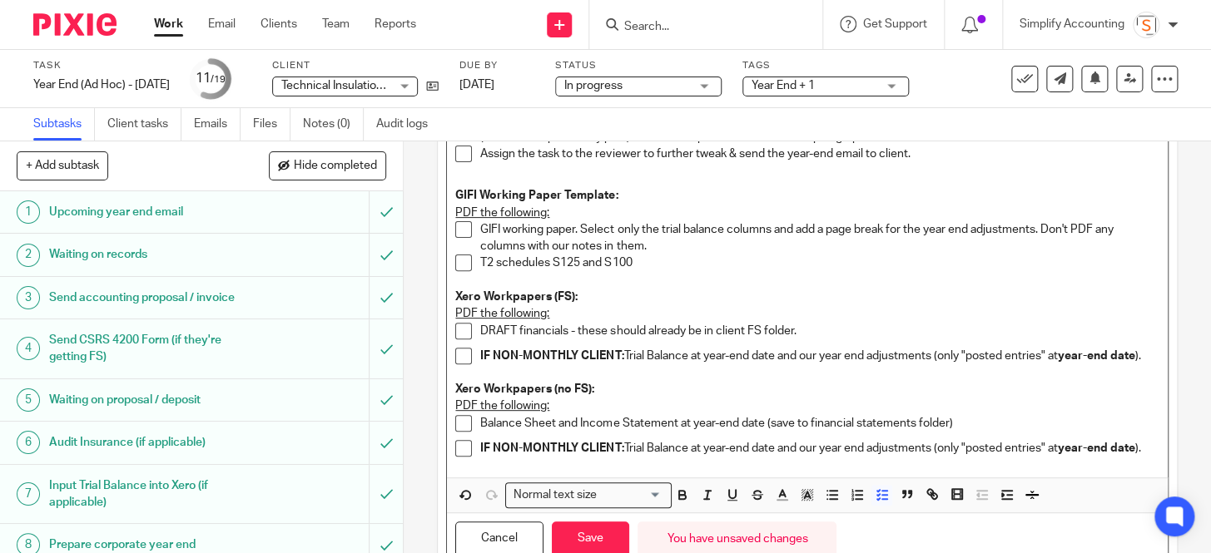
scroll to position [303, 0]
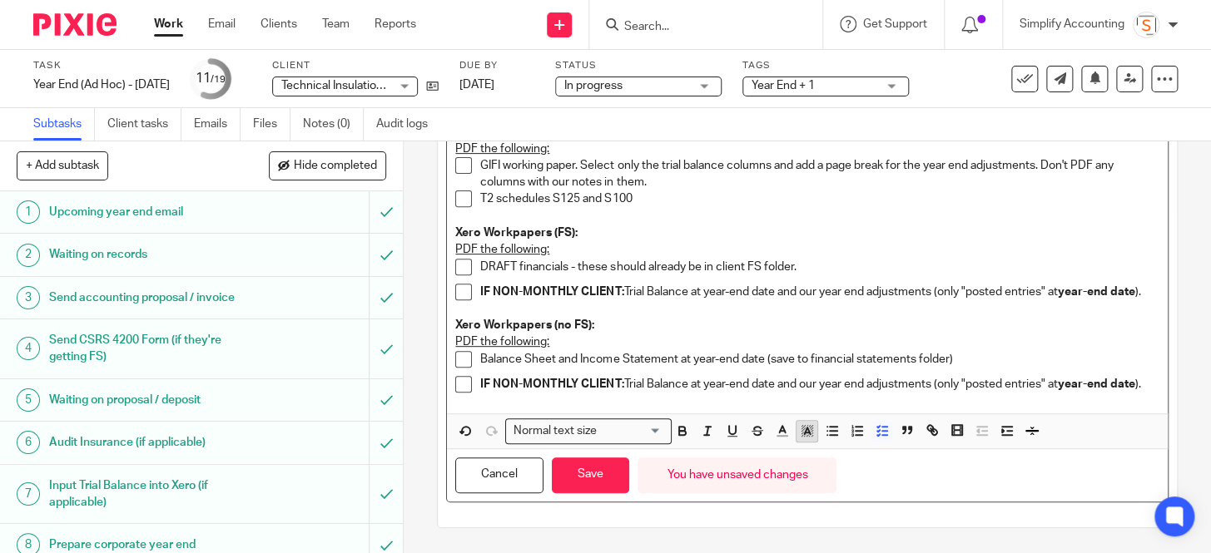
click at [804, 429] on polyline "button" at bounding box center [807, 431] width 6 height 7
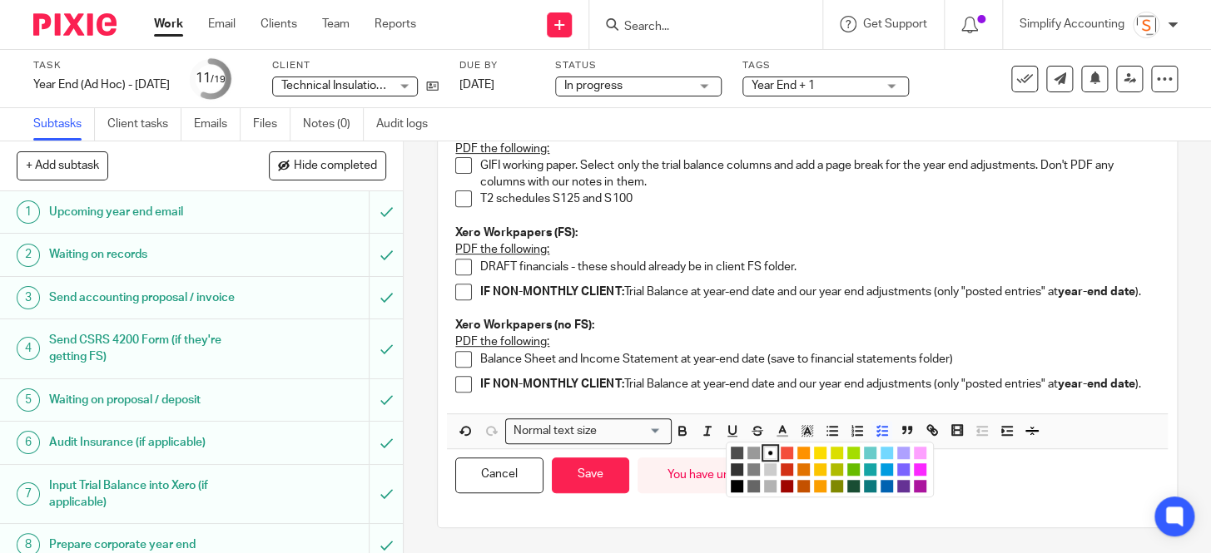
click at [821, 449] on li "color:#FCDC00" at bounding box center [820, 453] width 12 height 12
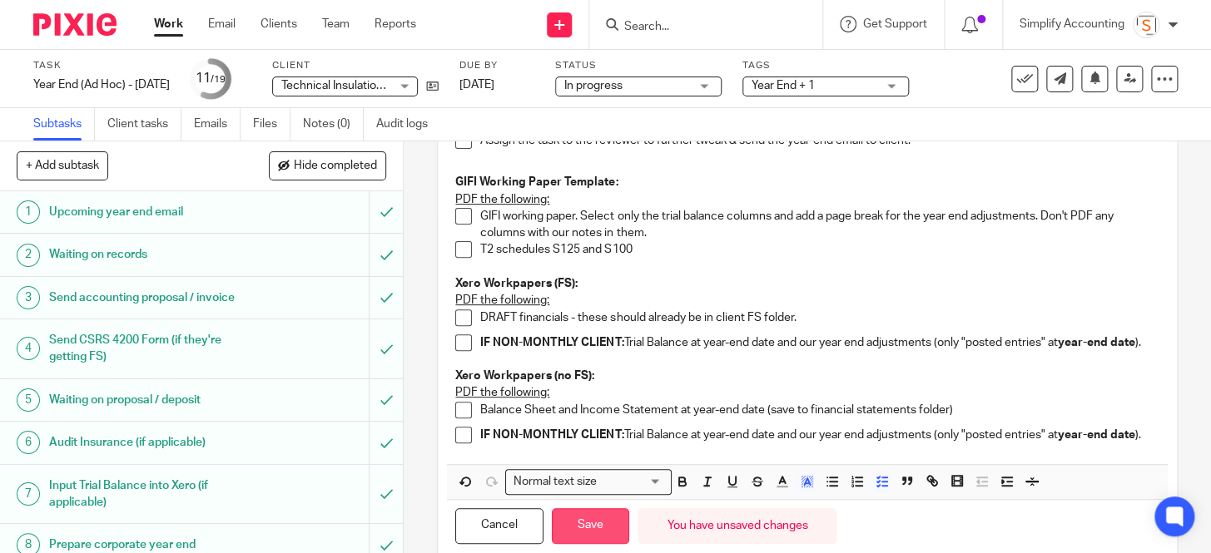
click at [592, 541] on button "Save" at bounding box center [590, 526] width 77 height 36
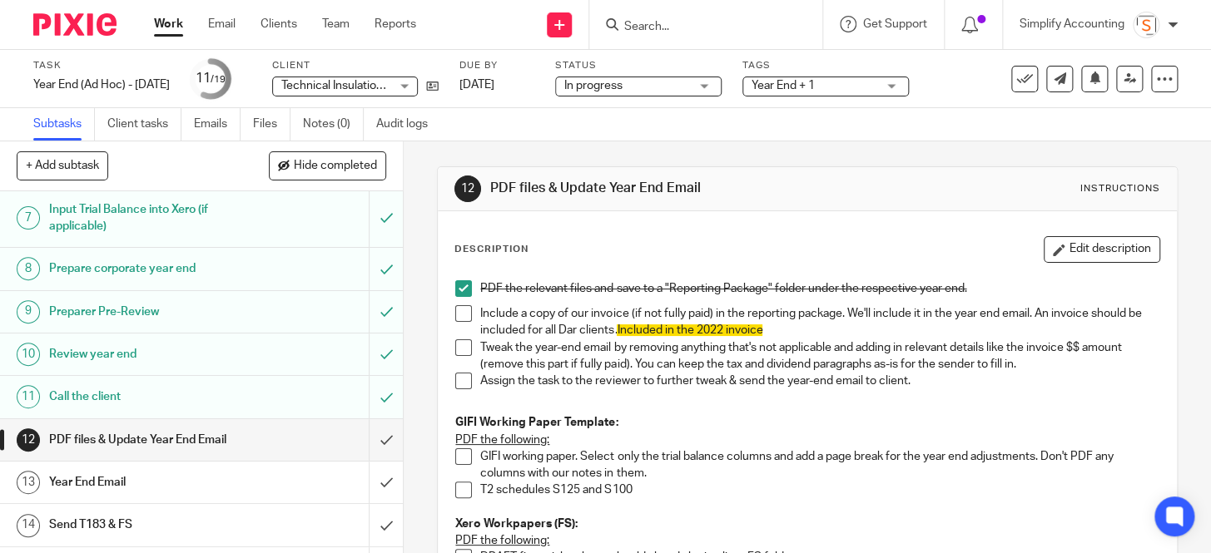
scroll to position [453, 0]
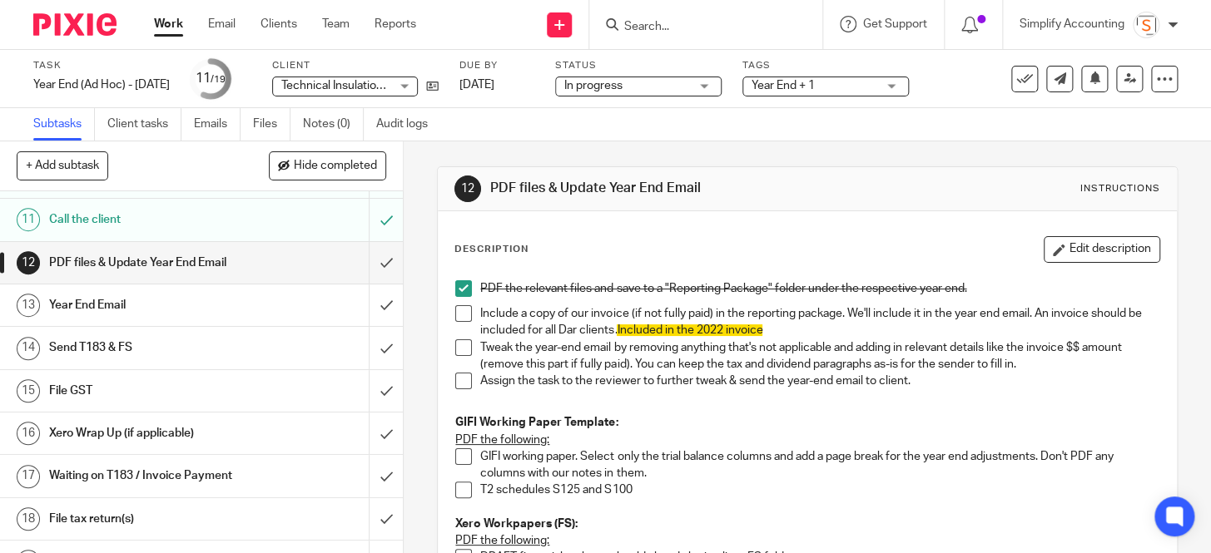
click at [127, 307] on h1 "Year End Email" at bounding box center [150, 305] width 202 height 25
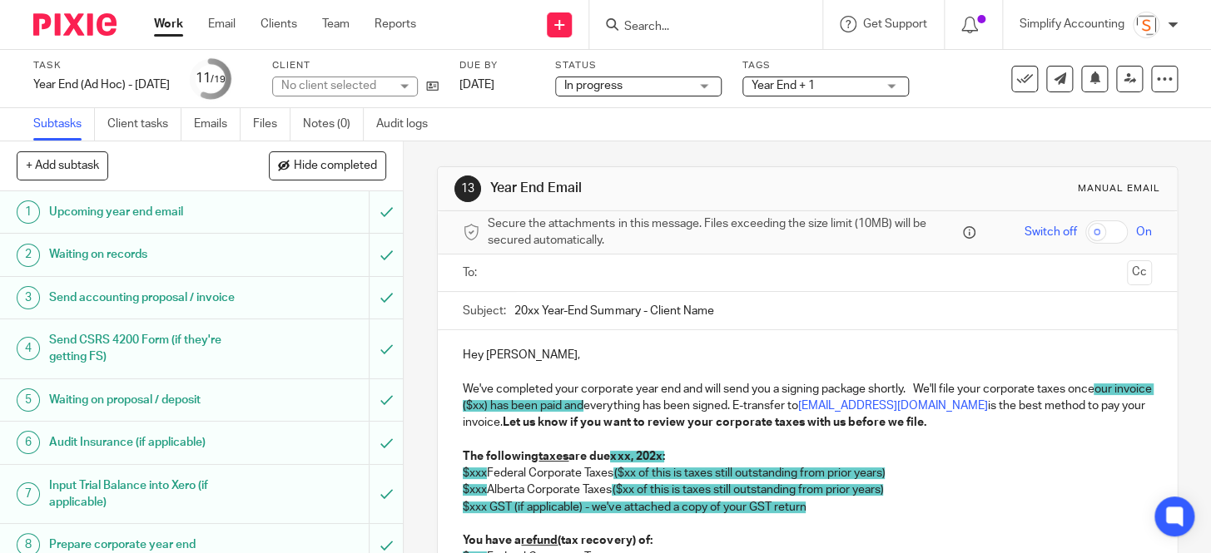
click at [533, 310] on input "20xx Year-End Summary - Client Name" at bounding box center [832, 310] width 637 height 37
drag, startPoint x: 717, startPoint y: 314, endPoint x: 649, endPoint y: 320, distance: 68.6
click at [649, 320] on input "2024 Year-End Summary - Client Name" at bounding box center [832, 310] width 637 height 37
paste input "Technical Insulation Thermal Solutions Ltd"
type input "2024 Year-End Summary - Technical Insulation Thermal Solutions Ltd"
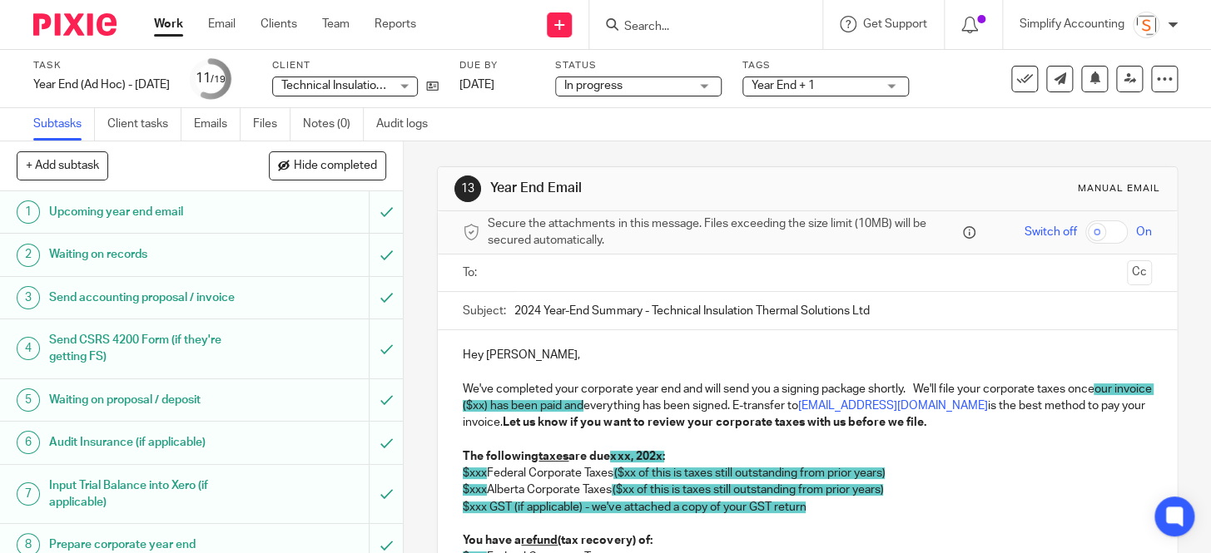
click at [517, 399] on span "our invoice ($xx) has been paid and" at bounding box center [808, 398] width 691 height 28
click at [505, 407] on span "our invoice ($) has been paid and" at bounding box center [808, 398] width 691 height 28
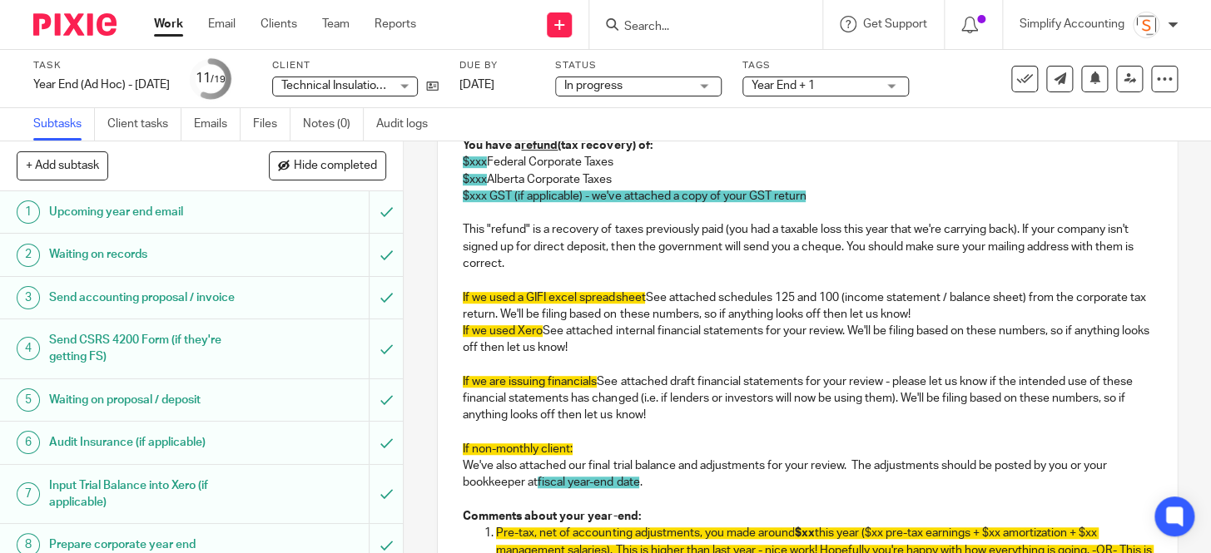
scroll to position [529, 0]
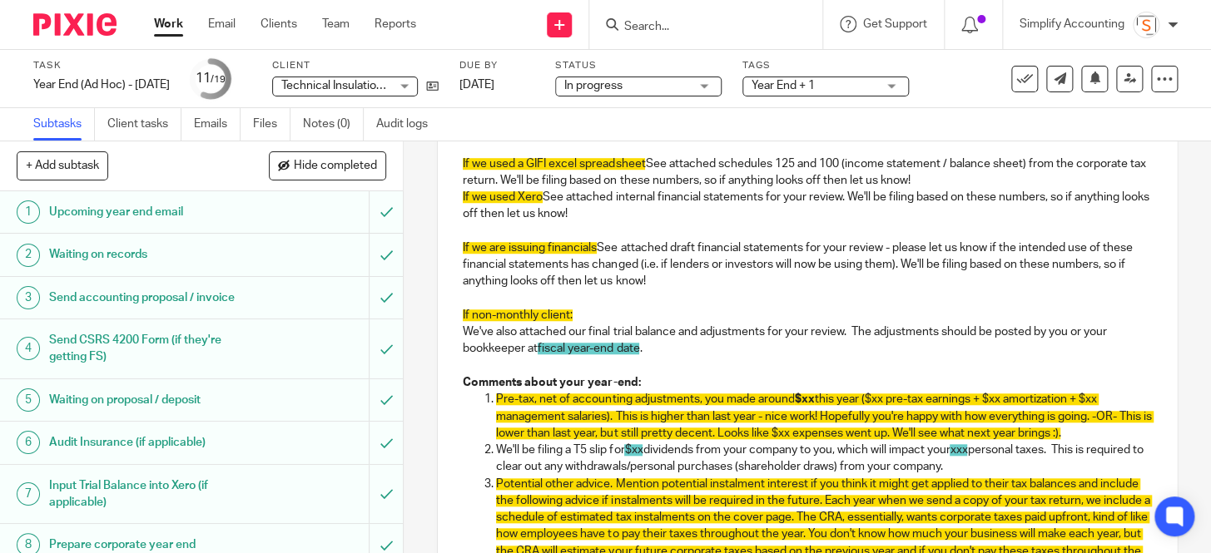
drag, startPoint x: 597, startPoint y: 332, endPoint x: 450, endPoint y: 192, distance: 203.0
click at [450, 192] on div "Hey [PERSON_NAME], We've completed your corporate year end and will send you a …" at bounding box center [807, 355] width 738 height 1108
click at [605, 216] on p "If we used Xero See attached internal financial statements for your review. We'…" at bounding box center [807, 206] width 688 height 34
drag, startPoint x: 632, startPoint y: 342, endPoint x: 452, endPoint y: 196, distance: 232.0
click at [452, 196] on div "Hey [PERSON_NAME], We've completed your corporate year end and will send you a …" at bounding box center [807, 355] width 738 height 1108
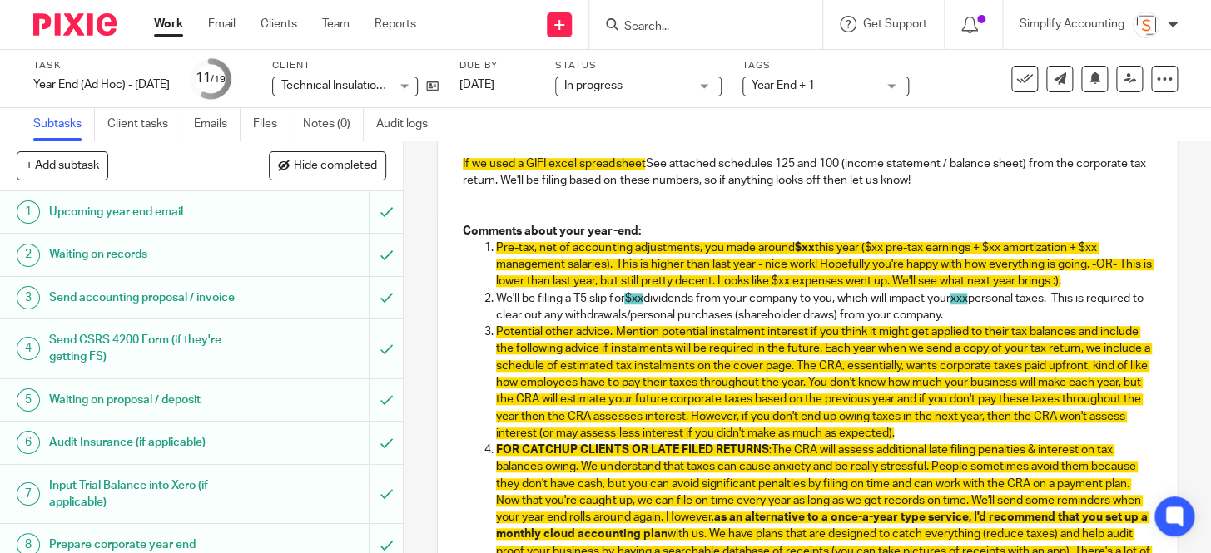
drag, startPoint x: 643, startPoint y: 163, endPoint x: 443, endPoint y: 164, distance: 199.7
click at [443, 164] on div "Hey [PERSON_NAME], We've completed your corporate year end and will send you a …" at bounding box center [807, 279] width 738 height 957
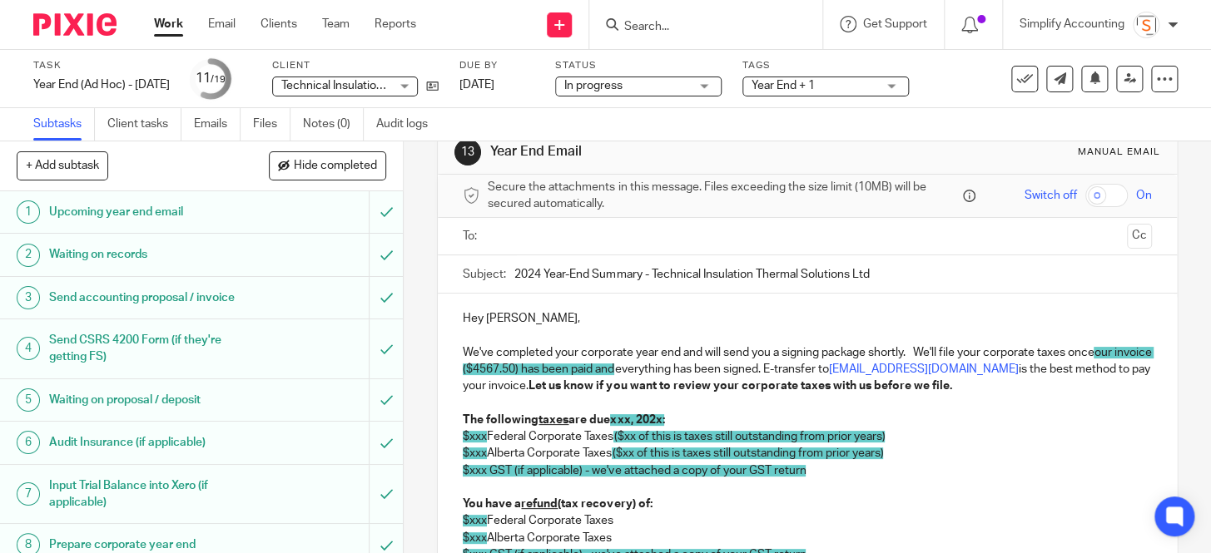
scroll to position [0, 0]
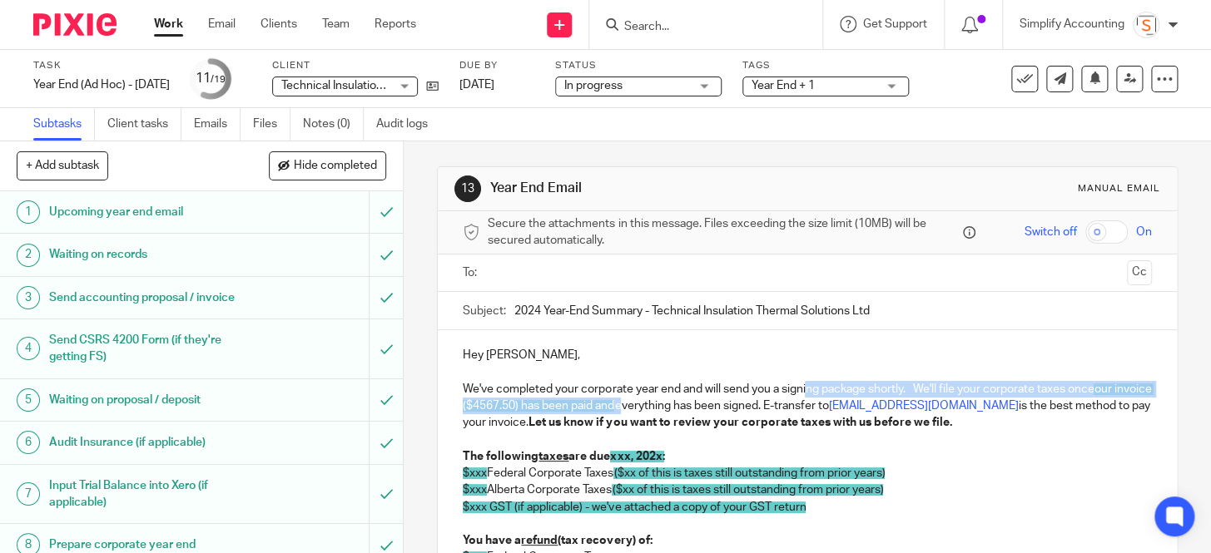
drag, startPoint x: 656, startPoint y: 406, endPoint x: 804, endPoint y: 389, distance: 148.3
click at [804, 389] on p "We've completed your corporate year end and will send you a signing package sho…" at bounding box center [807, 406] width 688 height 51
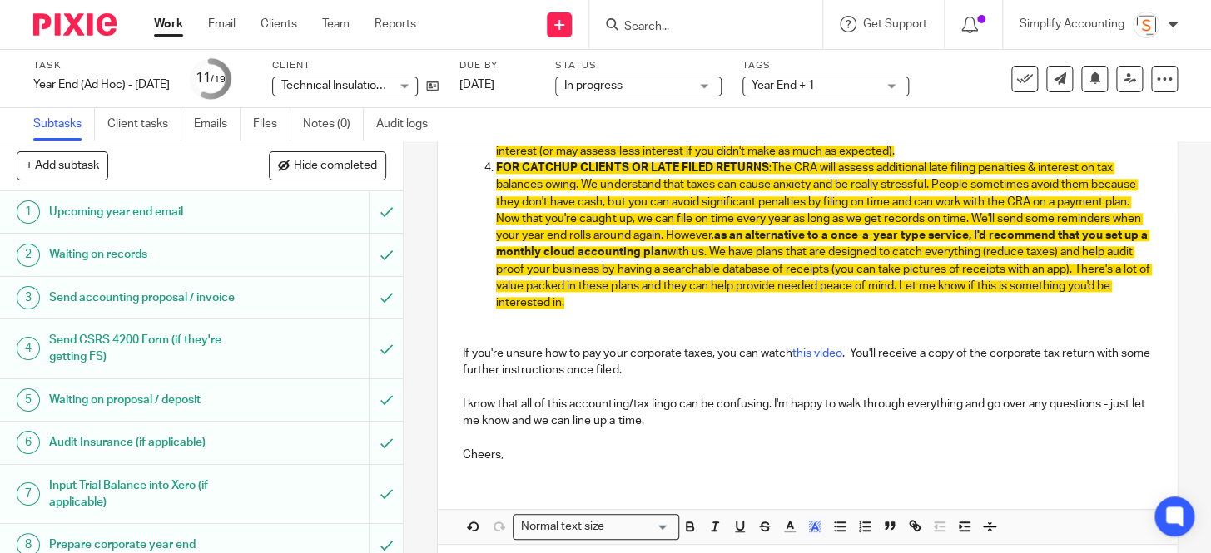
scroll to position [882, 0]
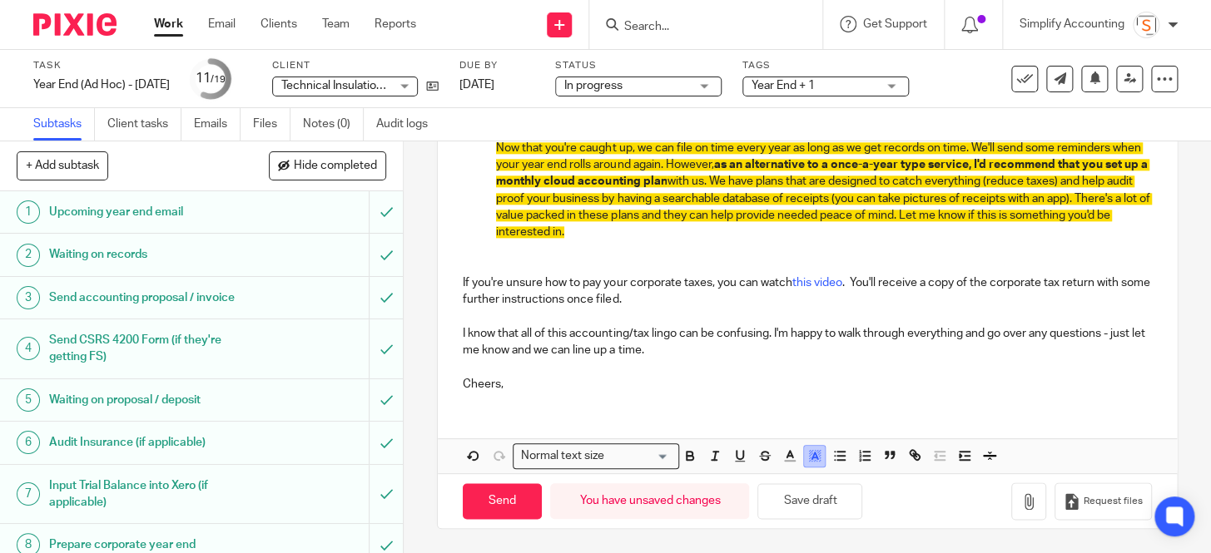
click at [809, 459] on icon "button" at bounding box center [814, 455] width 15 height 15
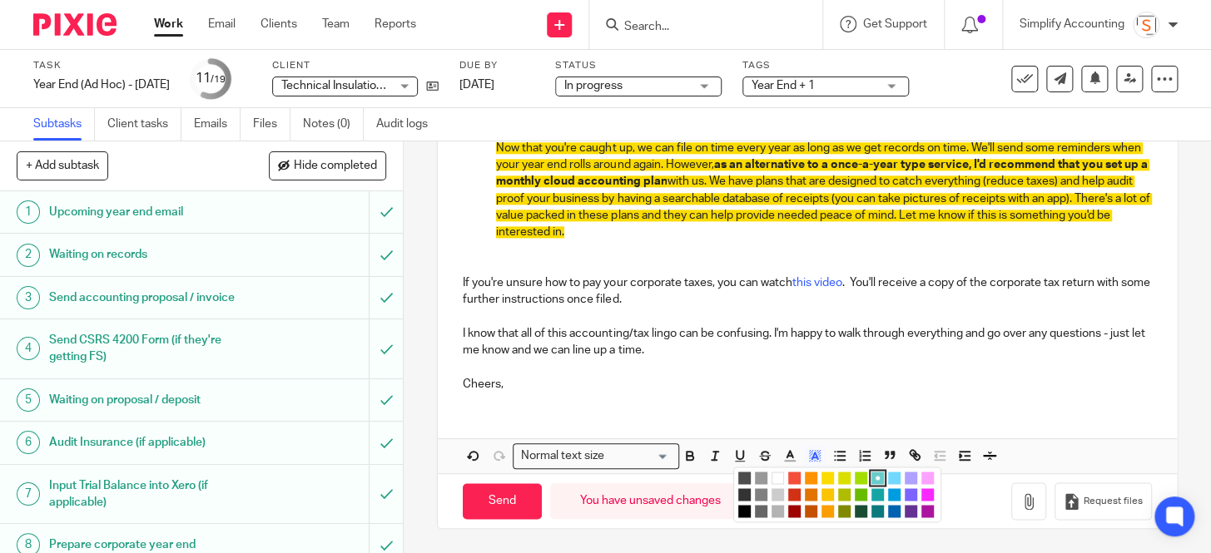
click at [771, 473] on li "color:#FFFFFF" at bounding box center [777, 478] width 12 height 12
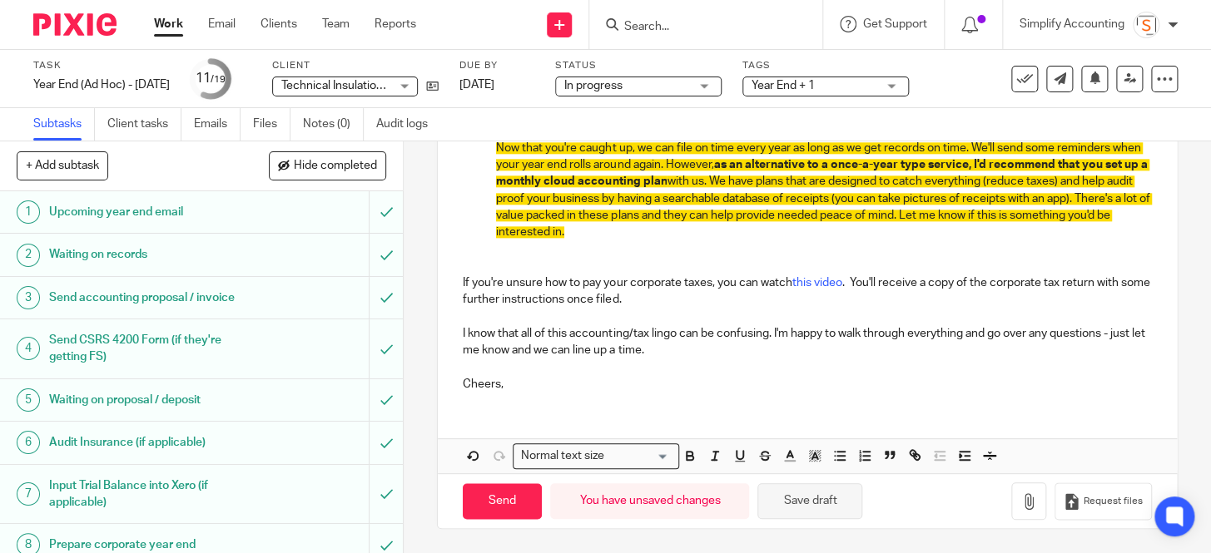
click at [788, 505] on button "Save draft" at bounding box center [809, 501] width 105 height 36
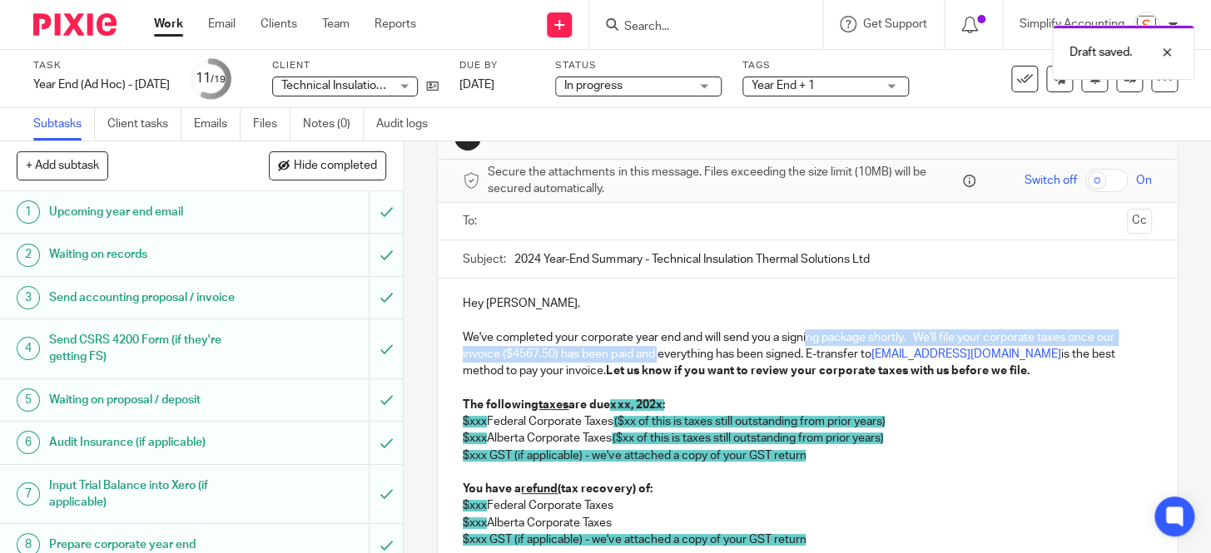
scroll to position [50, 0]
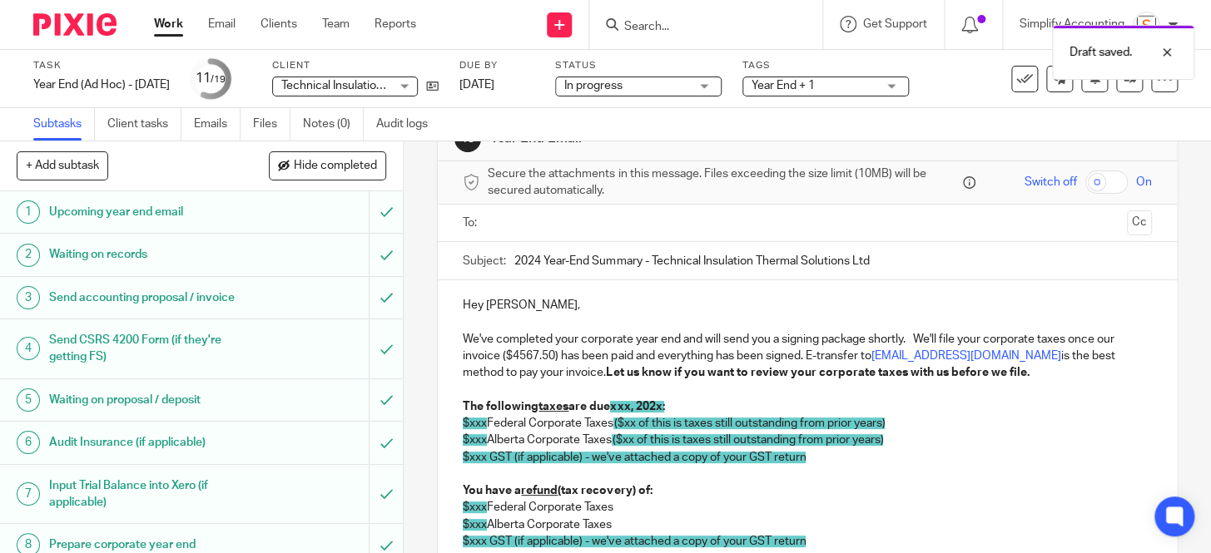
click at [556, 374] on p "We've completed your corporate year end and will send you a signing package sho…" at bounding box center [807, 356] width 688 height 51
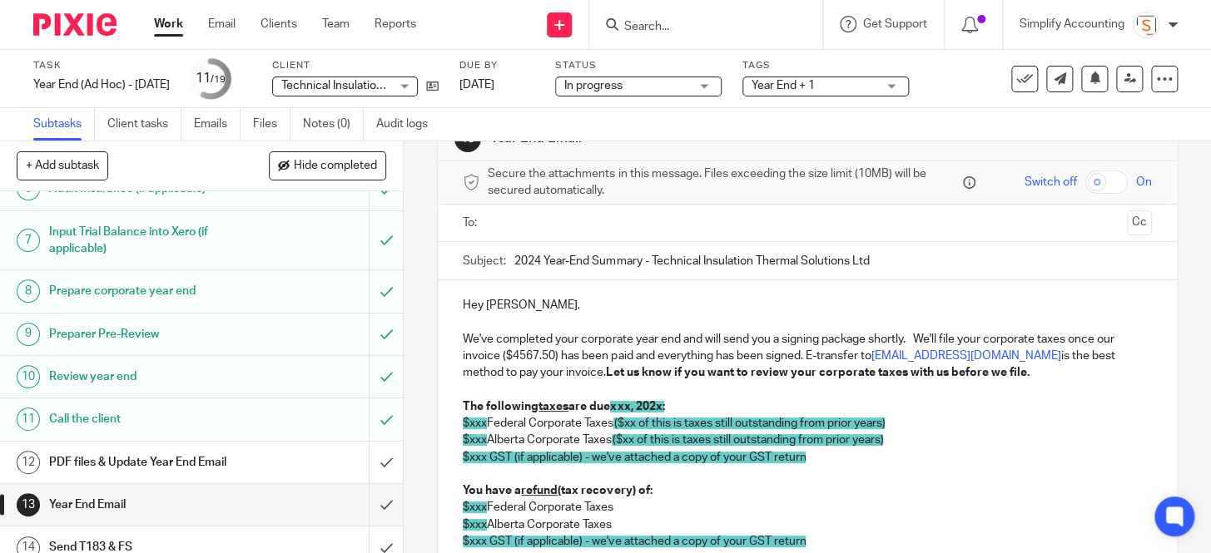
scroll to position [302, 0]
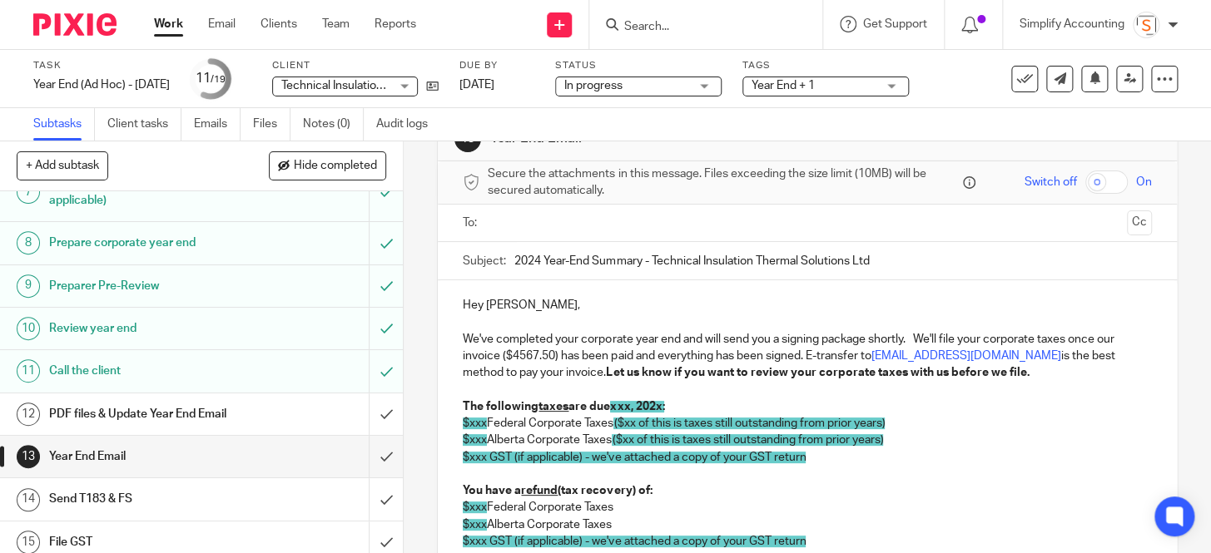
click at [283, 408] on div "PDF files & Update Year End Email" at bounding box center [200, 414] width 303 height 25
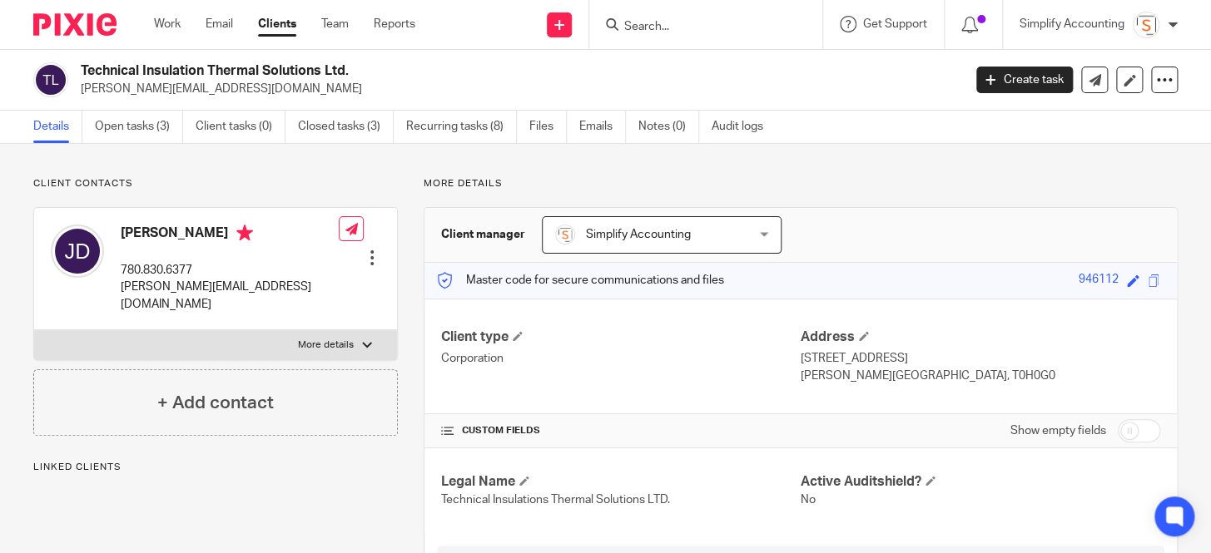
drag, startPoint x: 349, startPoint y: 73, endPoint x: 82, endPoint y: 75, distance: 266.3
click at [82, 75] on h2 "Technical Insulation Thermal Solutions Ltd." at bounding box center [429, 70] width 696 height 17
copy h2 "Technical Insulation Thermal Solutions Ltd"
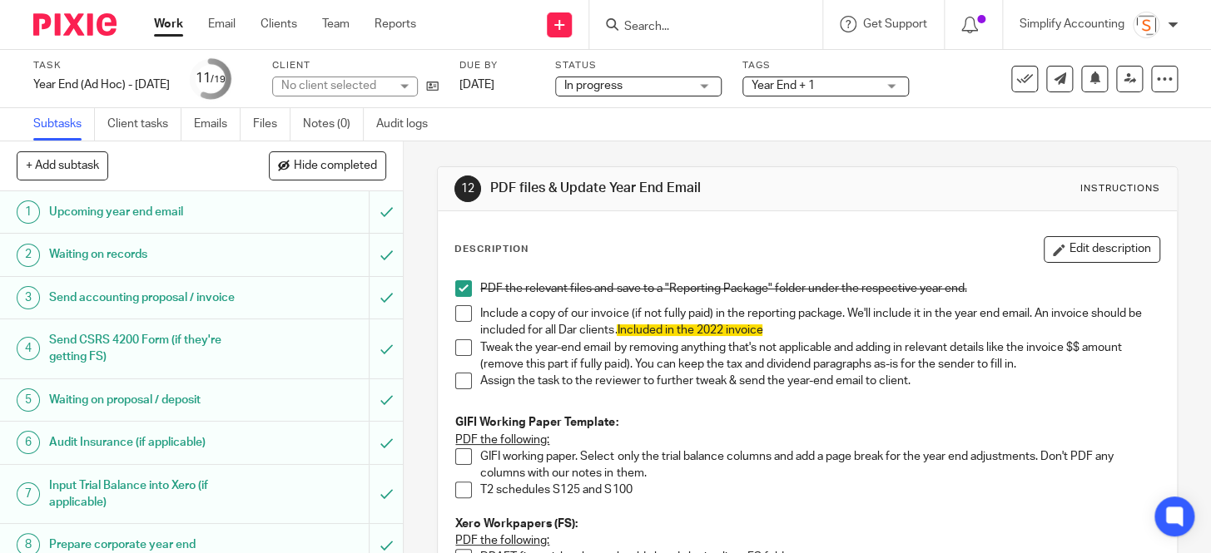
click at [462, 345] on span at bounding box center [463, 347] width 17 height 17
click at [458, 380] on span at bounding box center [463, 381] width 17 height 17
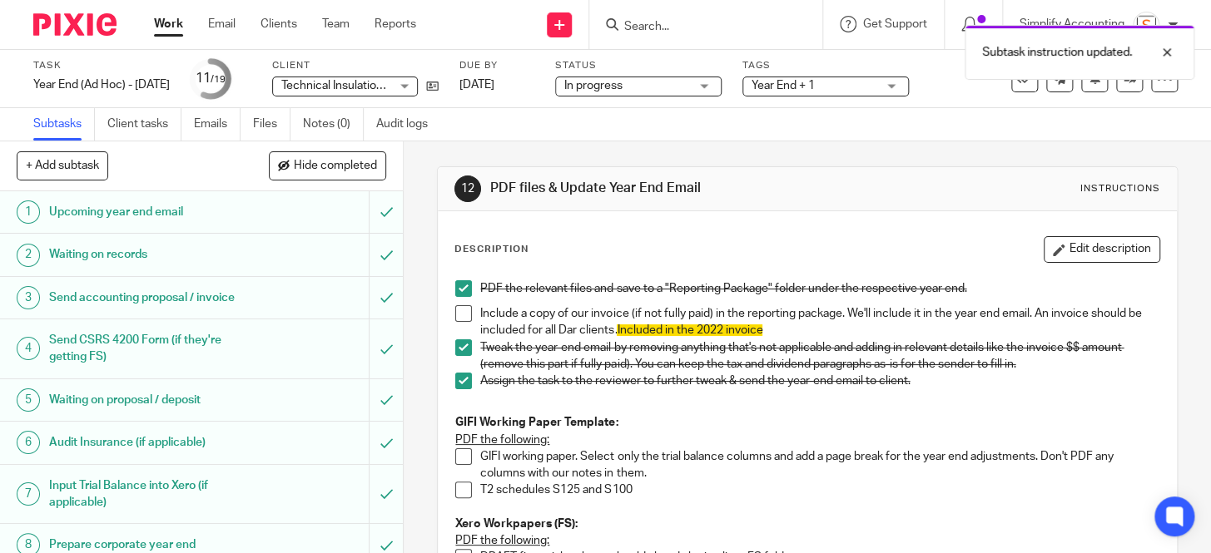
click at [459, 459] on span at bounding box center [463, 456] width 17 height 17
click at [459, 492] on span at bounding box center [463, 490] width 17 height 17
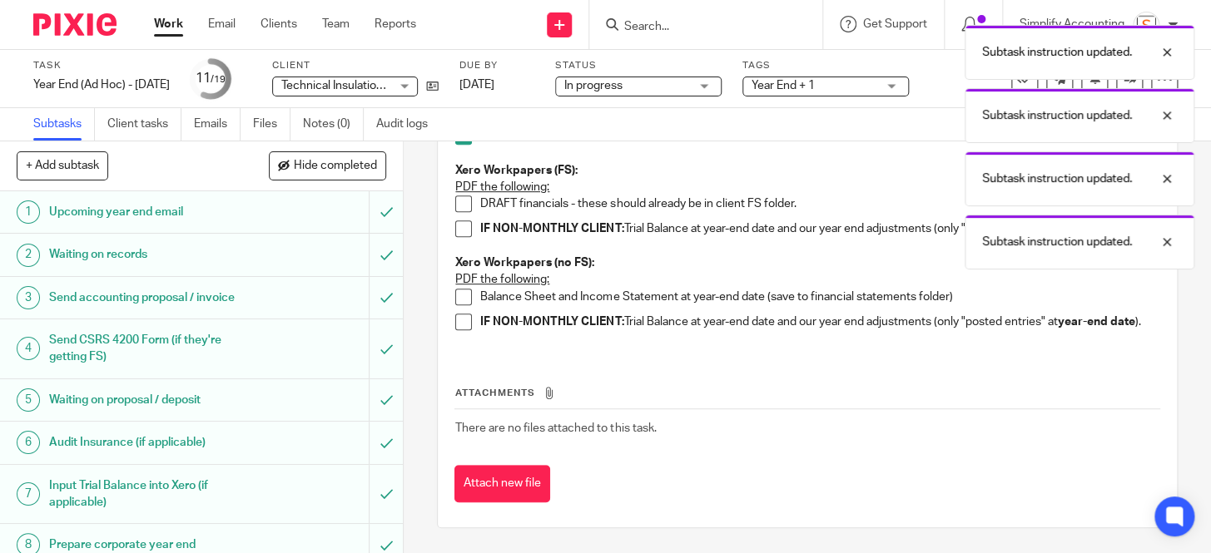
scroll to position [379, 0]
click at [1160, 49] on div at bounding box center [1154, 52] width 45 height 20
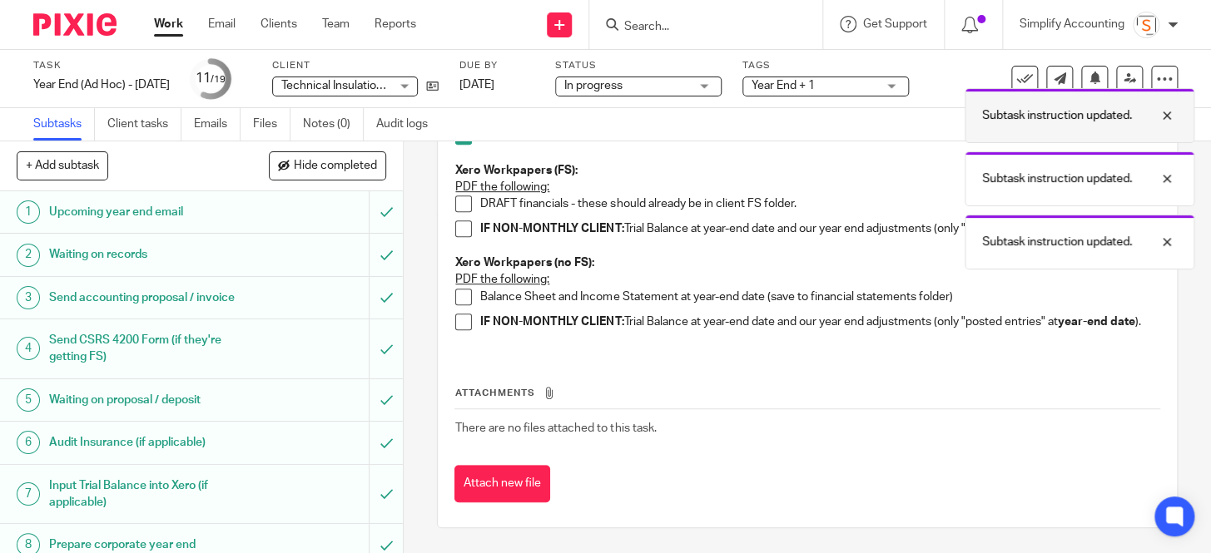
click at [1161, 111] on div "Subtask instruction updated. Subtask instruction updated. Subtask instruction u…" at bounding box center [900, 143] width 589 height 253
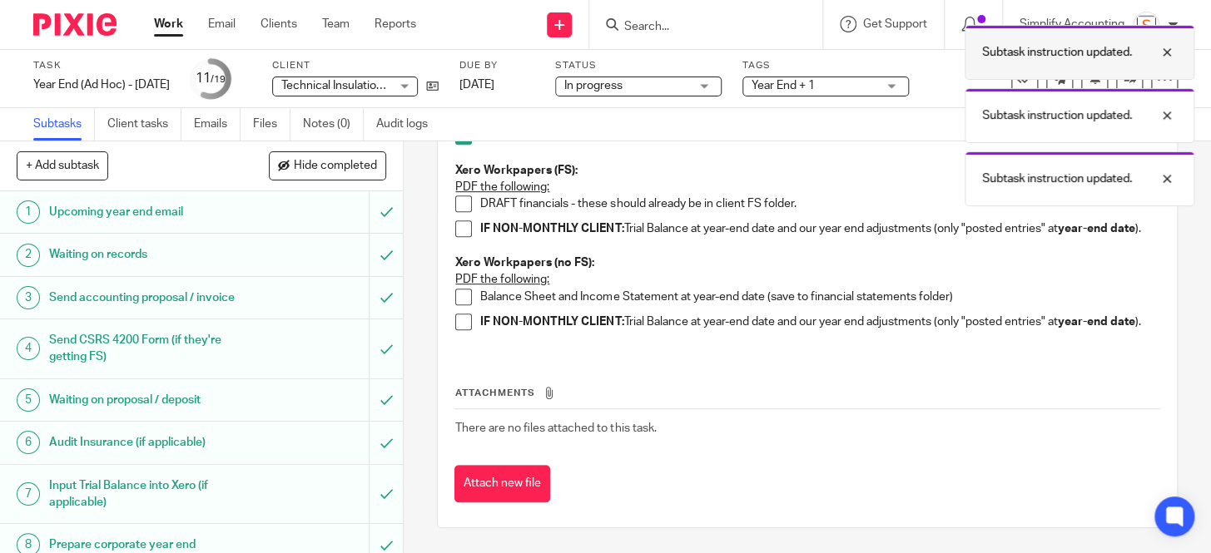
drag, startPoint x: 1162, startPoint y: 52, endPoint x: 1162, endPoint y: 74, distance: 22.5
click at [1162, 54] on div at bounding box center [1154, 52] width 45 height 20
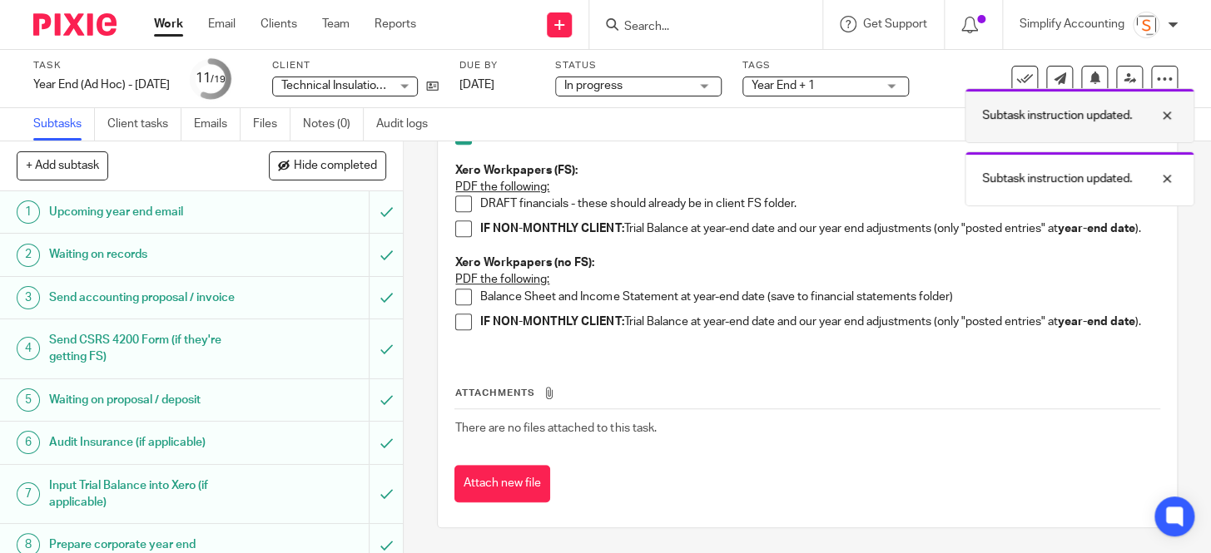
click at [1163, 113] on div "Subtask instruction updated. Subtask instruction updated. Subtask instruction u…" at bounding box center [900, 112] width 589 height 190
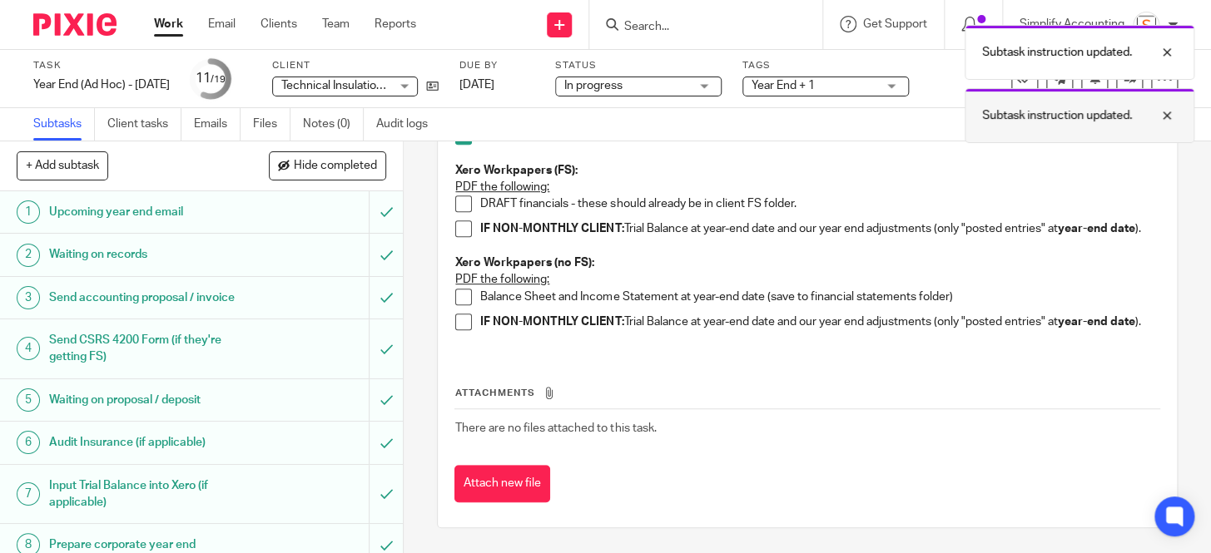
click at [1162, 110] on div at bounding box center [1154, 116] width 45 height 20
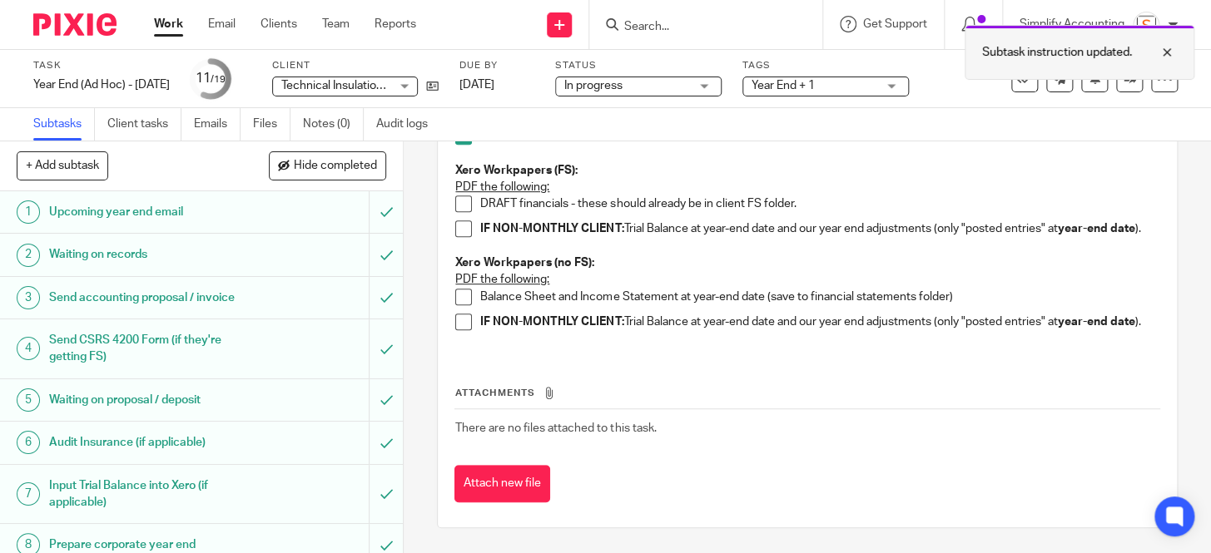
click at [1164, 52] on div at bounding box center [1154, 52] width 45 height 20
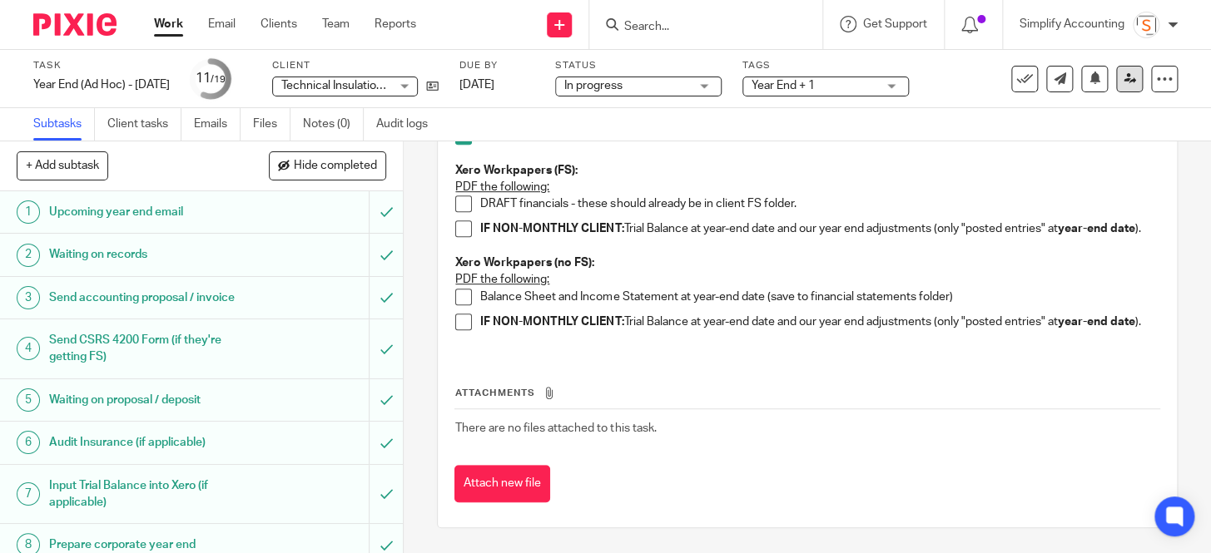
click at [1123, 83] on icon at bounding box center [1129, 78] width 12 height 12
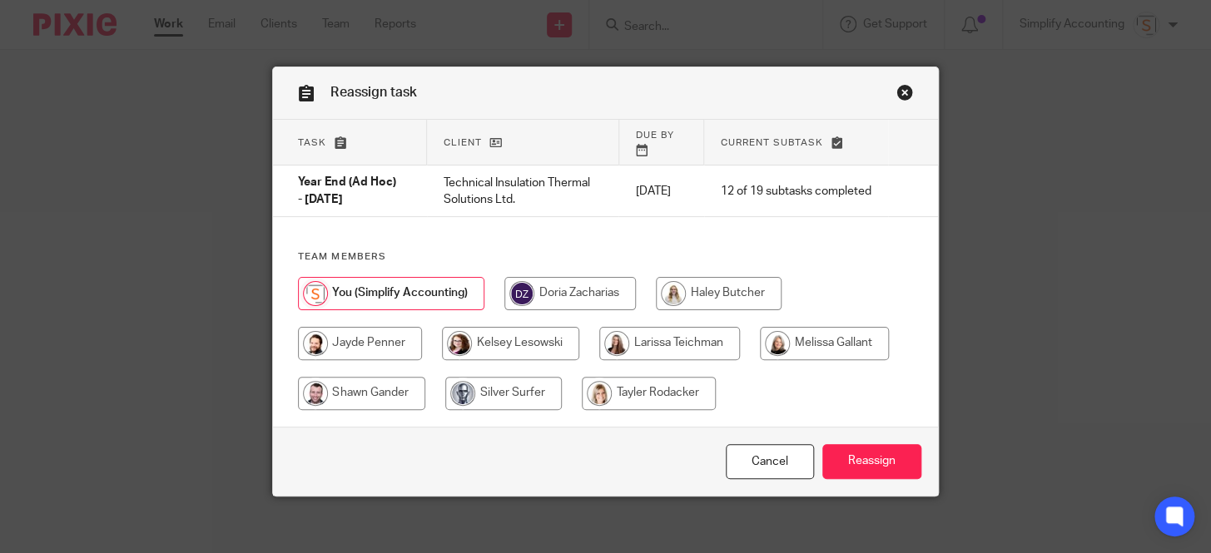
click at [806, 329] on input "radio" at bounding box center [824, 343] width 129 height 33
radio input "true"
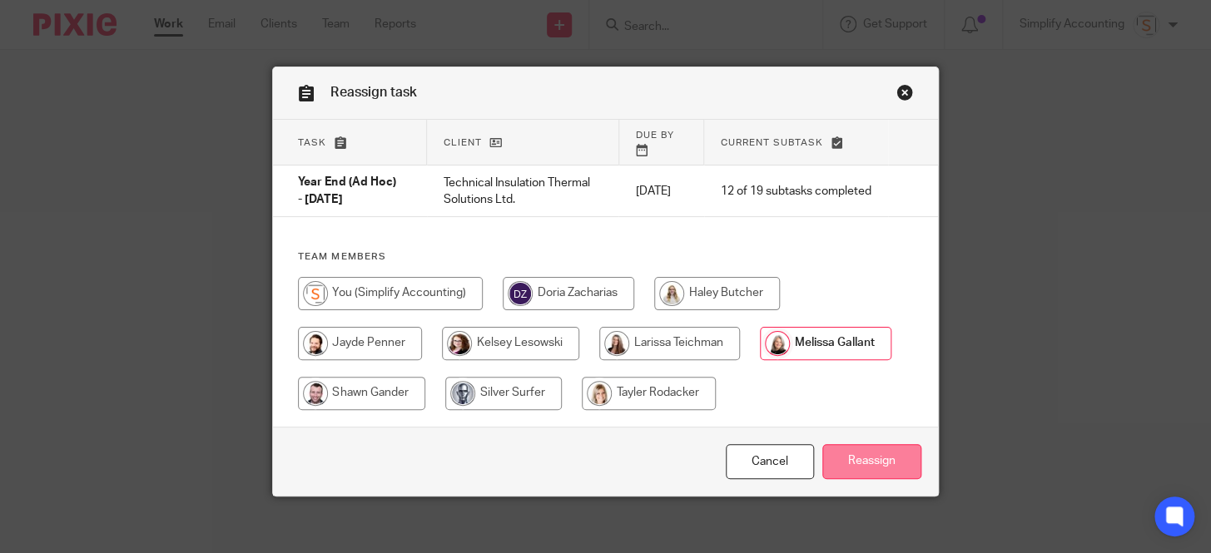
click at [880, 458] on input "Reassign" at bounding box center [871, 462] width 99 height 36
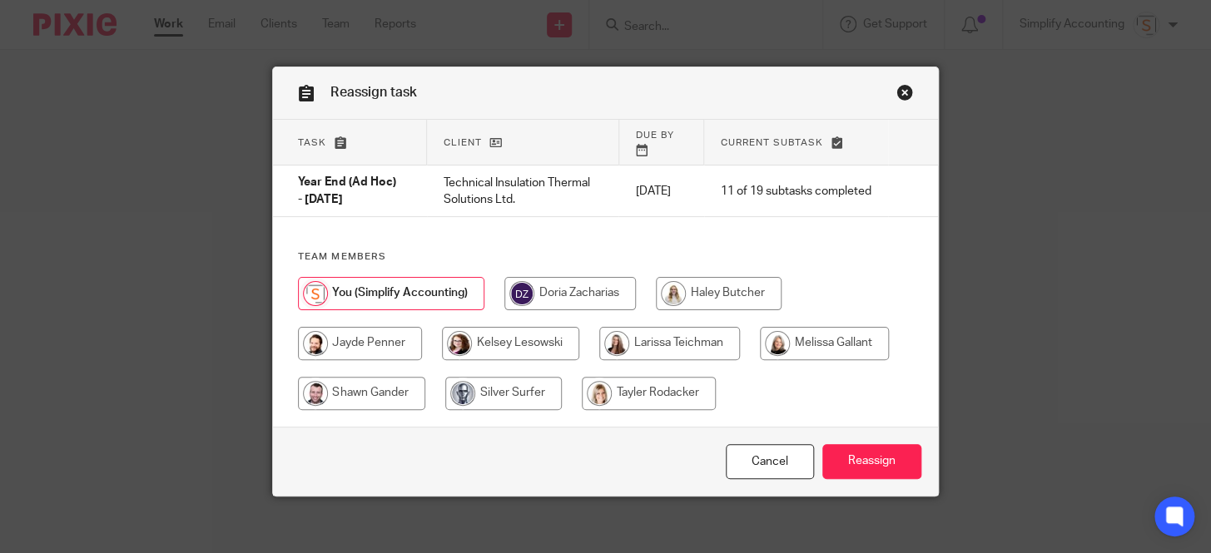
click at [829, 331] on input "radio" at bounding box center [824, 343] width 129 height 33
radio input "true"
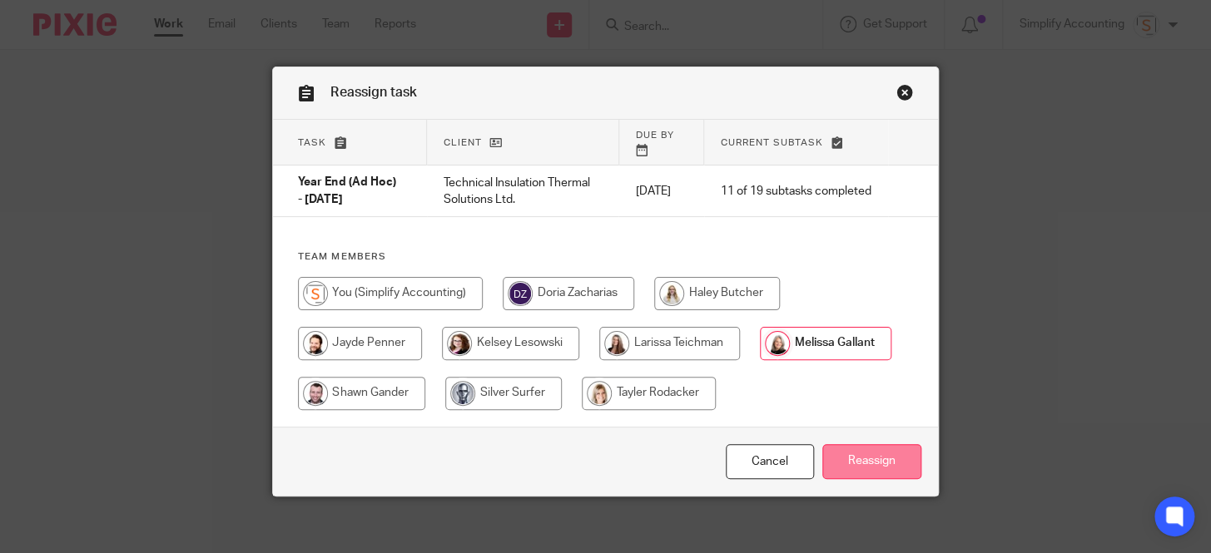
click at [861, 444] on input "Reassign" at bounding box center [871, 462] width 99 height 36
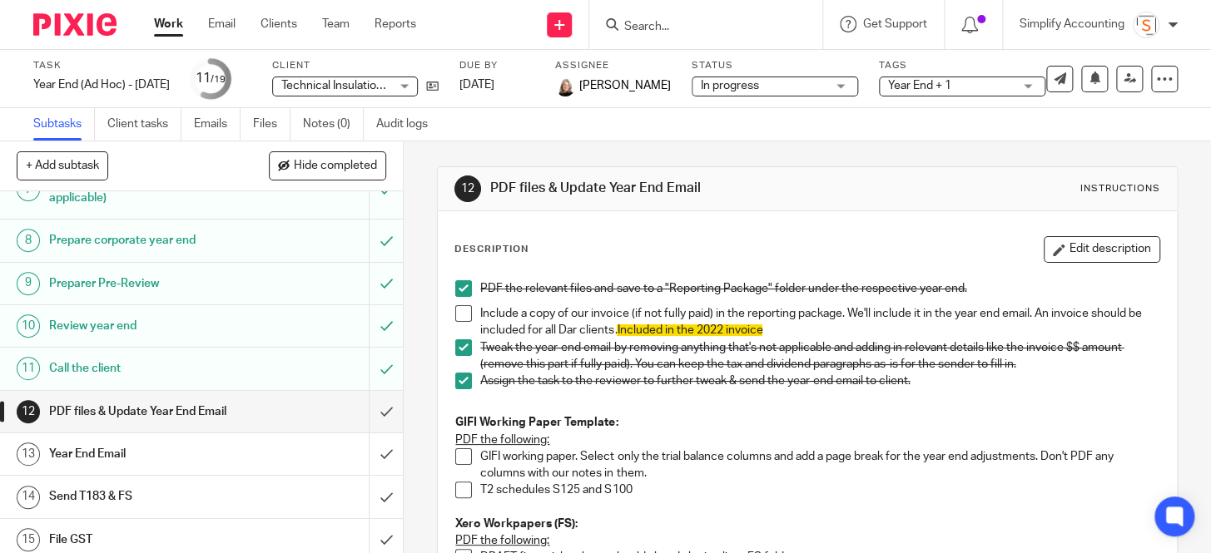
scroll to position [29, 0]
